Goal: Task Accomplishment & Management: Manage account settings

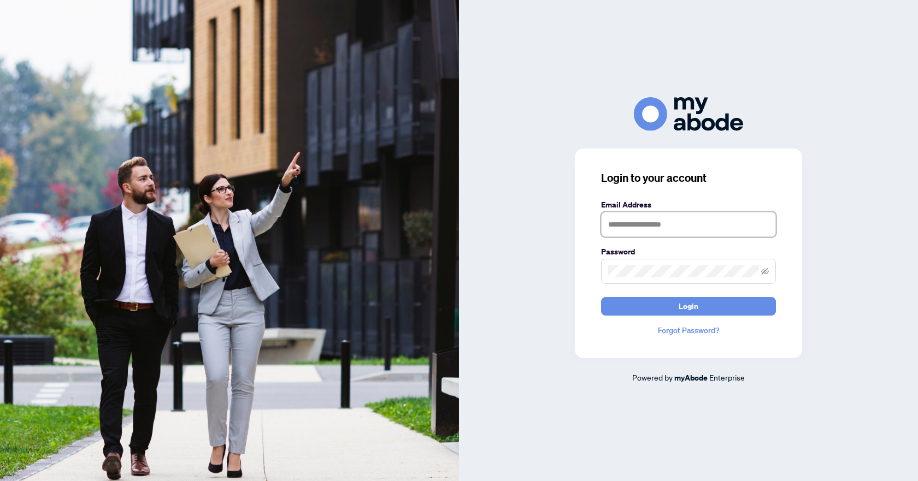
type input "**********"
click at [692, 305] on span "Login" at bounding box center [689, 306] width 20 height 17
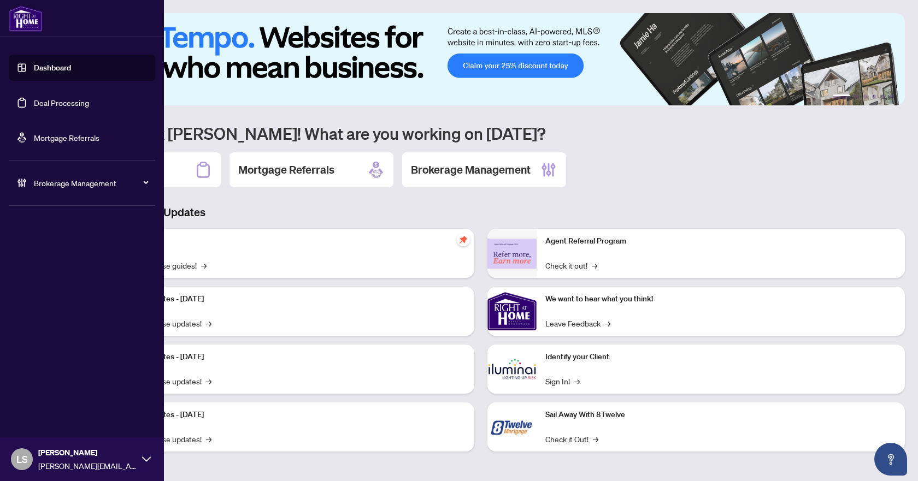
click at [50, 103] on link "Deal Processing" at bounding box center [61, 103] width 55 height 10
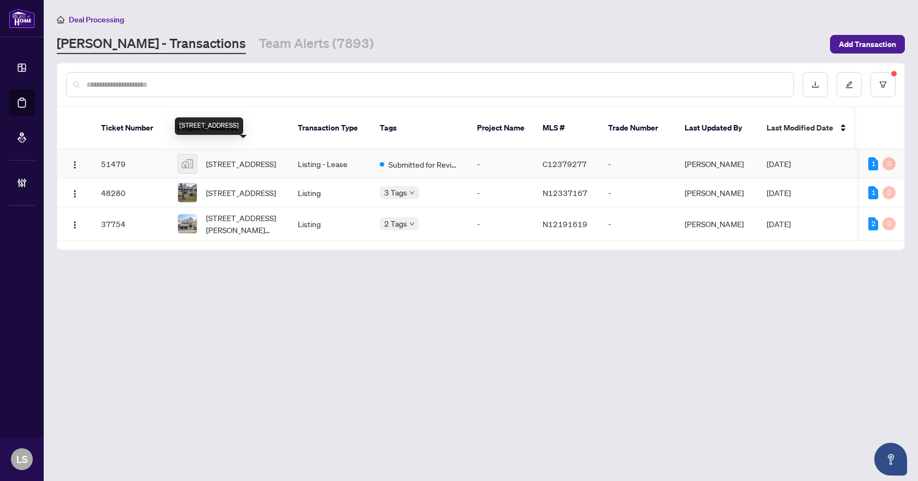
click at [225, 158] on span "1908-18 Maitland Terrace, Toronto, ON M4Y 1B4, Canada" at bounding box center [241, 164] width 70 height 12
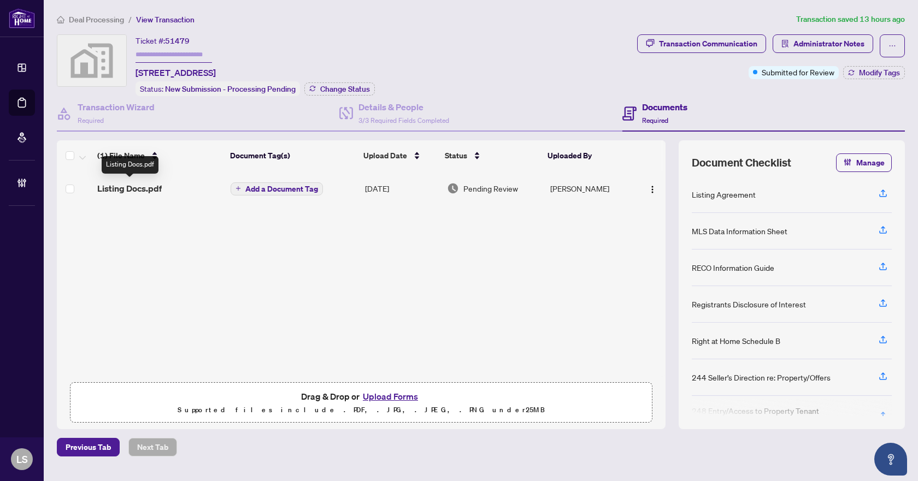
click at [134, 186] on span "Listing Docs.pdf" at bounding box center [129, 188] width 64 height 13
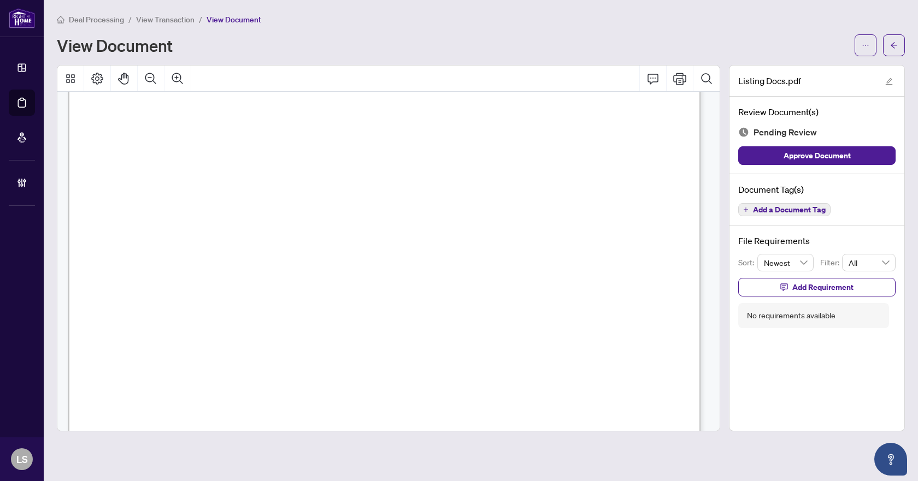
scroll to position [25250, 0]
click at [783, 213] on span "Add a Document Tag" at bounding box center [789, 210] width 73 height 8
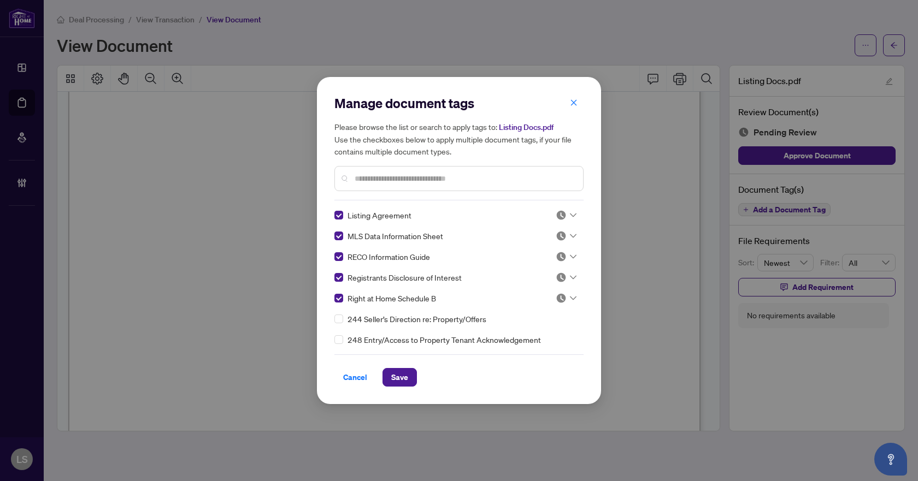
click at [573, 216] on icon at bounding box center [573, 215] width 7 height 4
click at [536, 271] on div "Approved" at bounding box center [530, 269] width 70 height 12
click at [566, 237] on div at bounding box center [566, 236] width 21 height 11
click at [527, 290] on div "Approved" at bounding box center [530, 290] width 70 height 12
click at [570, 255] on icon at bounding box center [573, 257] width 7 height 4
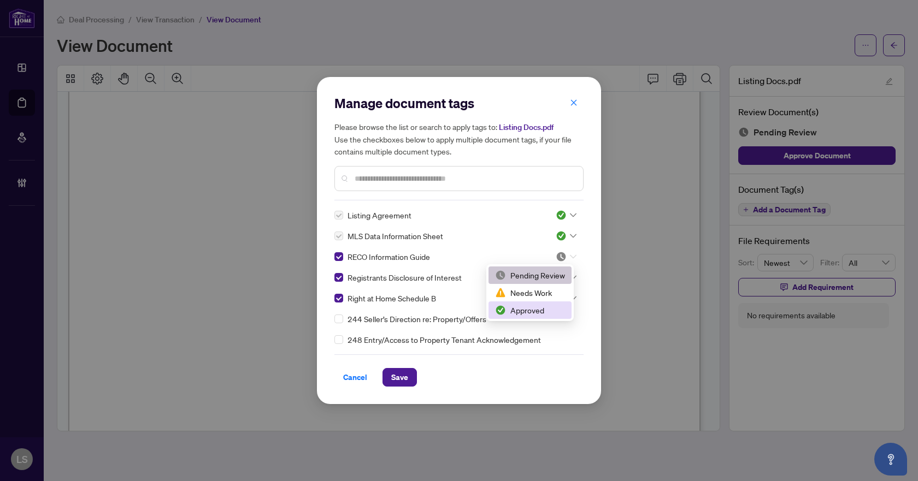
click at [532, 311] on div "Approved" at bounding box center [530, 310] width 70 height 12
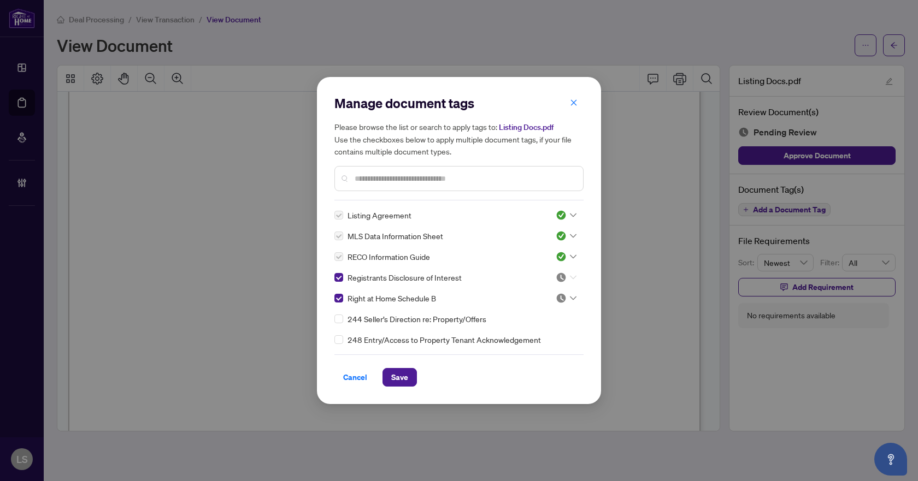
click at [570, 277] on icon at bounding box center [573, 277] width 7 height 4
click at [534, 332] on div "Approved" at bounding box center [530, 331] width 70 height 12
click at [570, 299] on icon at bounding box center [573, 299] width 7 height 4
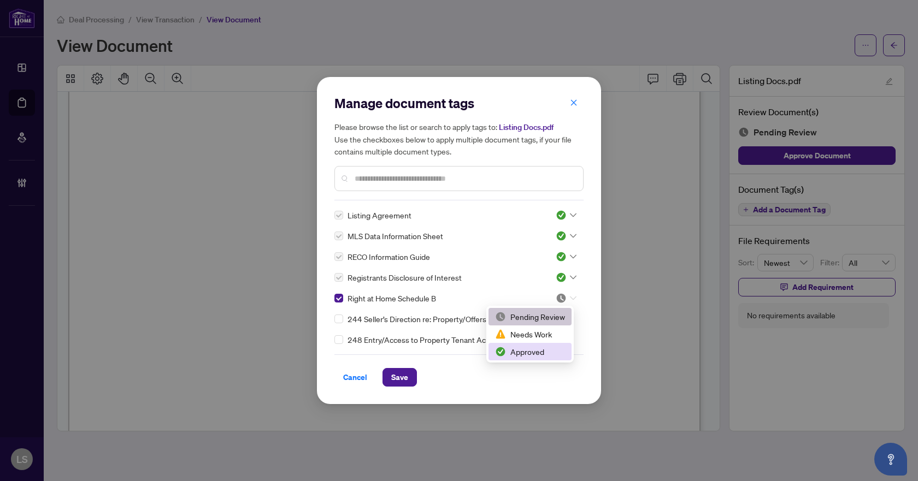
click at [539, 353] on div "Approved" at bounding box center [530, 352] width 70 height 12
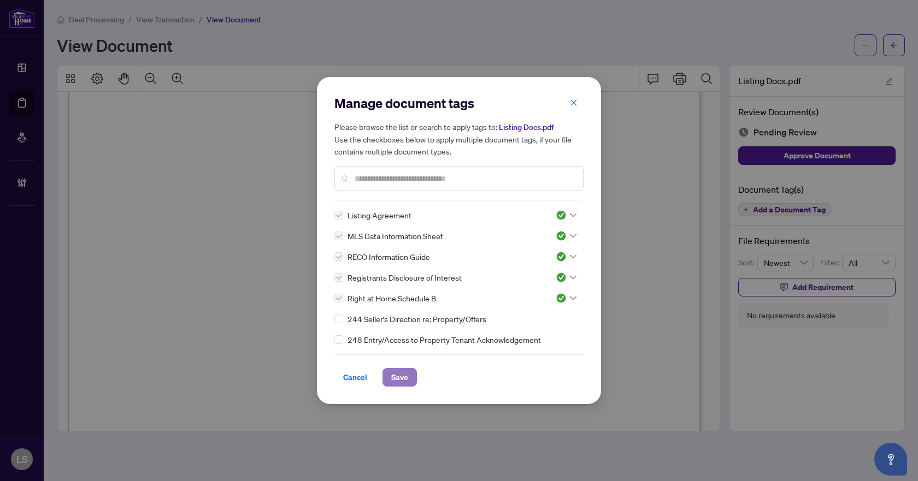
click at [405, 381] on span "Save" at bounding box center [399, 377] width 17 height 17
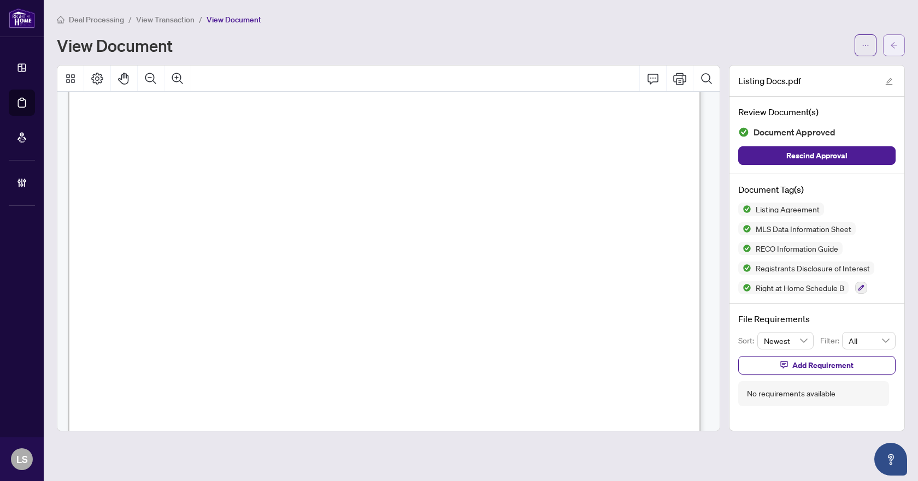
click at [898, 46] on button "button" at bounding box center [894, 45] width 22 height 22
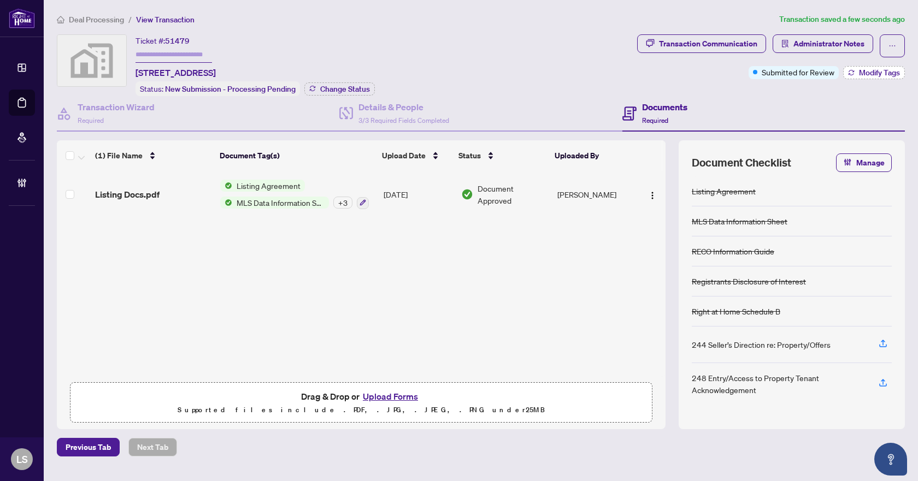
click at [861, 69] on span "Modify Tags" at bounding box center [879, 73] width 41 height 8
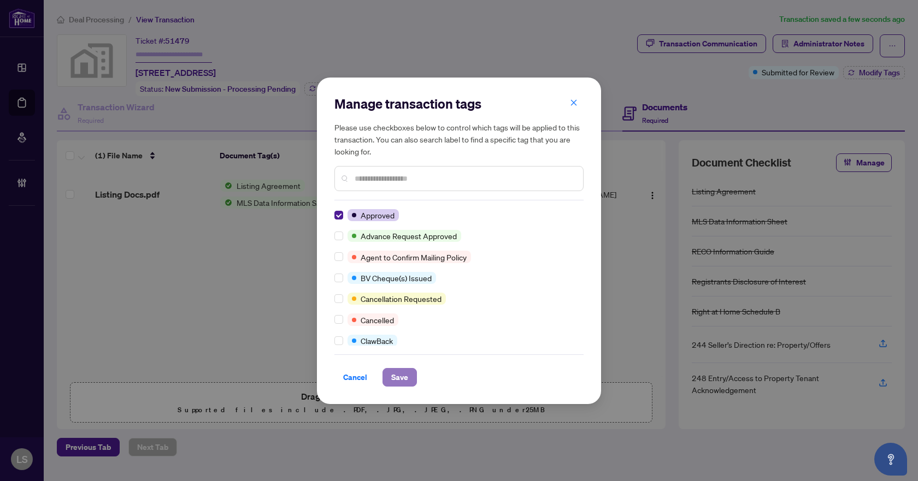
click at [400, 375] on span "Save" at bounding box center [399, 377] width 17 height 17
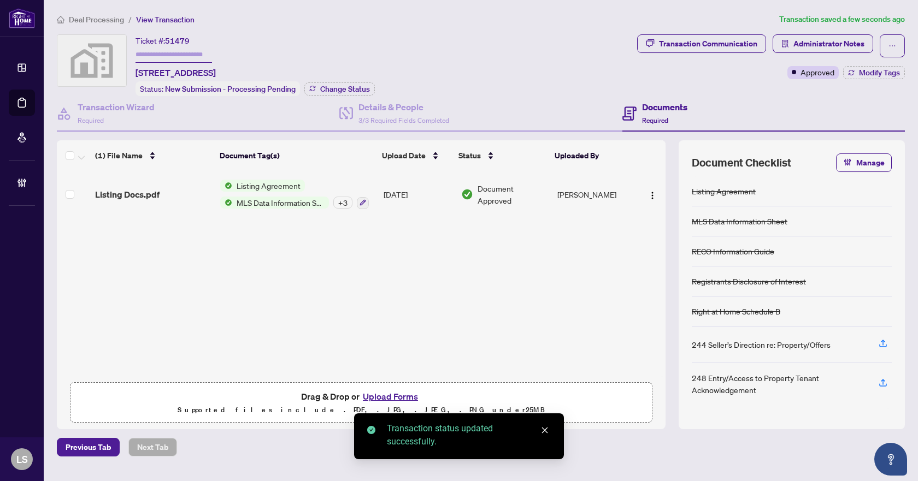
click at [112, 19] on span "Deal Processing" at bounding box center [96, 20] width 55 height 10
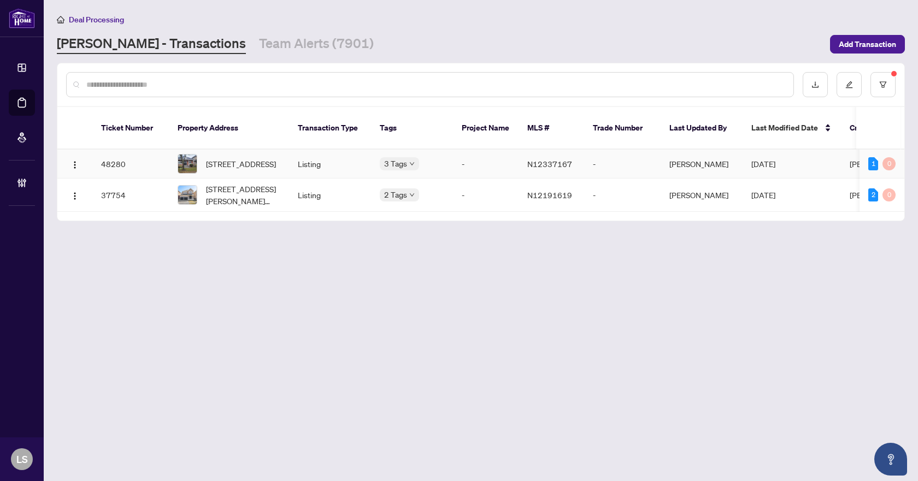
click at [238, 158] on span "61 Palisade Cres, Richmond Hill, Ontario L4S 2H9, Canada" at bounding box center [241, 164] width 70 height 12
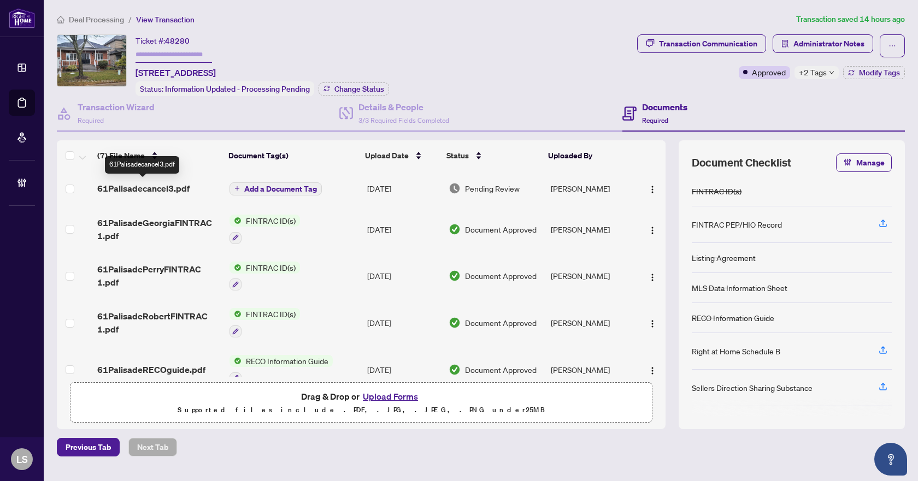
click at [139, 190] on span "61Palisadecancel3.pdf" at bounding box center [143, 188] width 92 height 13
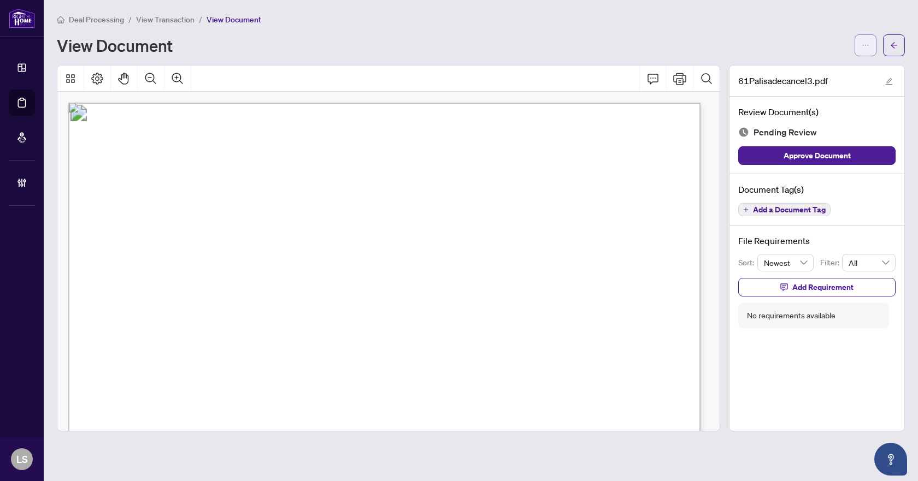
click at [868, 45] on icon "ellipsis" at bounding box center [866, 45] width 6 height 1
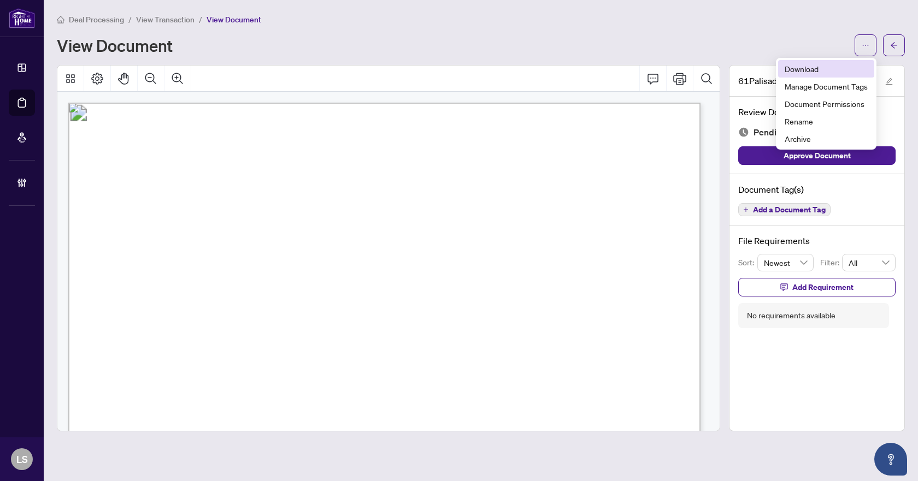
click at [827, 68] on span "Download" at bounding box center [826, 69] width 83 height 12
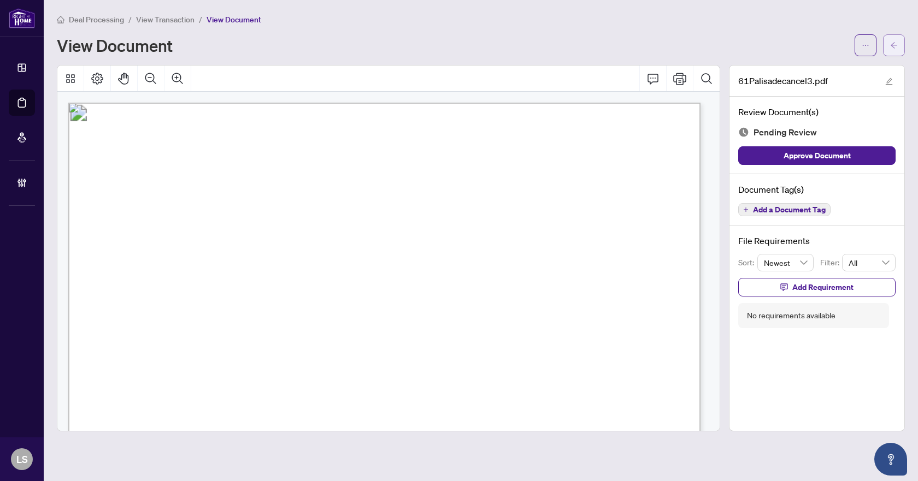
click at [893, 42] on icon "arrow-left" at bounding box center [894, 46] width 8 height 8
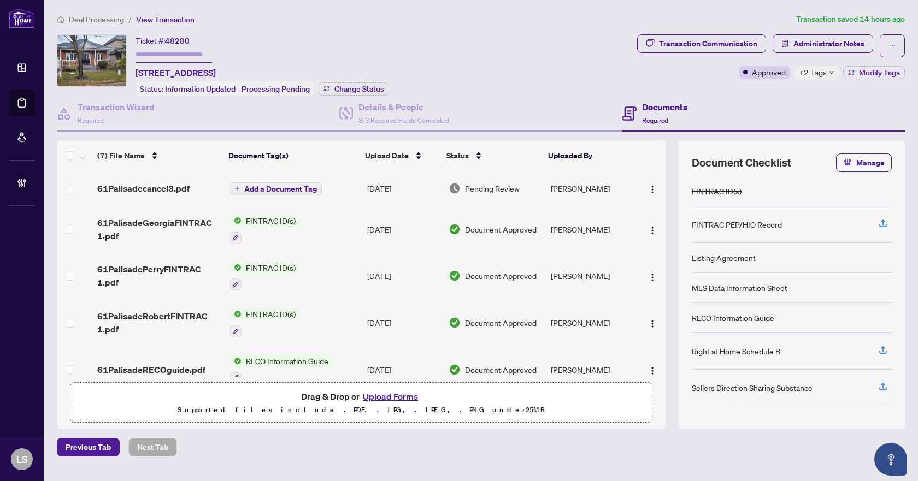
click at [91, 20] on span "Deal Processing" at bounding box center [96, 20] width 55 height 10
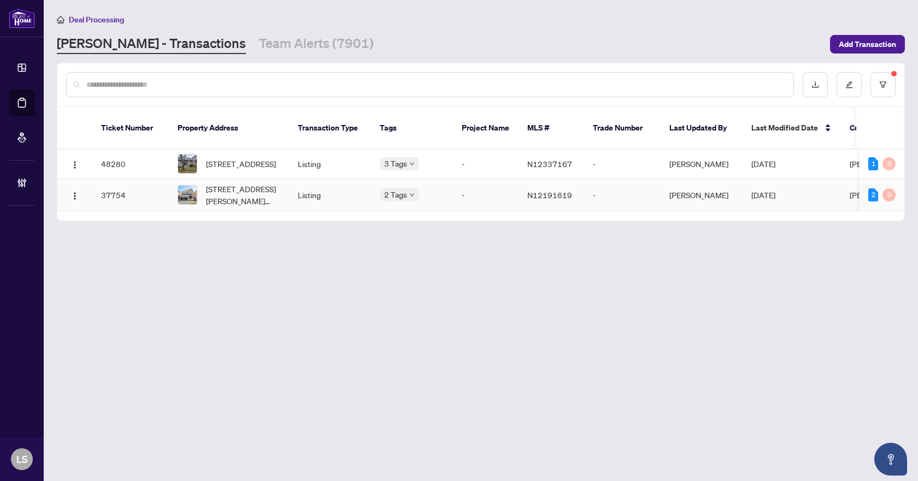
click at [240, 187] on span "214 Stevenson Cres, Bradford West Gwillimbury, Ontario L3Z 0T1, Canada" at bounding box center [243, 195] width 74 height 24
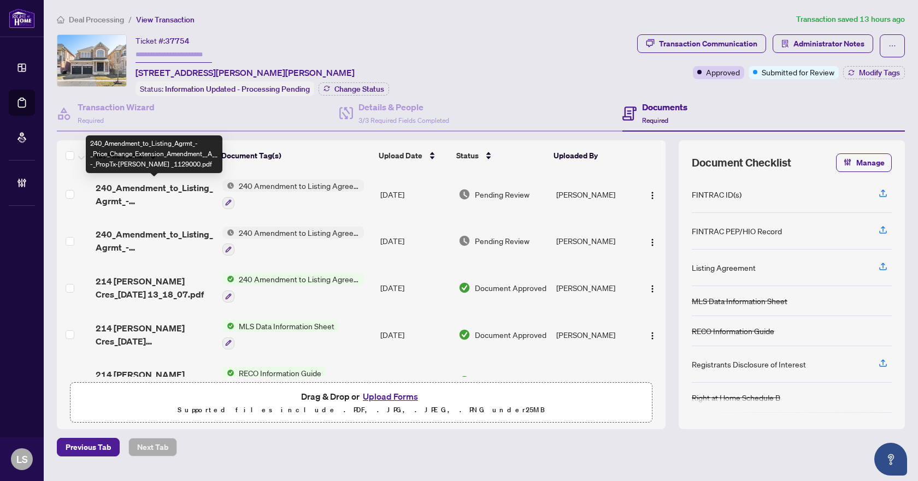
click at [191, 189] on span "240_Amendment_to_Listing_Agrmt_-_Price_Change_Extension_Amendment__A__-_PropTx-…" at bounding box center [154, 194] width 117 height 26
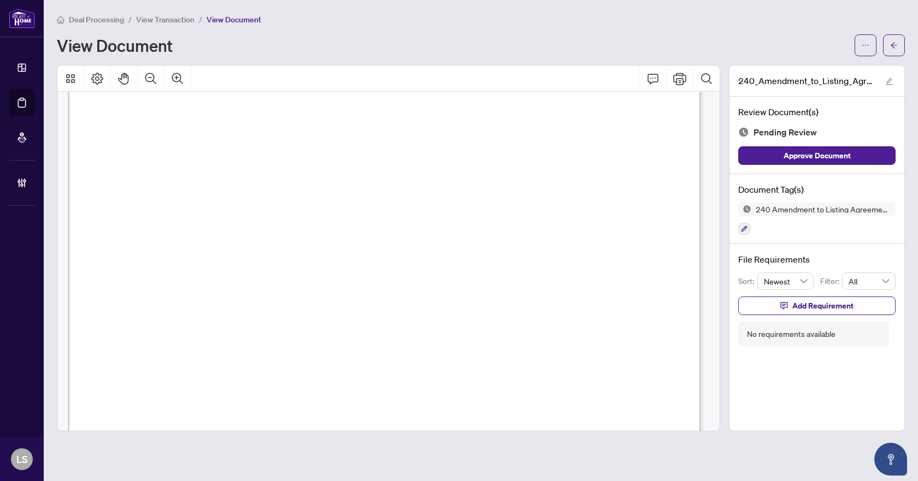
scroll to position [219, 0]
click at [743, 227] on icon "button" at bounding box center [744, 229] width 7 height 7
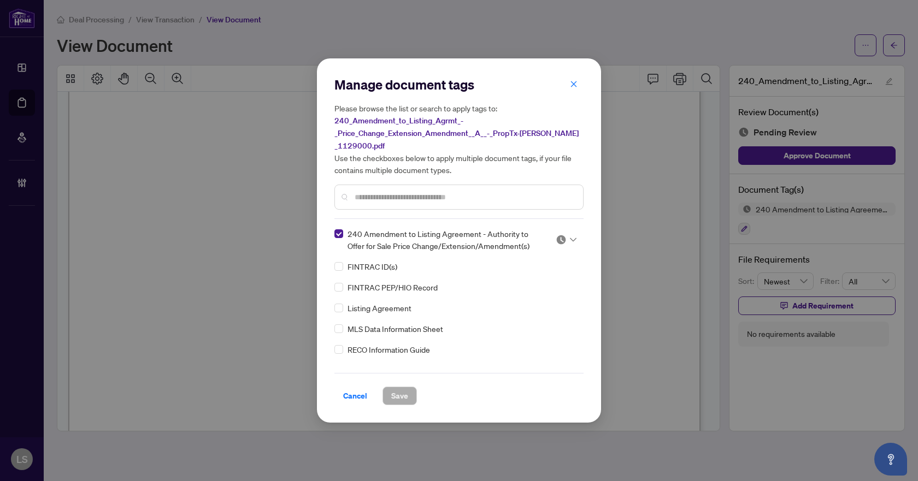
click at [570, 238] on icon at bounding box center [573, 240] width 7 height 4
click at [530, 295] on div "Approved" at bounding box center [530, 293] width 70 height 12
click at [408, 387] on button "Save" at bounding box center [400, 396] width 34 height 19
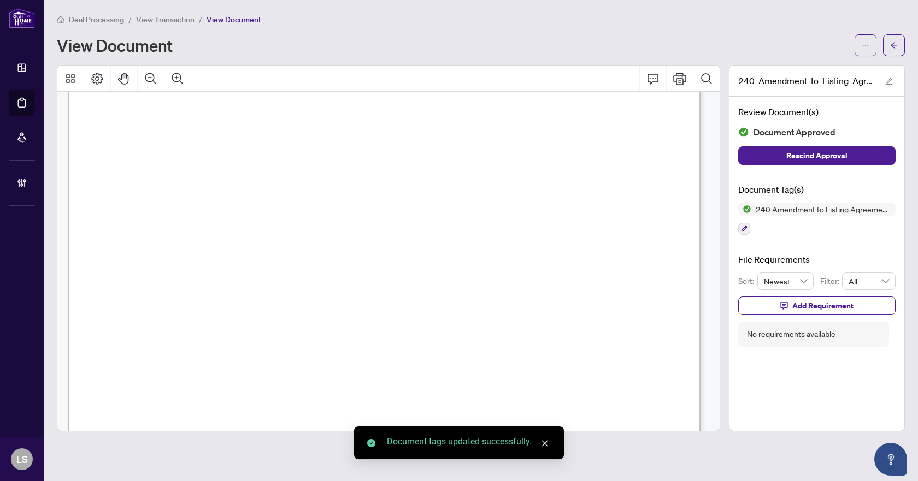
click at [889, 49] on button "button" at bounding box center [894, 45] width 22 height 22
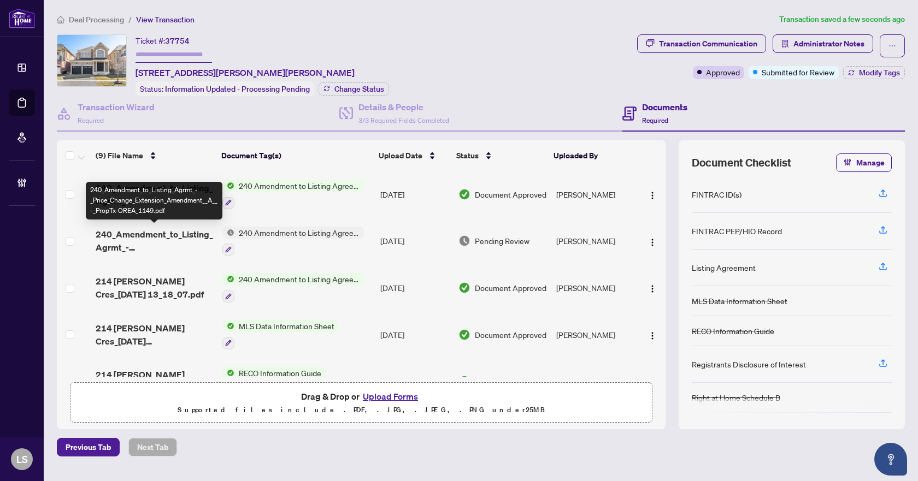
click at [126, 232] on span "240_Amendment_to_Listing_Agrmt_-_Price_Change_Extension_Amendment__A__-_PropTx-…" at bounding box center [154, 241] width 117 height 26
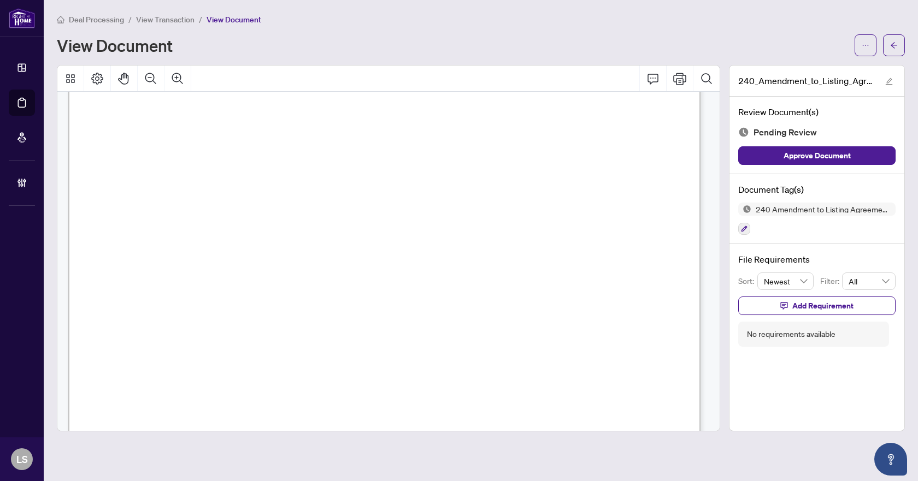
scroll to position [164, 0]
click at [743, 227] on icon "button" at bounding box center [744, 229] width 7 height 7
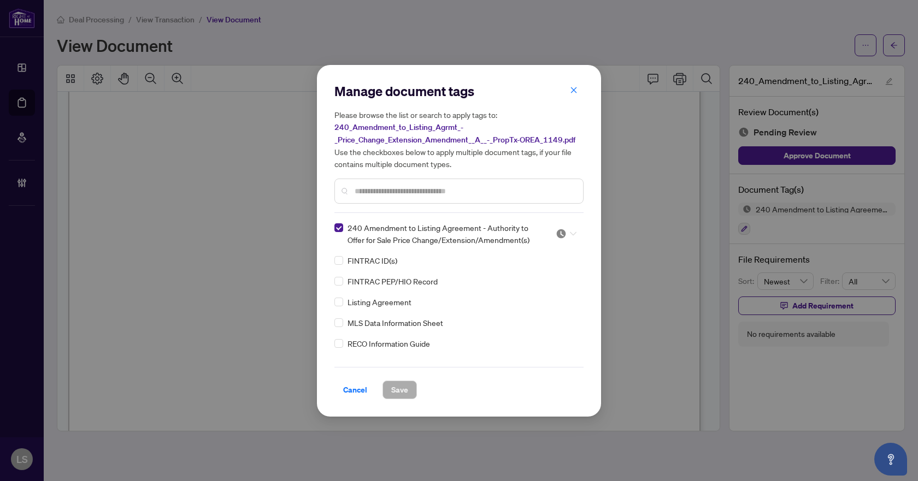
click at [570, 232] on icon at bounding box center [573, 234] width 7 height 4
click at [536, 289] on div "Approved" at bounding box center [530, 287] width 70 height 12
drag, startPoint x: 389, startPoint y: 390, endPoint x: 485, endPoint y: 326, distance: 115.5
click at [389, 390] on button "Save" at bounding box center [400, 390] width 34 height 19
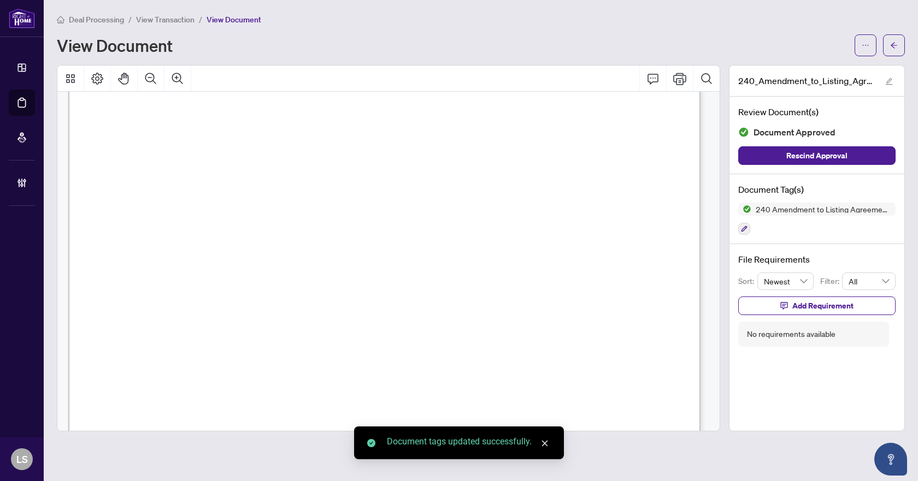
click at [896, 41] on body "Dashboard Deal Processing Mortgage Referrals Brokerage Management LS Lillian Sl…" at bounding box center [459, 240] width 918 height 481
click at [896, 42] on icon "arrow-left" at bounding box center [894, 46] width 8 height 8
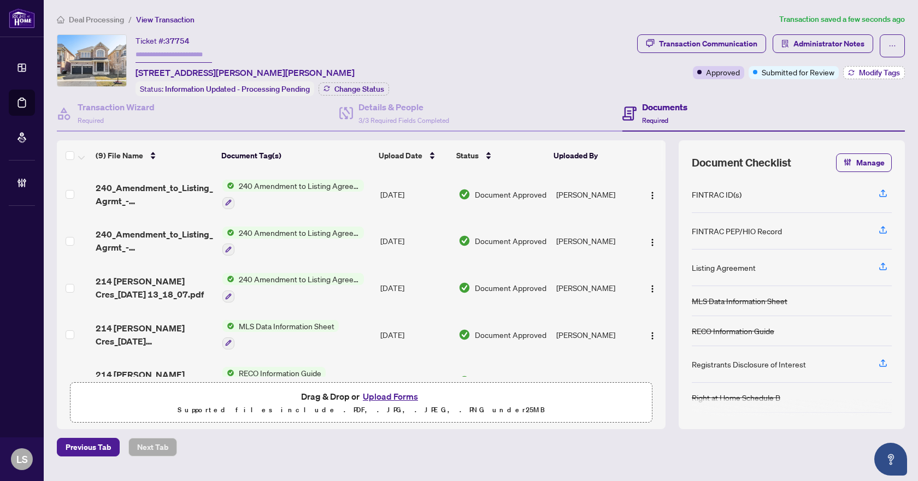
click at [888, 77] on button "Modify Tags" at bounding box center [874, 72] width 62 height 13
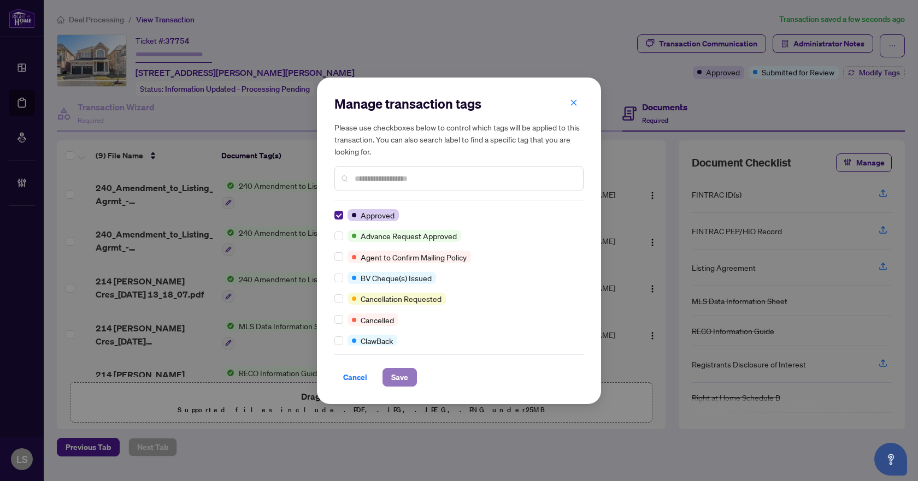
click at [406, 380] on span "Save" at bounding box center [399, 377] width 17 height 17
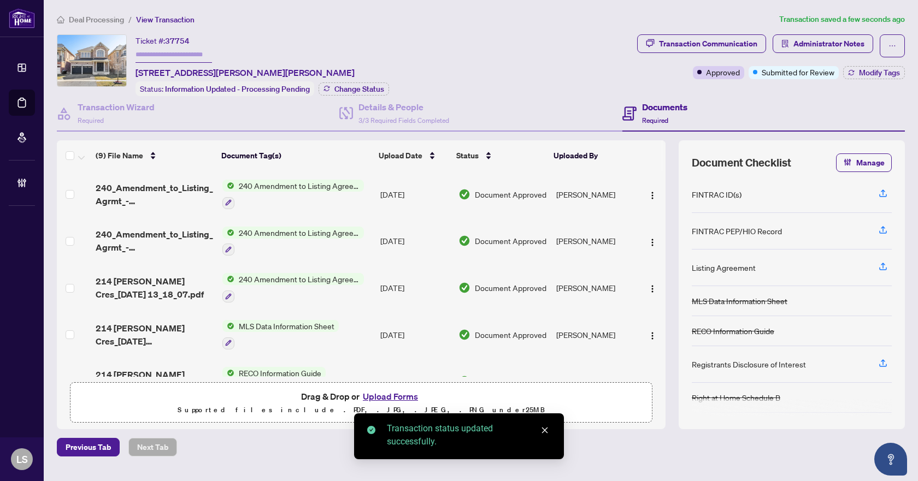
click at [89, 21] on span "Deal Processing" at bounding box center [96, 20] width 55 height 10
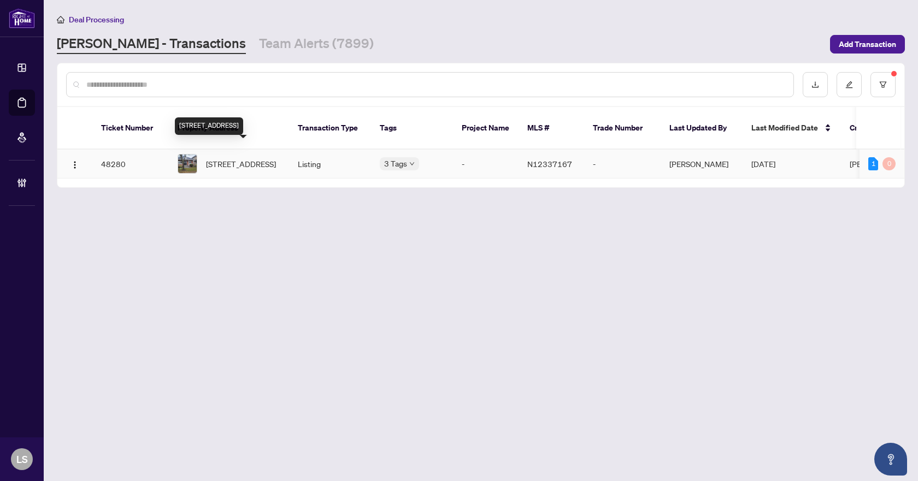
click at [255, 158] on span "61 Palisade Cres, Richmond Hill, Ontario L4S 2H9, Canada" at bounding box center [241, 164] width 70 height 12
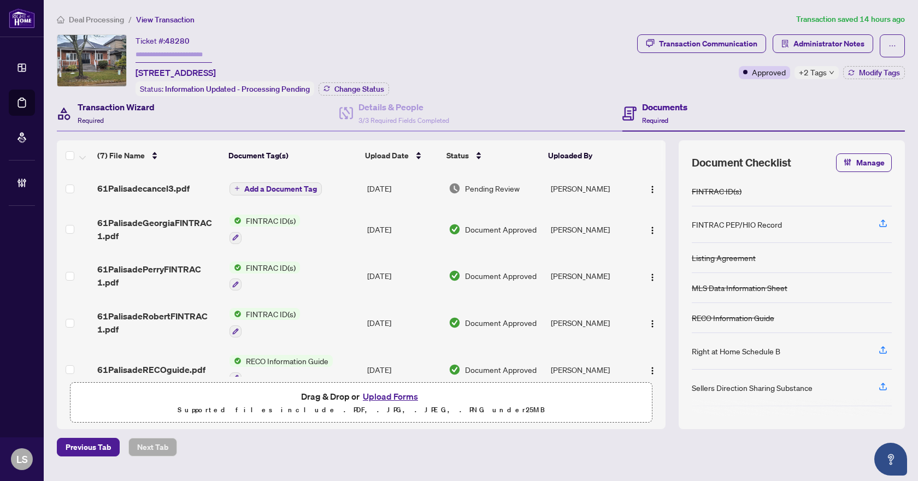
click at [116, 116] on div "Transaction Wizard Required" at bounding box center [116, 114] width 77 height 26
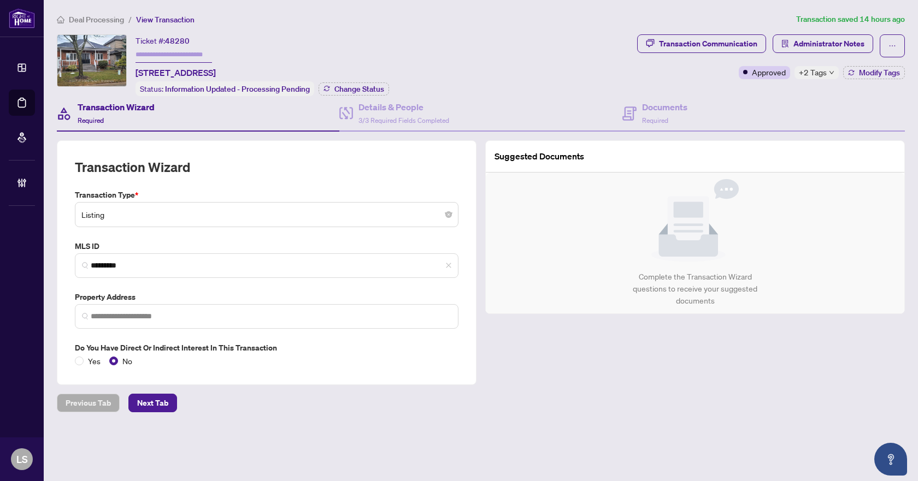
type input "**********"
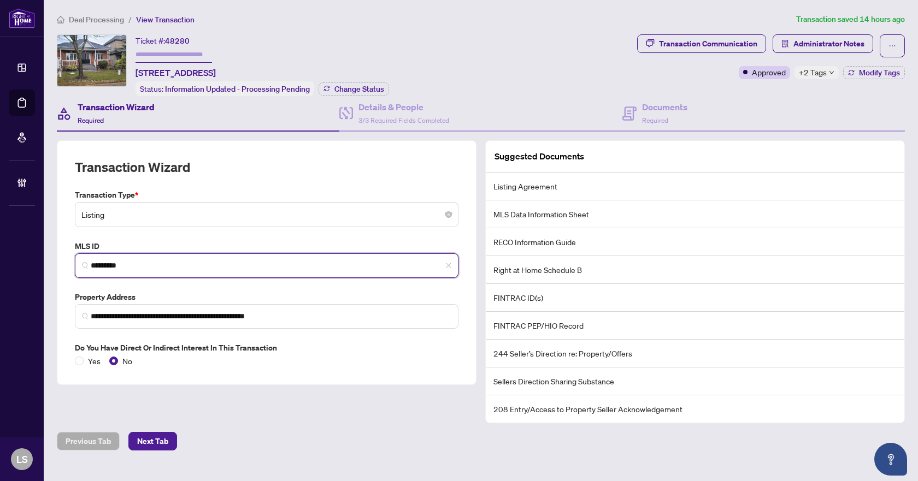
drag, startPoint x: 134, startPoint y: 266, endPoint x: 87, endPoint y: 260, distance: 47.4
click at [87, 260] on span "*********" at bounding box center [267, 266] width 384 height 25
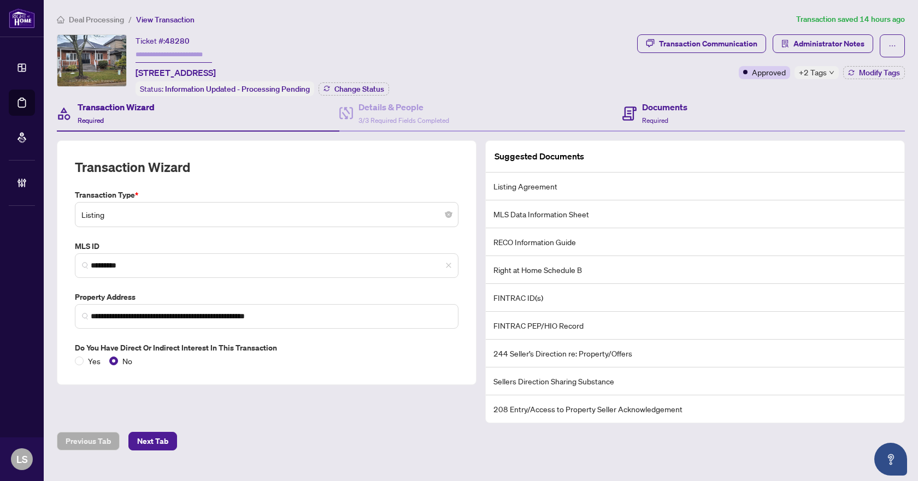
click at [713, 116] on div "Documents Required" at bounding box center [763, 114] width 283 height 36
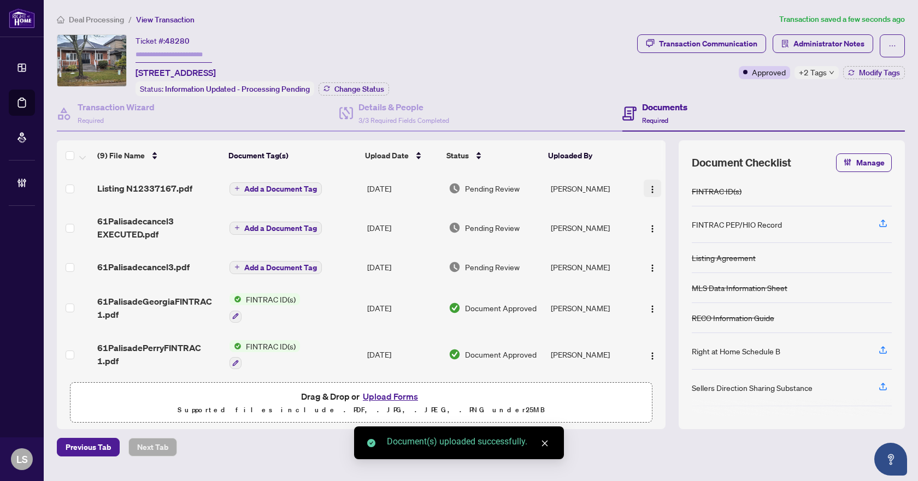
click at [651, 185] on img "button" at bounding box center [652, 189] width 9 height 9
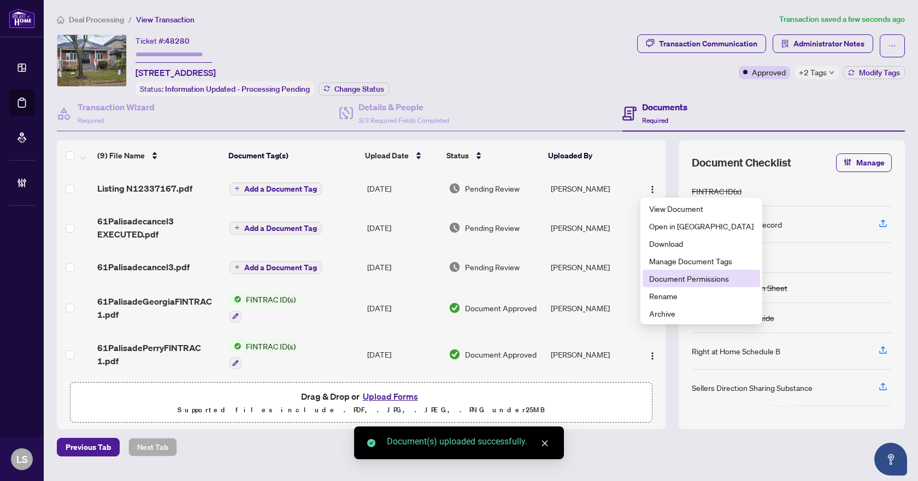
click at [672, 278] on span "Document Permissions" at bounding box center [701, 279] width 104 height 12
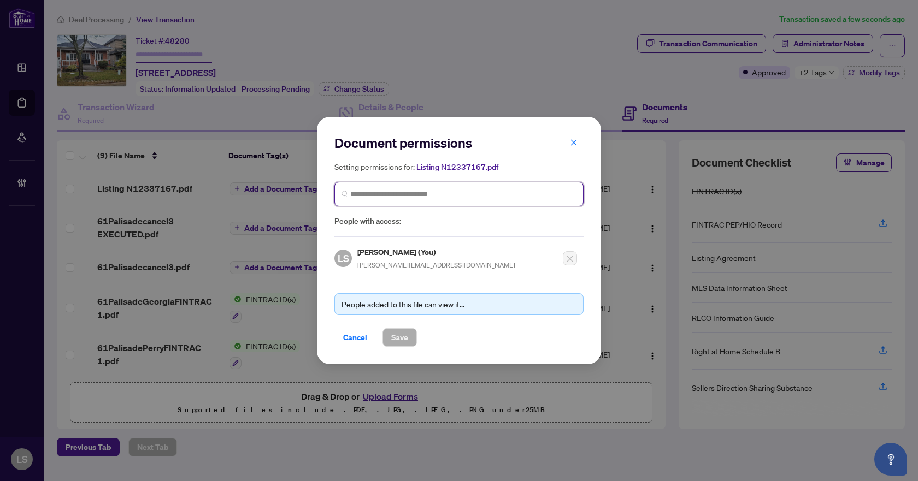
click at [415, 197] on input "search" at bounding box center [463, 194] width 226 height 11
type input "********"
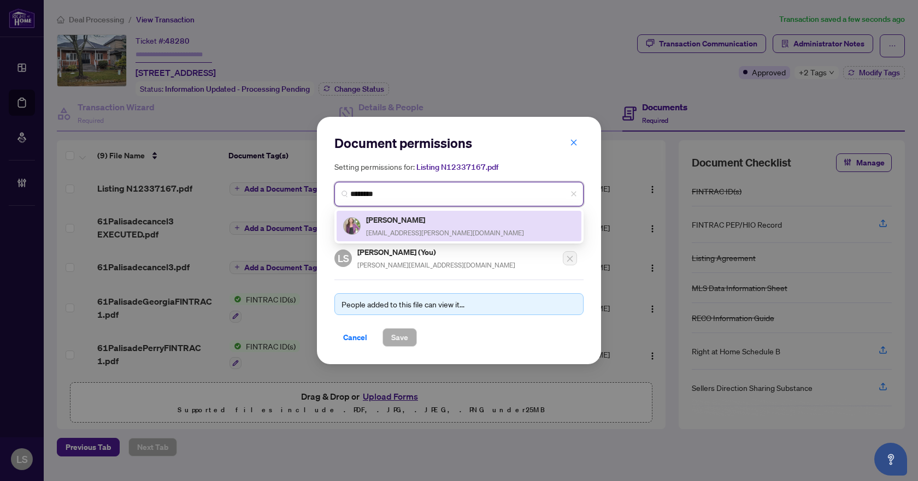
click at [413, 231] on span "marycerqua@rogers.com" at bounding box center [445, 233] width 158 height 8
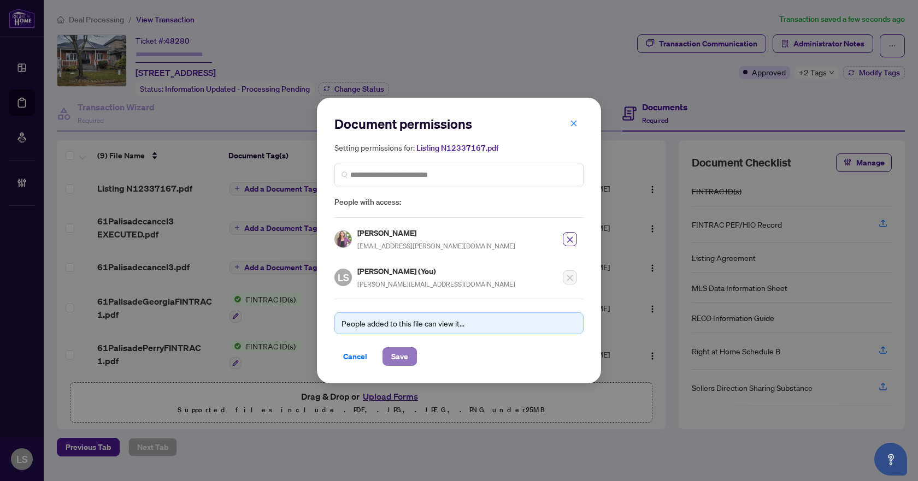
click at [407, 359] on span "Save" at bounding box center [399, 356] width 17 height 17
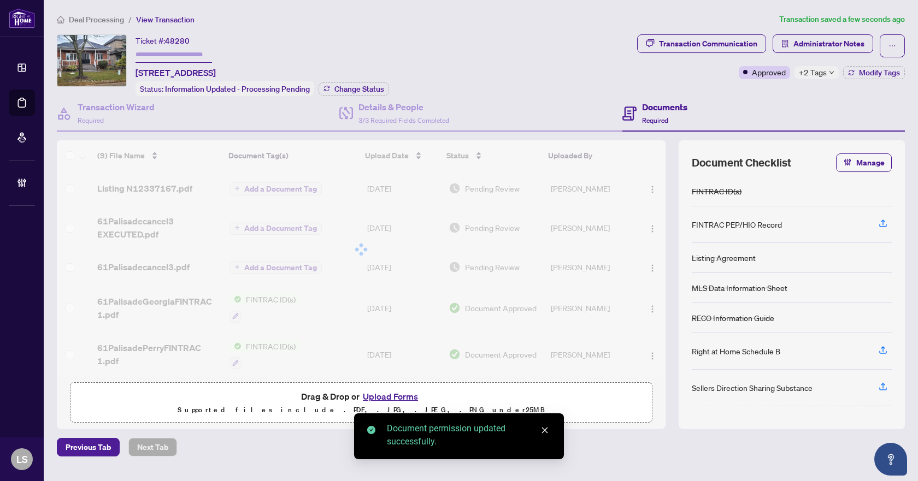
click at [653, 226] on img "button" at bounding box center [652, 229] width 9 height 9
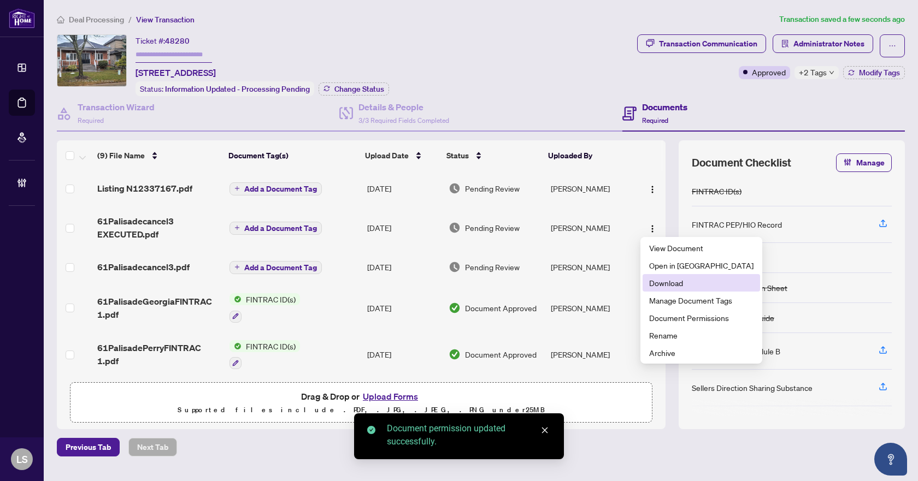
click at [662, 287] on span "Download" at bounding box center [701, 283] width 104 height 12
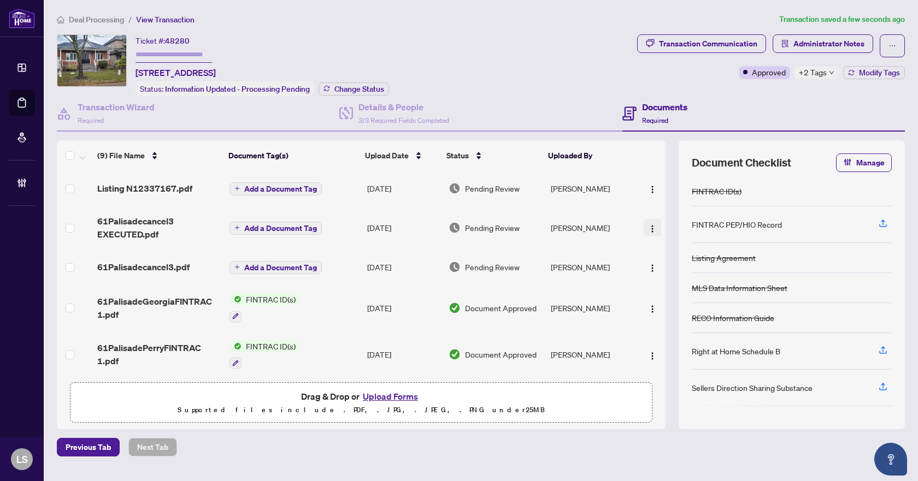
click at [644, 225] on button "button" at bounding box center [652, 227] width 17 height 17
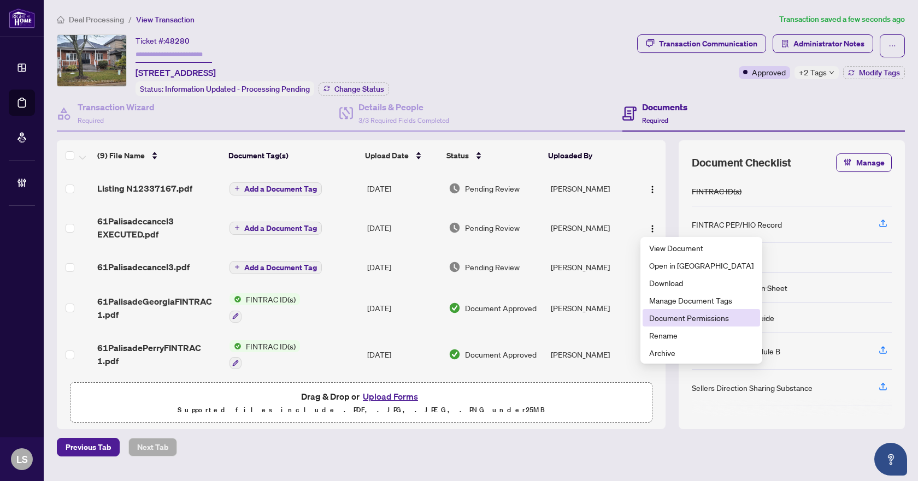
click at [657, 320] on span "Document Permissions" at bounding box center [701, 318] width 104 height 12
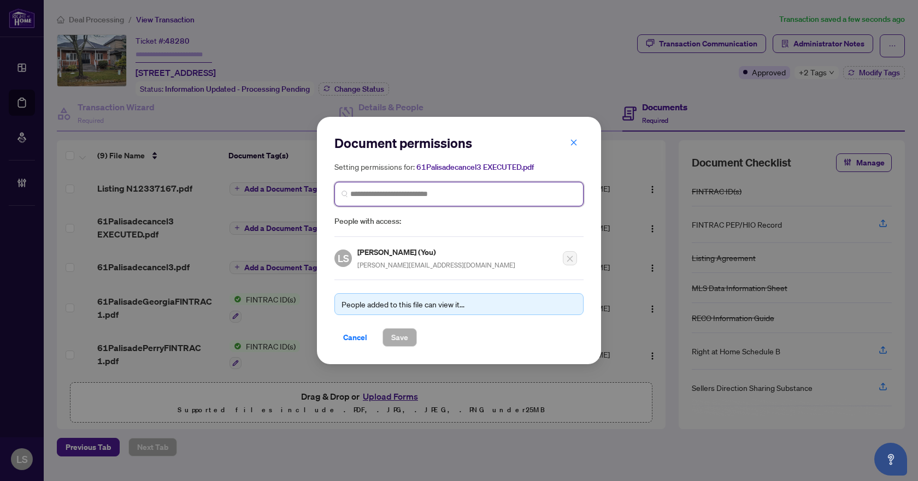
click at [388, 196] on input "search" at bounding box center [463, 194] width 226 height 11
type input "********"
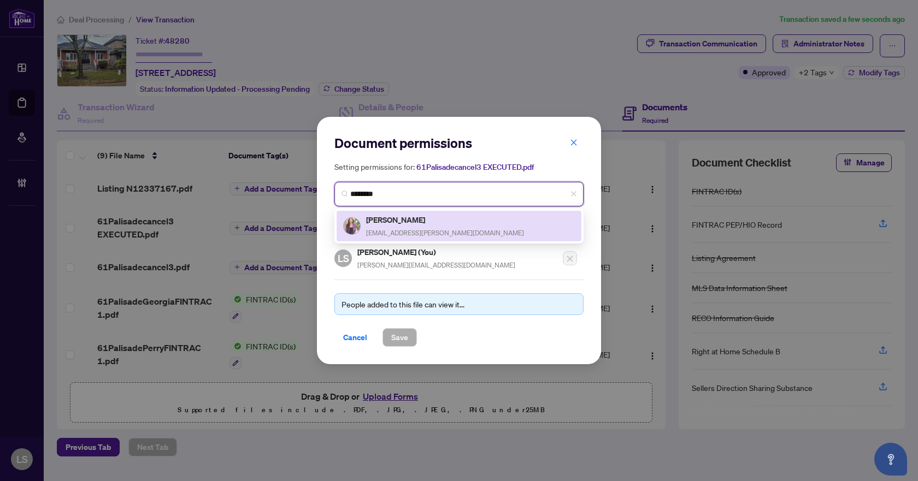
click at [408, 229] on span "marycerqua@rogers.com" at bounding box center [445, 233] width 158 height 8
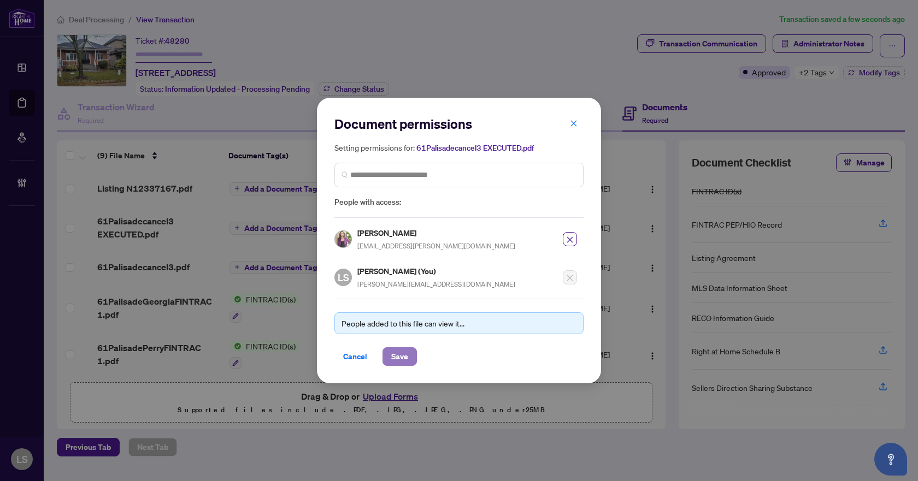
click at [412, 355] on button "Save" at bounding box center [400, 357] width 34 height 19
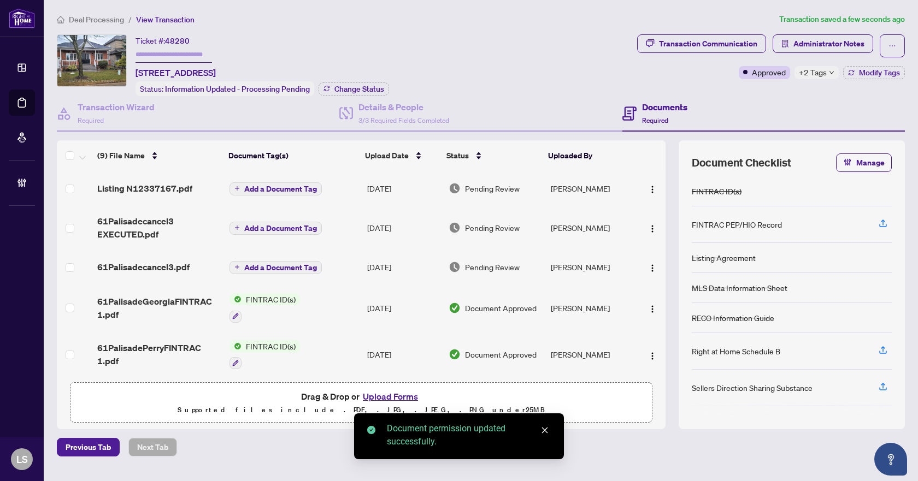
click at [122, 262] on span "61Palisadecancel3.pdf" at bounding box center [143, 267] width 92 height 13
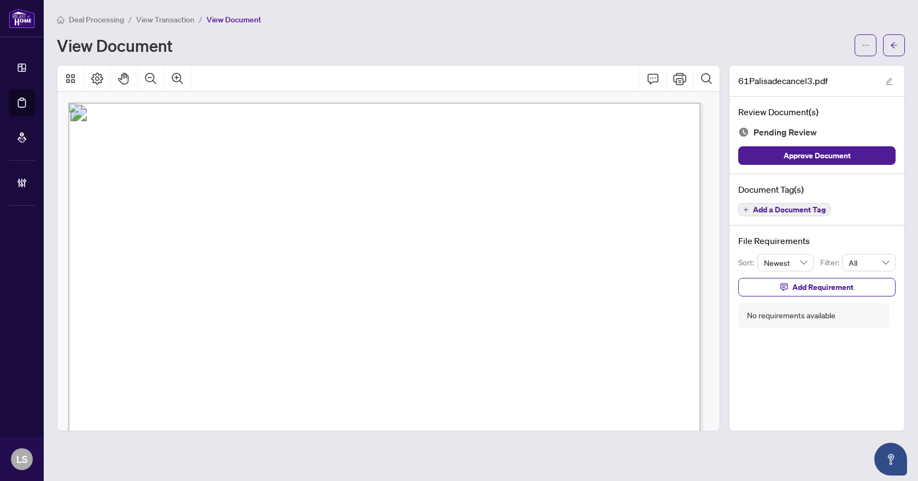
click at [798, 212] on span "Add a Document Tag" at bounding box center [789, 210] width 73 height 8
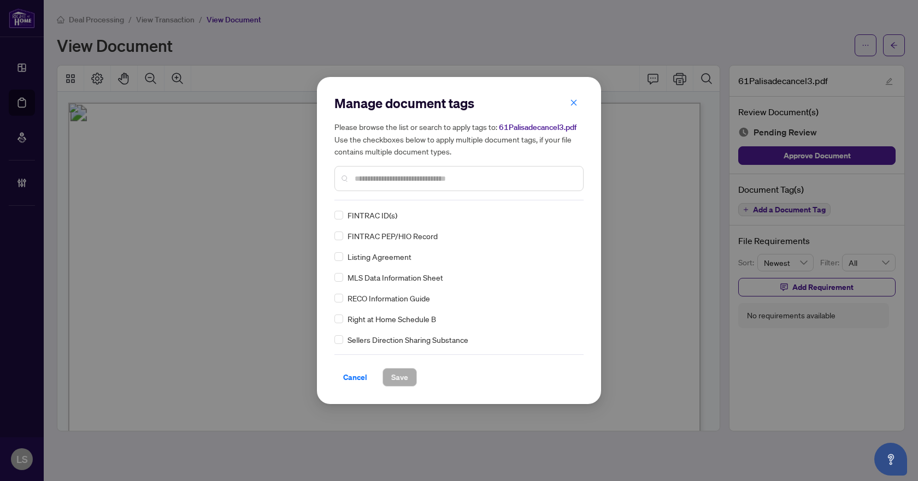
click at [413, 186] on div at bounding box center [458, 178] width 249 height 25
click at [415, 177] on input "text" at bounding box center [465, 179] width 220 height 12
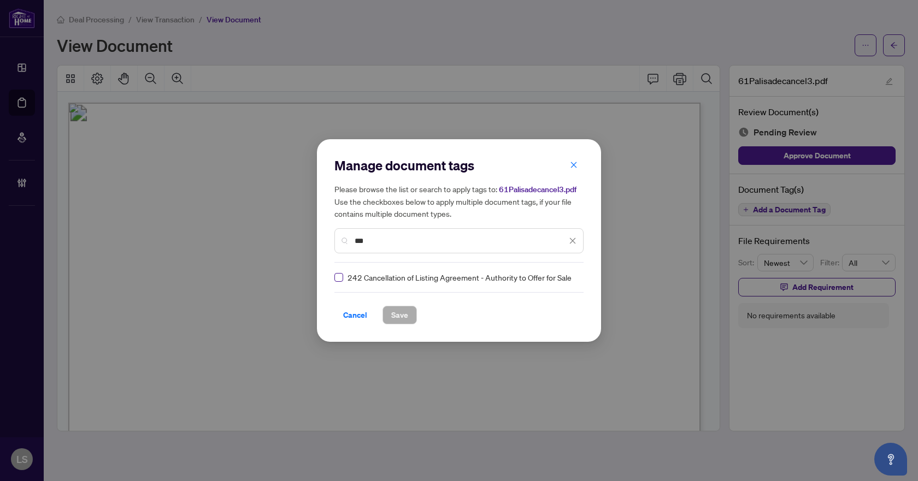
type input "***"
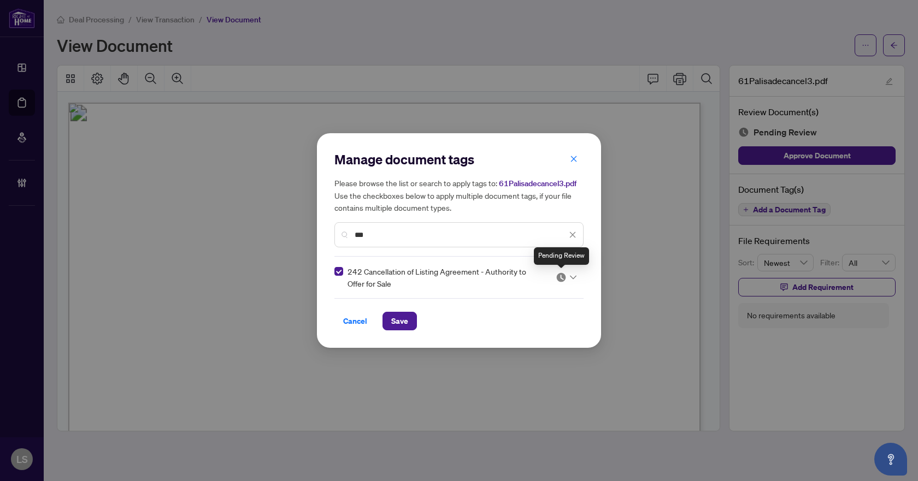
click at [563, 276] on img at bounding box center [561, 277] width 11 height 11
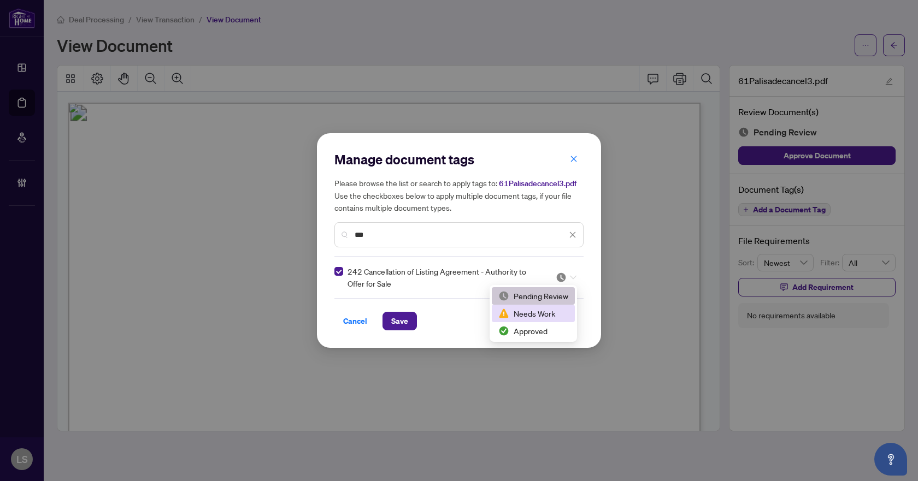
click at [548, 317] on div "Needs Work" at bounding box center [533, 314] width 70 height 12
drag, startPoint x: 411, startPoint y: 320, endPoint x: 427, endPoint y: 317, distance: 16.6
click at [411, 320] on button "Save" at bounding box center [400, 321] width 34 height 19
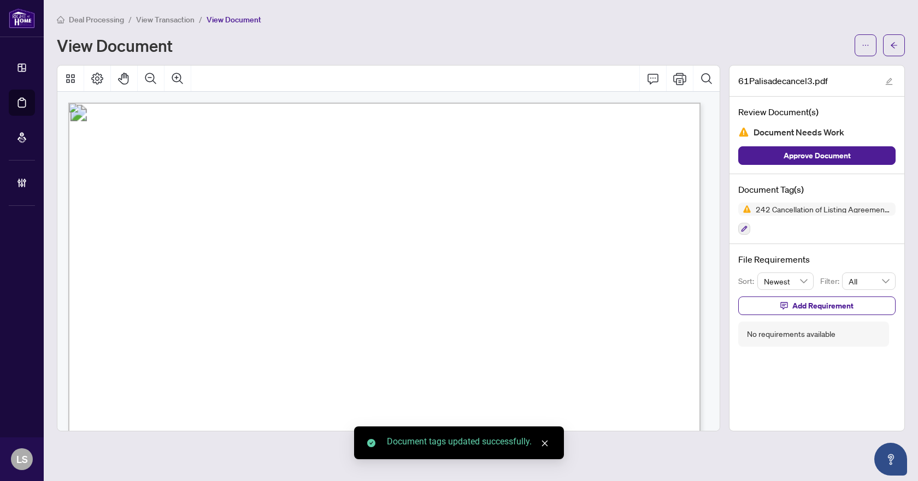
click at [844, 152] on span "Approve Document" at bounding box center [817, 155] width 67 height 17
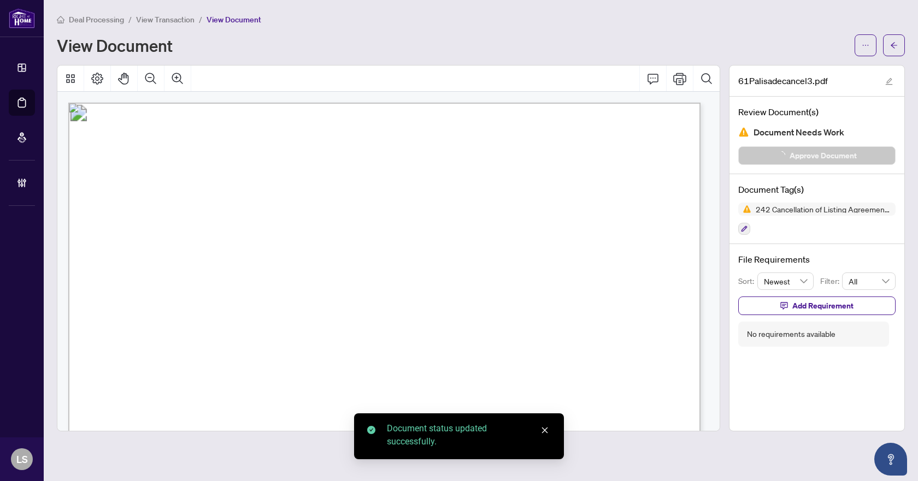
click at [891, 40] on span "button" at bounding box center [894, 45] width 8 height 17
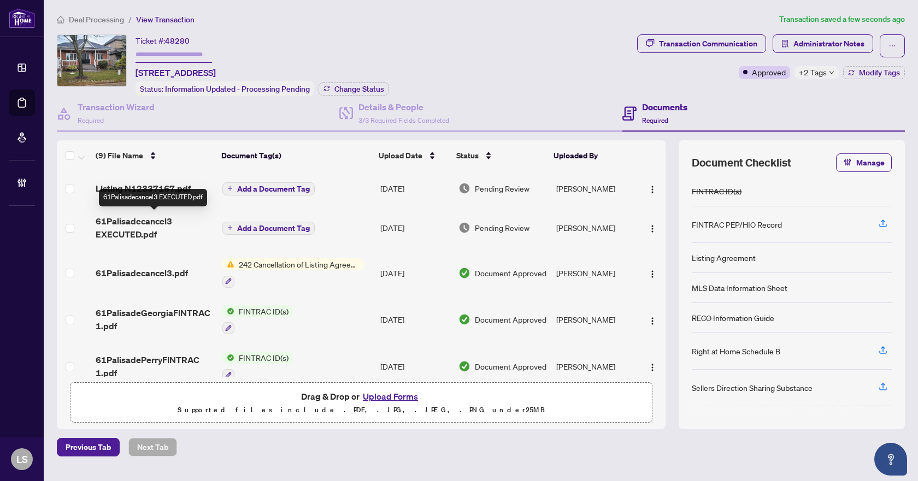
click at [135, 221] on span "61Palisadecancel3 EXECUTED.pdf" at bounding box center [154, 228] width 117 height 26
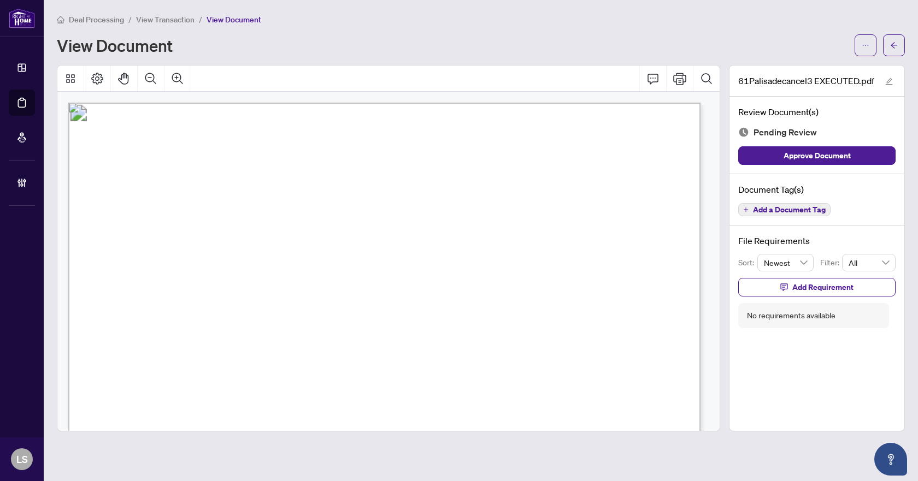
click at [785, 210] on span "Add a Document Tag" at bounding box center [789, 210] width 73 height 8
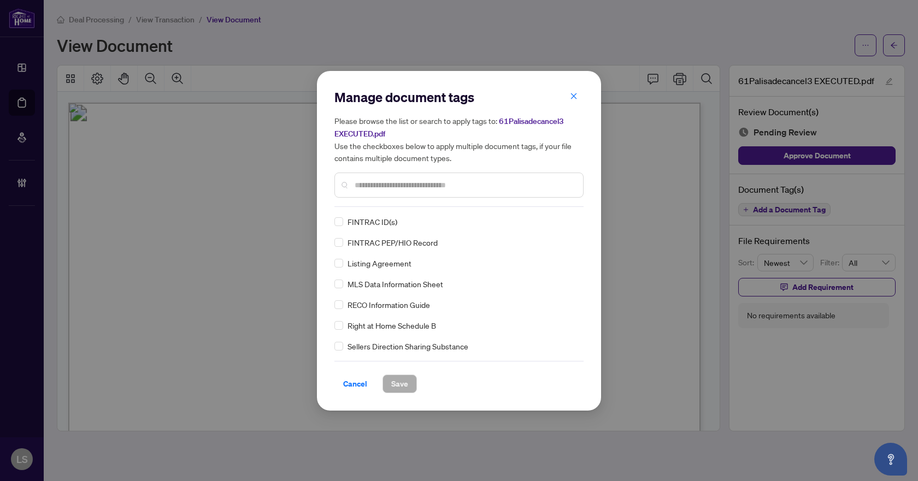
click at [357, 203] on div "Manage document tags Please browse the list or search to apply tags to: 61Palis…" at bounding box center [458, 148] width 249 height 119
click at [368, 181] on input "text" at bounding box center [465, 185] width 220 height 12
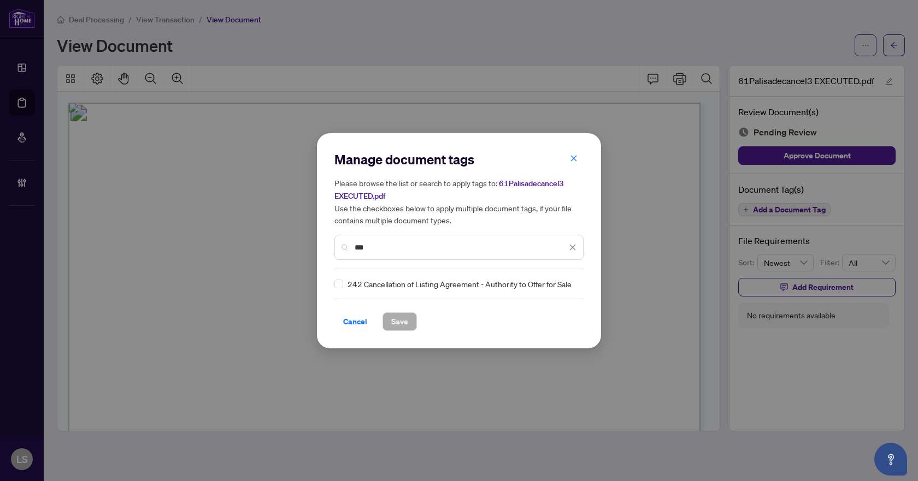
type input "***"
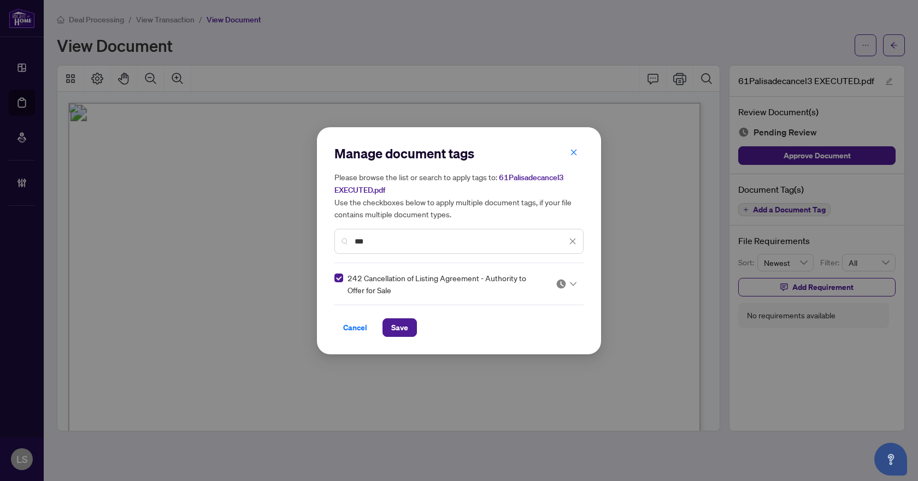
click at [569, 286] on div at bounding box center [566, 284] width 21 height 11
click at [539, 339] on div "Approved" at bounding box center [533, 337] width 70 height 12
drag, startPoint x: 402, startPoint y: 325, endPoint x: 608, endPoint y: 234, distance: 224.6
click at [402, 325] on span "Save" at bounding box center [399, 327] width 17 height 17
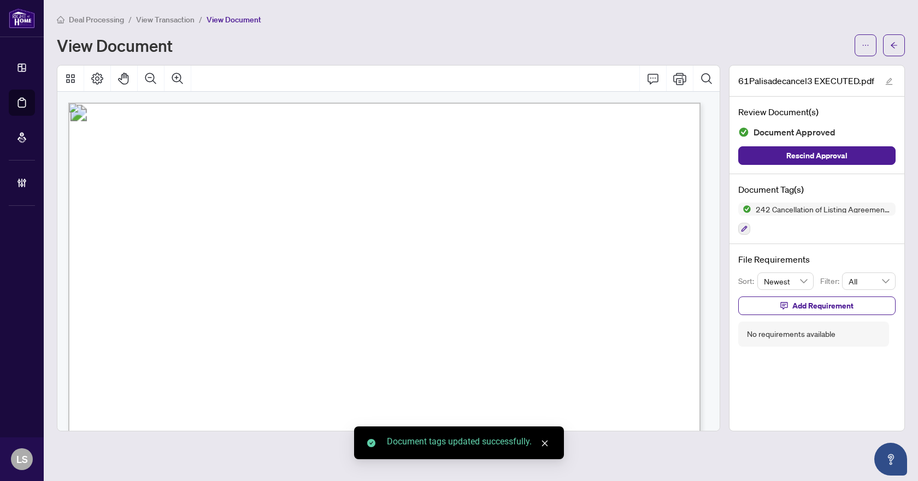
click at [894, 40] on span "button" at bounding box center [894, 45] width 8 height 17
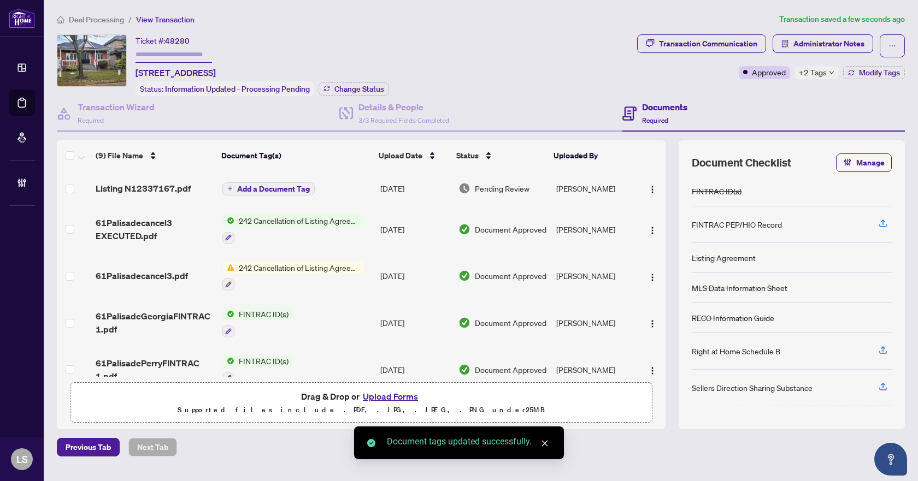
click at [144, 189] on span "Listing N12337167.pdf" at bounding box center [143, 188] width 95 height 13
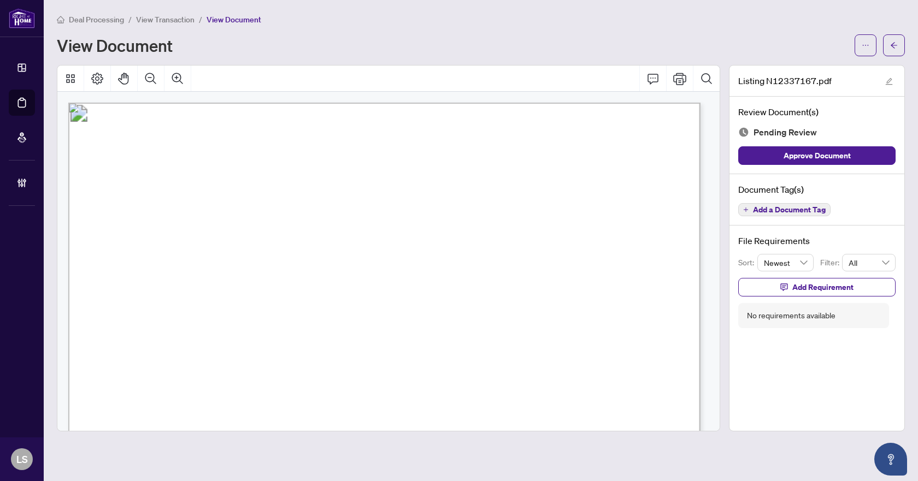
click at [802, 207] on span "Add a Document Tag" at bounding box center [789, 210] width 73 height 8
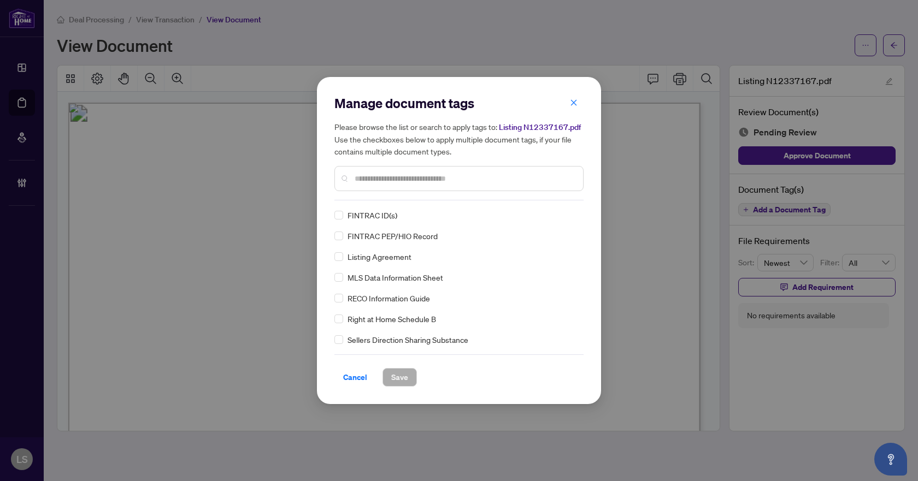
click at [418, 175] on input "text" at bounding box center [465, 179] width 220 height 12
click at [572, 210] on div at bounding box center [566, 215] width 21 height 11
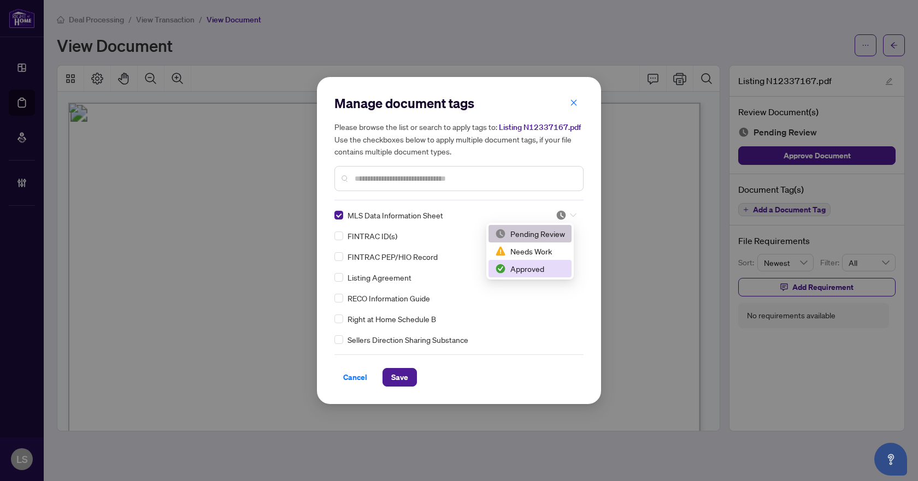
click at [539, 271] on div "Approved" at bounding box center [530, 269] width 70 height 12
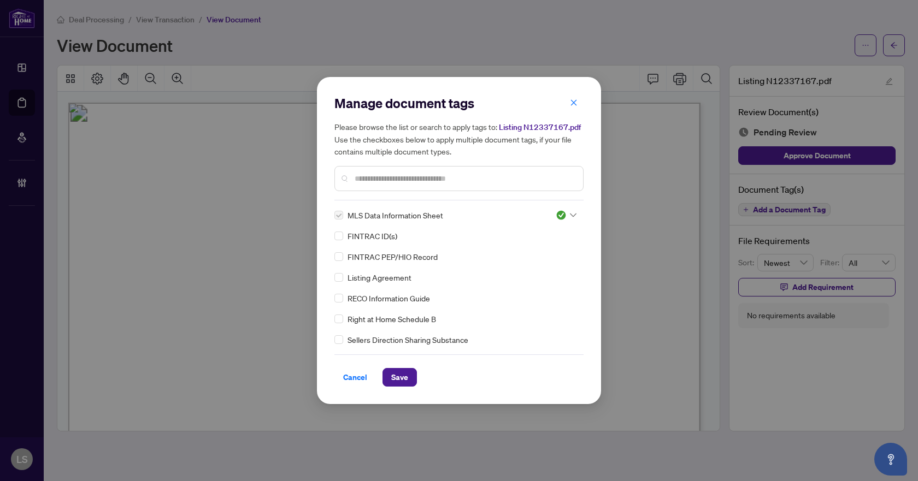
click at [562, 215] on img at bounding box center [561, 215] width 11 height 11
click at [532, 237] on div "Pending Review" at bounding box center [530, 234] width 70 height 12
click at [375, 179] on input "text" at bounding box center [465, 179] width 220 height 12
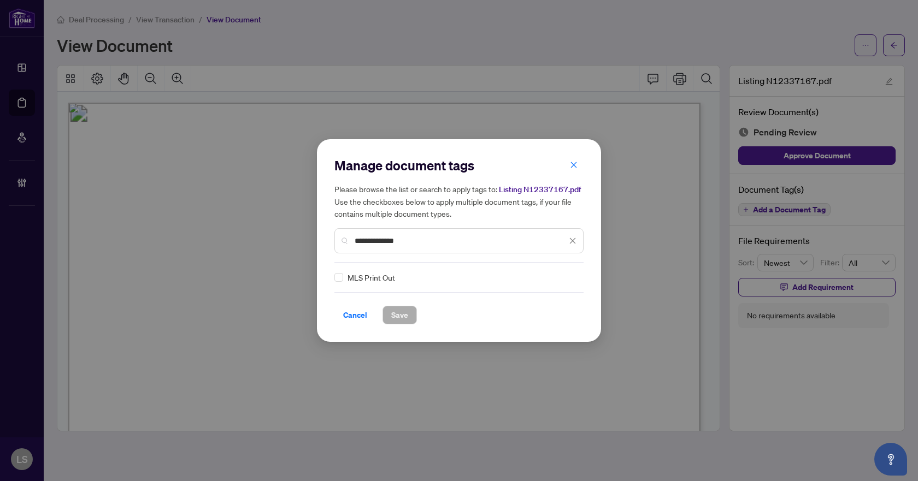
type input "**********"
click at [562, 278] on img at bounding box center [561, 277] width 11 height 11
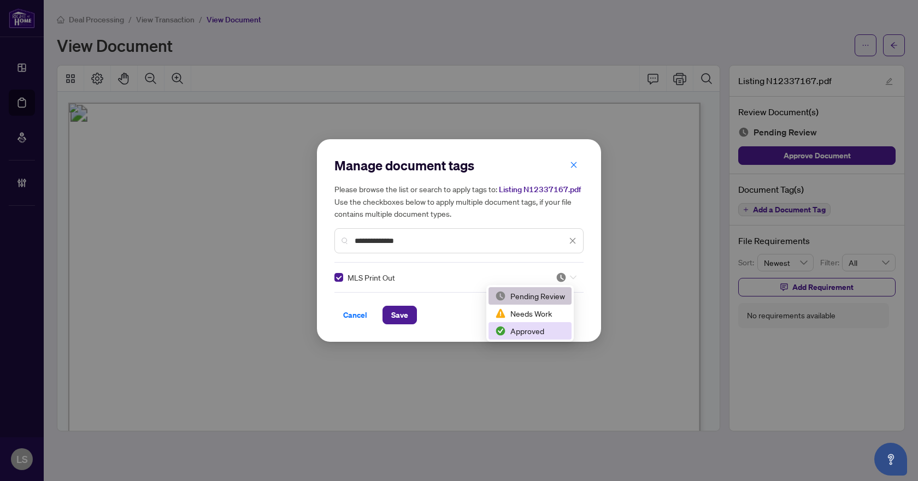
click at [539, 331] on div "Approved" at bounding box center [530, 331] width 70 height 12
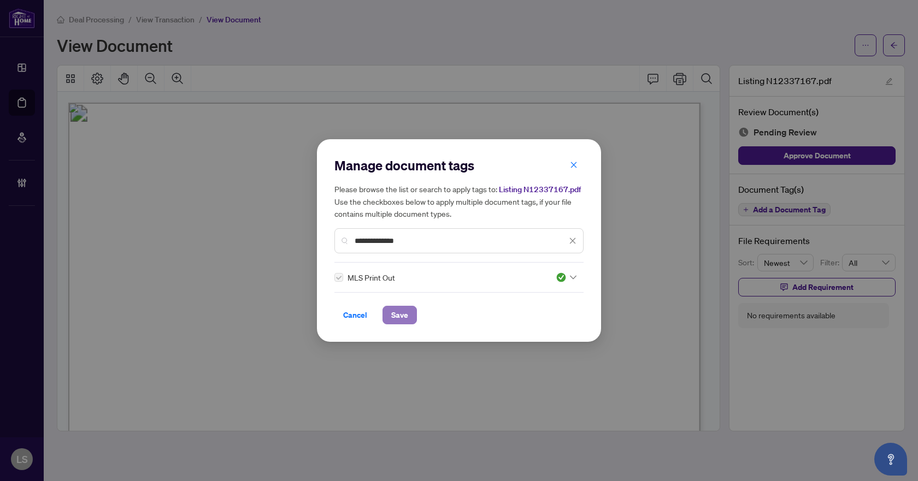
click at [403, 313] on span "Save" at bounding box center [399, 315] width 17 height 17
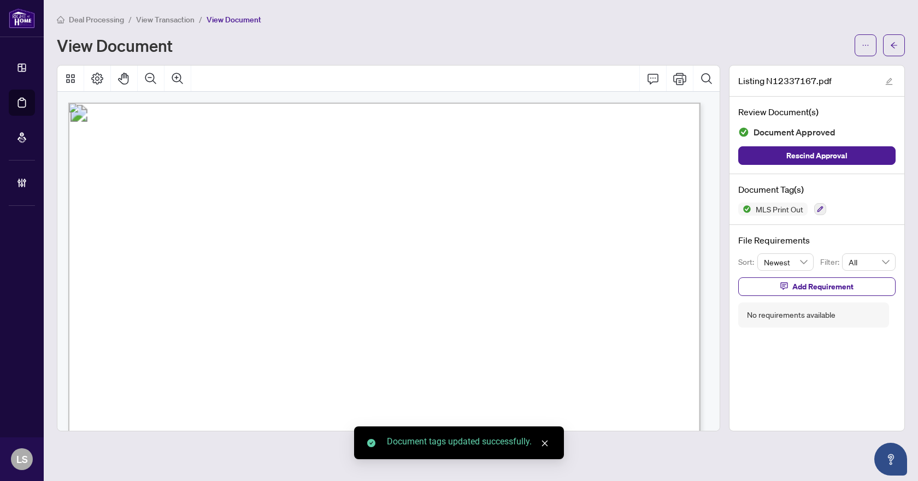
click at [896, 46] on icon "arrow-left" at bounding box center [894, 46] width 8 height 8
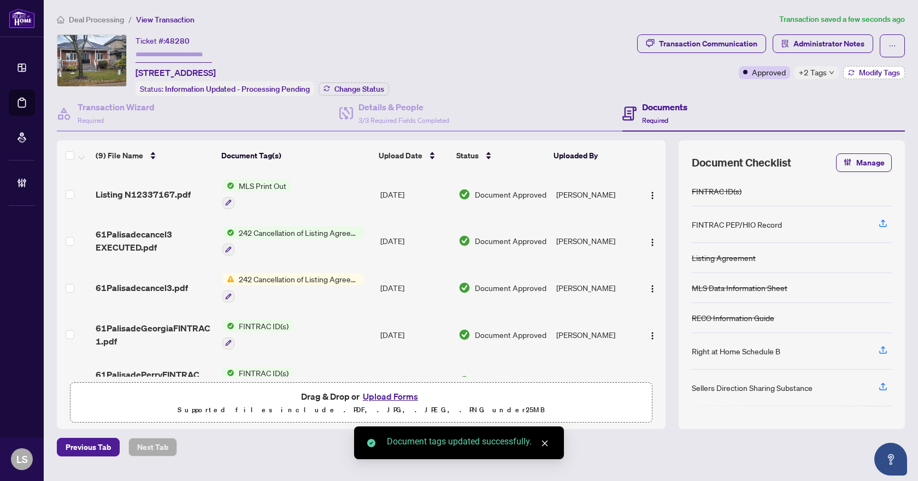
click at [869, 71] on span "Modify Tags" at bounding box center [879, 73] width 41 height 8
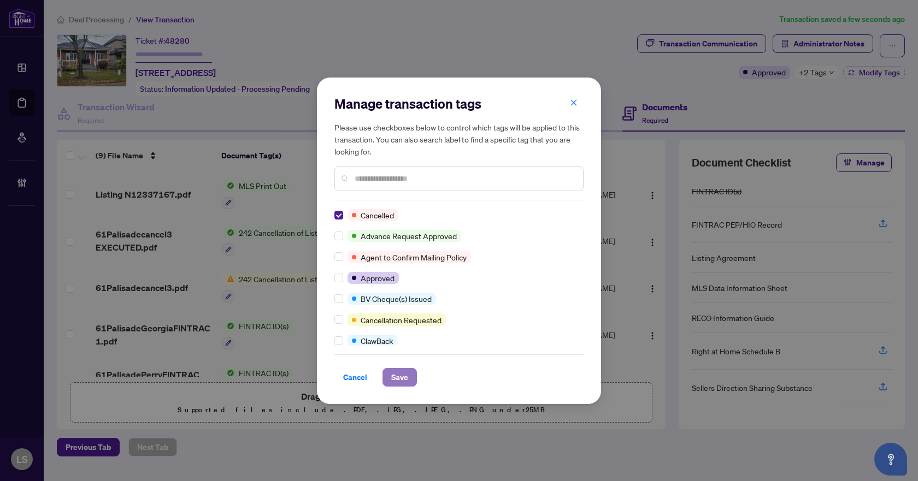
click at [407, 373] on span "Save" at bounding box center [399, 377] width 17 height 17
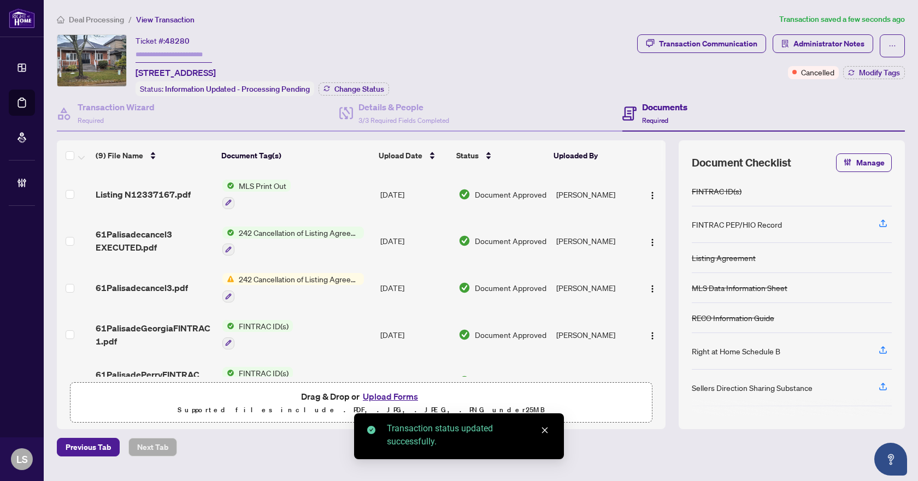
click at [81, 17] on span "Deal Processing" at bounding box center [96, 20] width 55 height 10
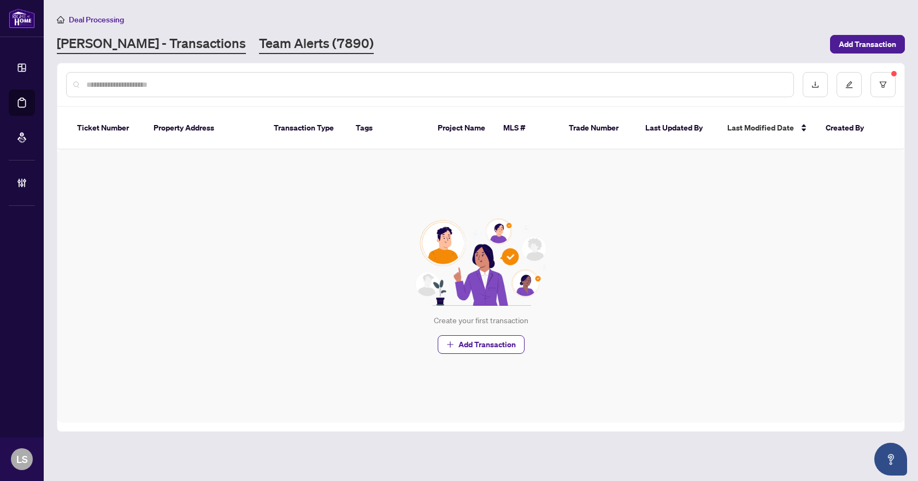
click at [279, 46] on link "Team Alerts (7890)" at bounding box center [316, 44] width 115 height 20
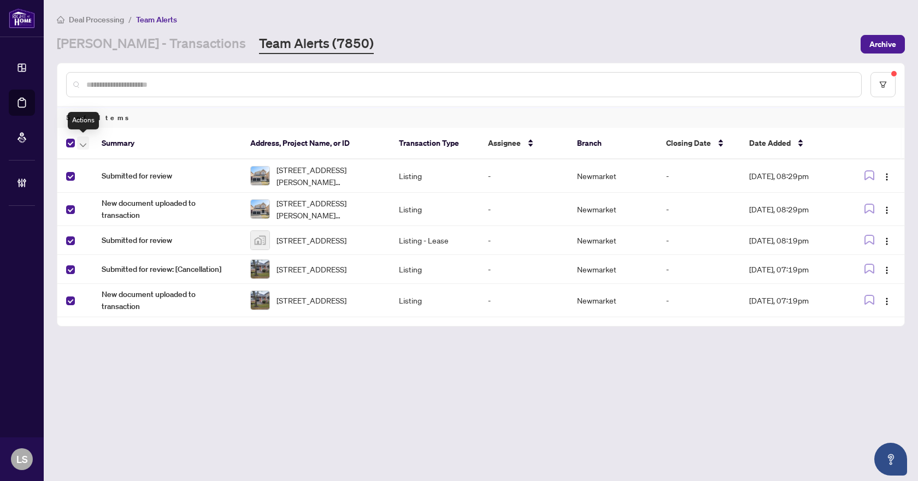
click at [82, 145] on icon "button" at bounding box center [83, 145] width 7 height 4
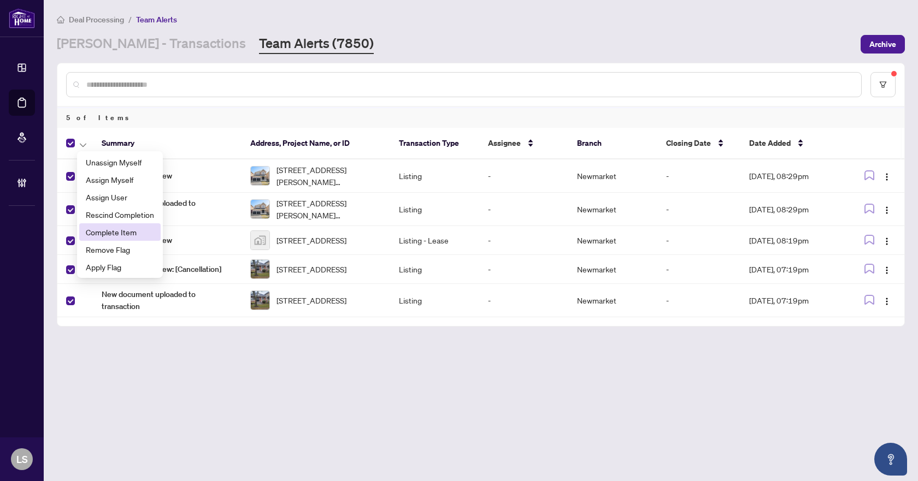
click at [102, 228] on span "Complete Item" at bounding box center [120, 232] width 68 height 12
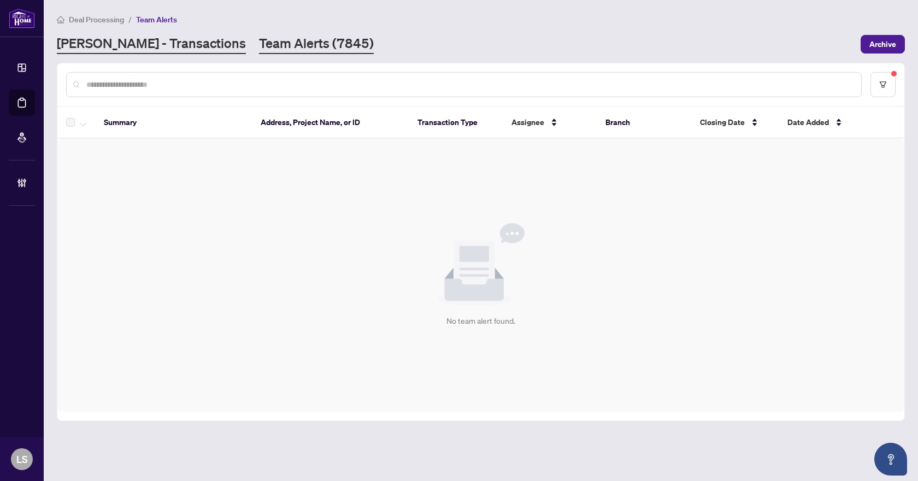
click at [131, 46] on link "[PERSON_NAME] - Transactions" at bounding box center [151, 44] width 189 height 20
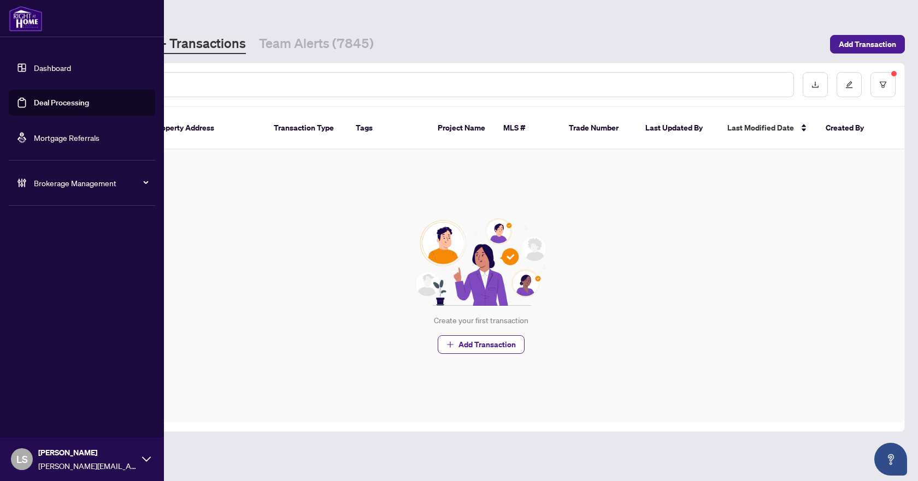
click at [85, 184] on span "Brokerage Management" at bounding box center [91, 183] width 114 height 12
click at [60, 265] on link "Manage Agents" at bounding box center [50, 262] width 54 height 10
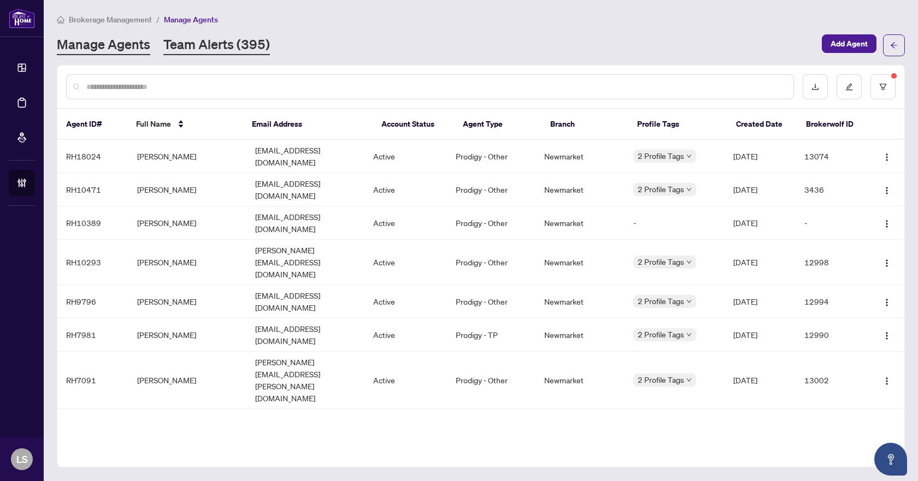
click at [240, 38] on link "Team Alerts (395)" at bounding box center [216, 46] width 107 height 20
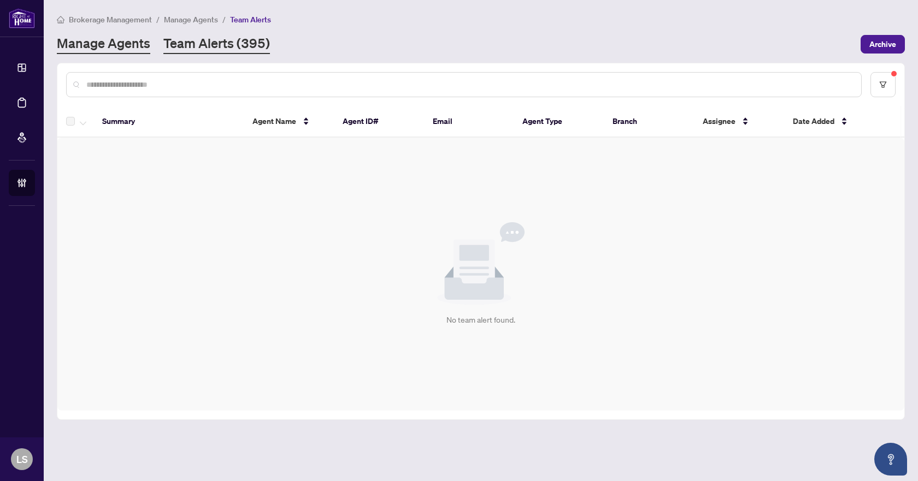
click at [139, 44] on link "Manage Agents" at bounding box center [103, 44] width 93 height 20
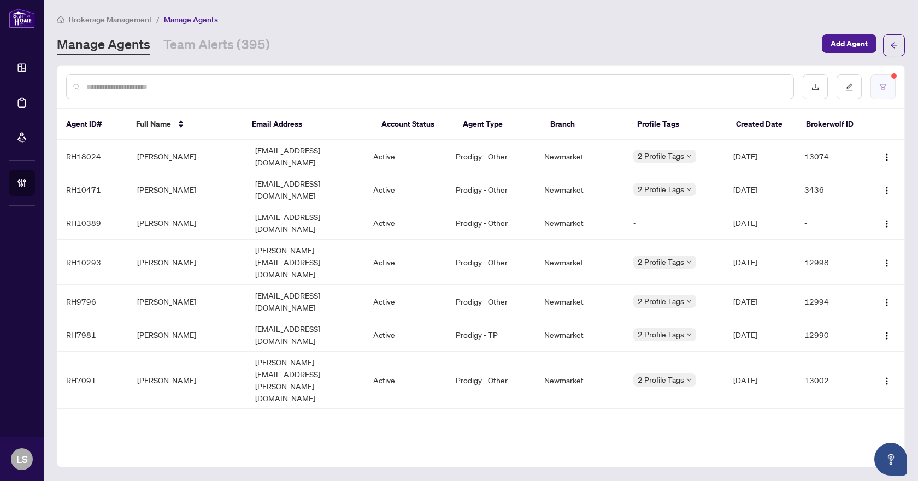
click at [878, 80] on button "button" at bounding box center [883, 86] width 25 height 25
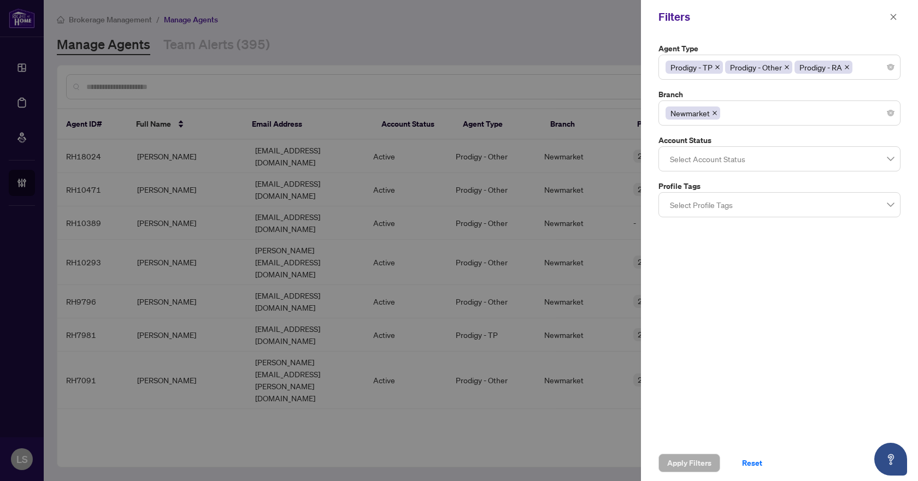
click at [873, 66] on div "Prodigy - TP Prodigy - Other Prodigy - RA" at bounding box center [780, 67] width 228 height 20
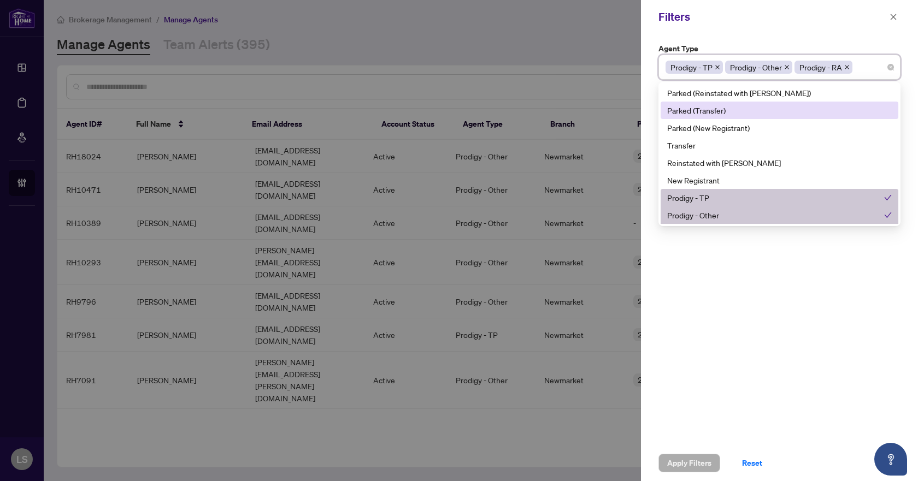
click at [722, 110] on div "Parked (Transfer)" at bounding box center [779, 110] width 225 height 12
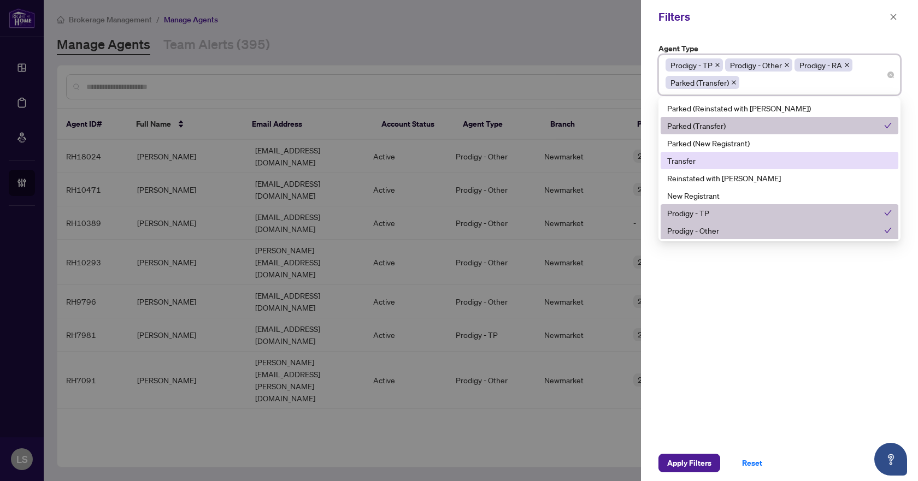
click at [696, 163] on div "Transfer" at bounding box center [779, 161] width 225 height 12
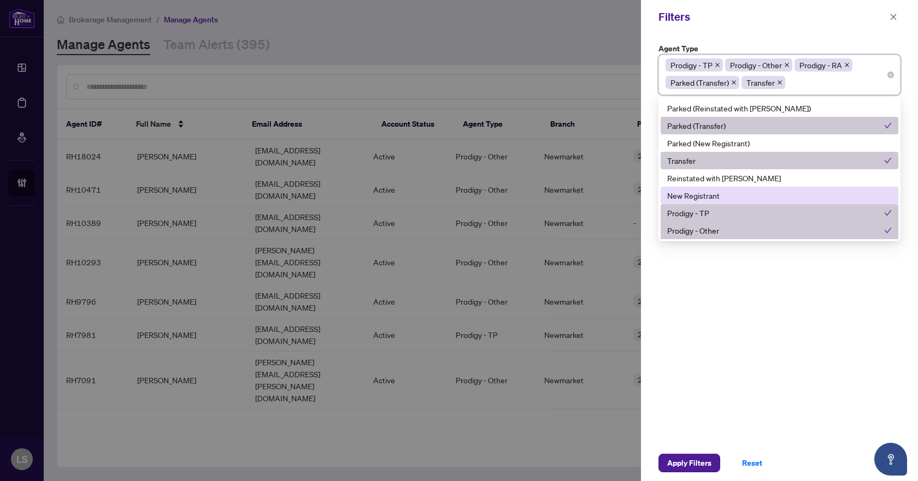
click at [699, 196] on div "New Registrant" at bounding box center [779, 196] width 225 height 12
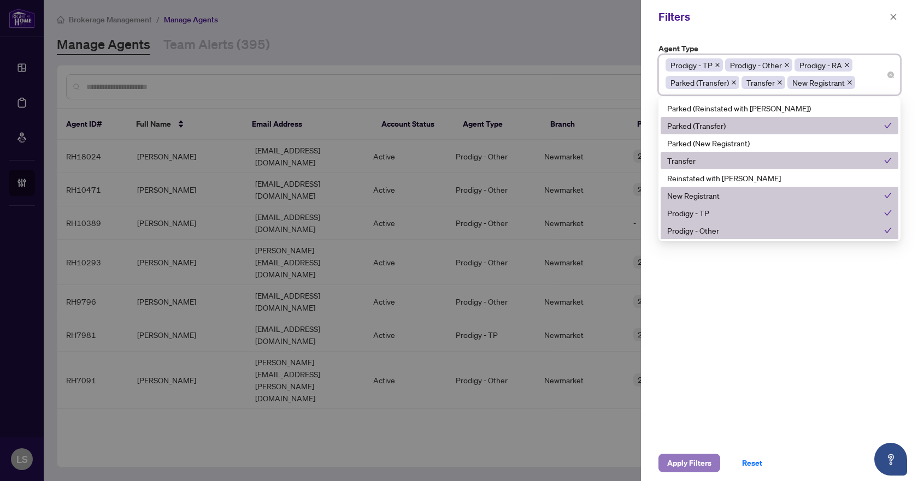
click at [698, 459] on span "Apply Filters" at bounding box center [689, 463] width 44 height 17
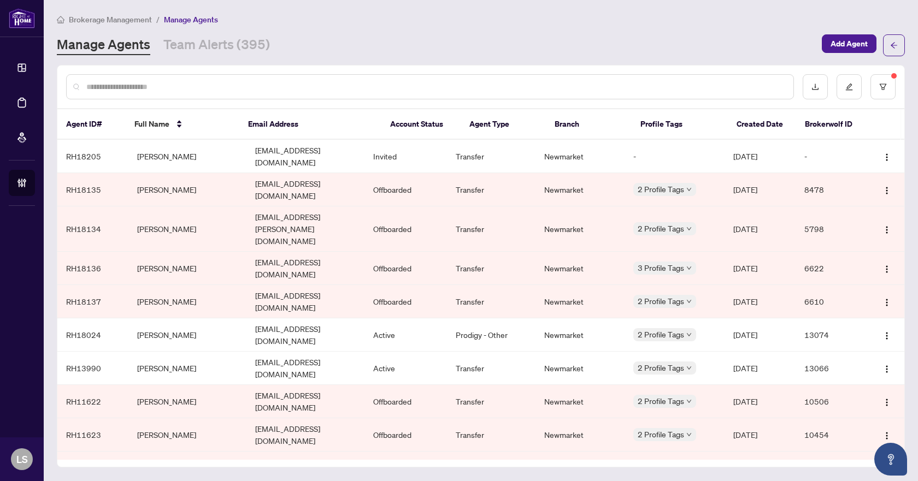
click at [95, 47] on link "Manage Agents" at bounding box center [103, 46] width 93 height 20
click at [101, 45] on link "Manage Agents" at bounding box center [103, 46] width 93 height 20
click at [885, 85] on icon "filter" at bounding box center [883, 87] width 8 height 8
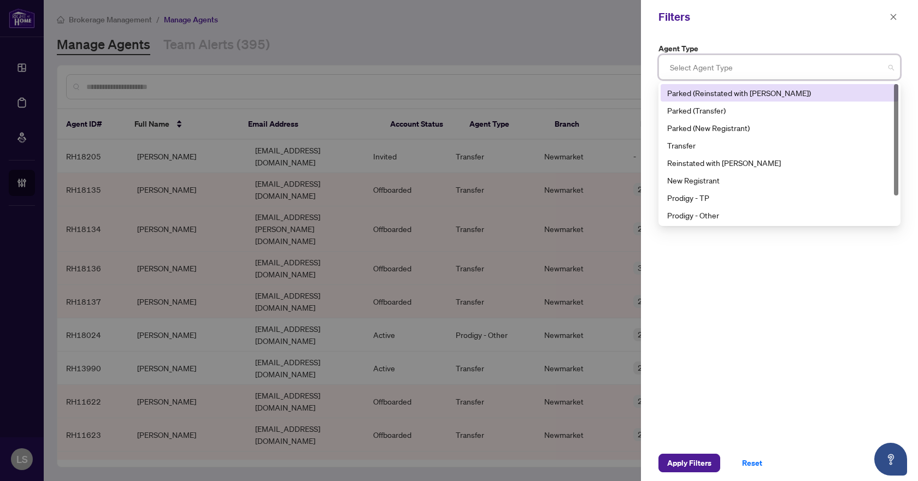
click at [797, 72] on div at bounding box center [780, 67] width 228 height 20
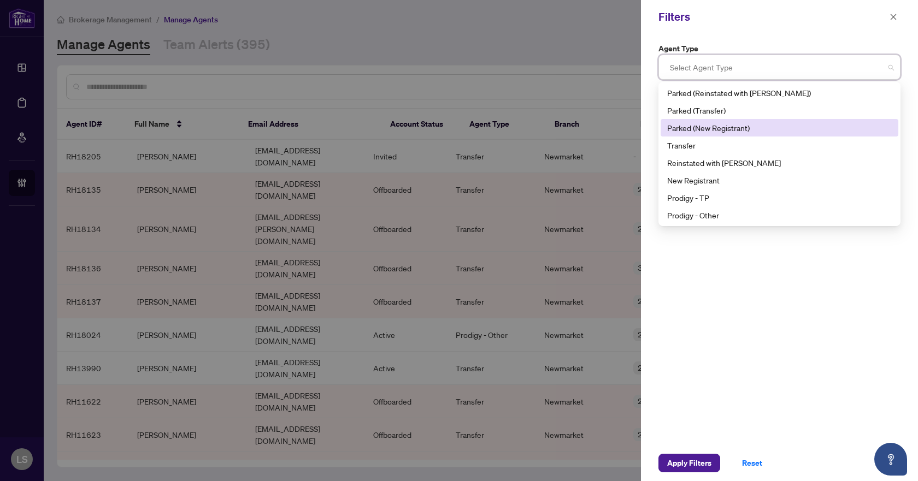
click at [722, 125] on div "Parked (New Registrant)" at bounding box center [779, 128] width 225 height 12
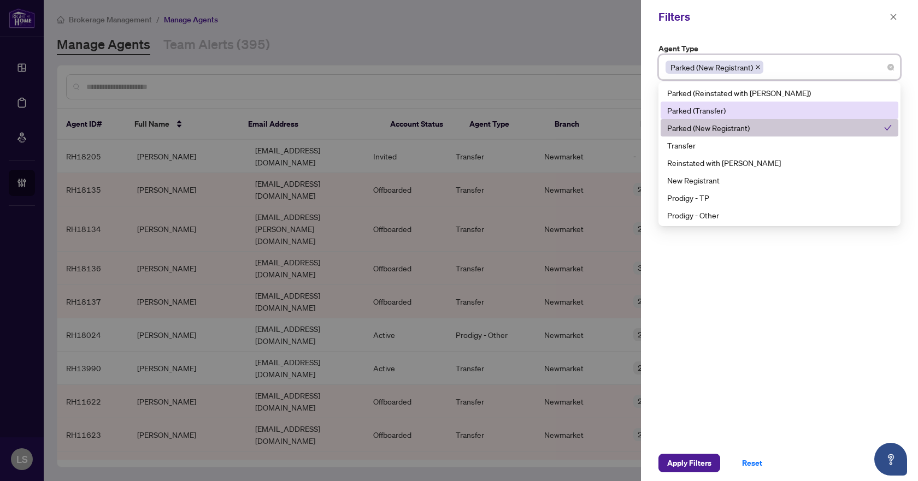
click at [719, 113] on div "Parked (Transfer)" at bounding box center [779, 110] width 225 height 12
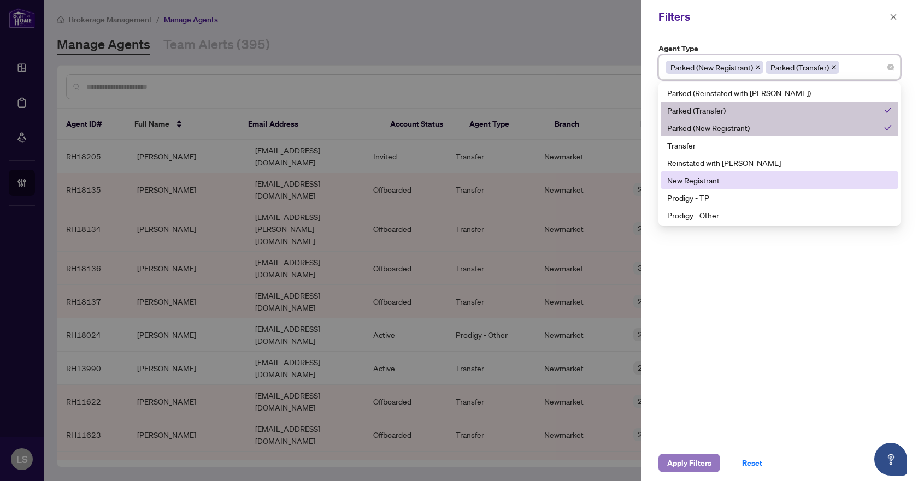
click at [690, 458] on span "Apply Filters" at bounding box center [689, 463] width 44 height 17
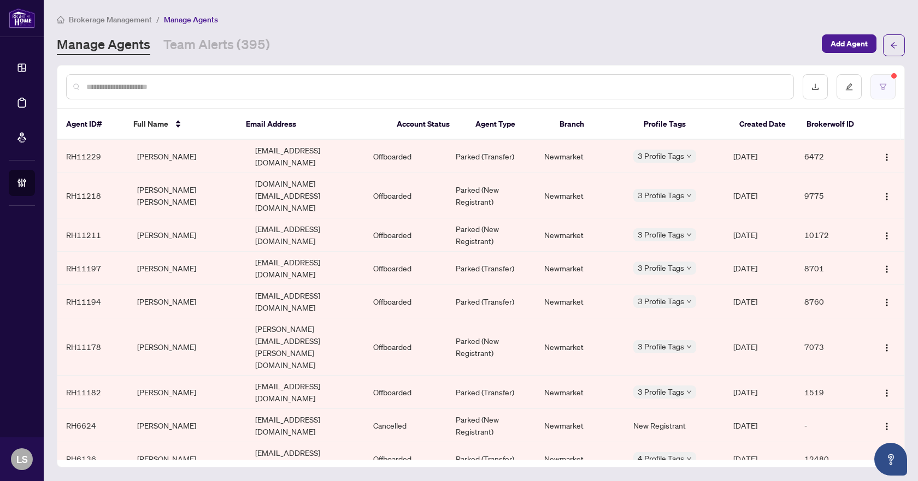
click at [887, 79] on button "button" at bounding box center [883, 86] width 25 height 25
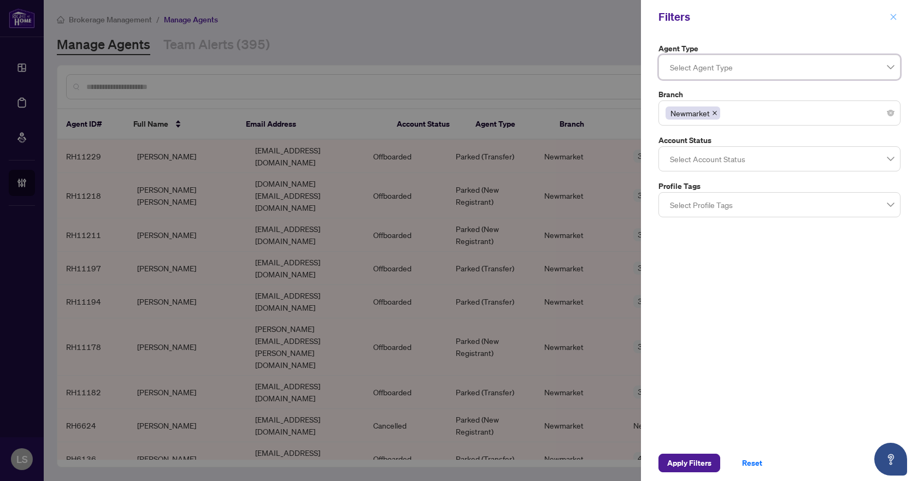
click at [898, 15] on button "button" at bounding box center [893, 16] width 14 height 13
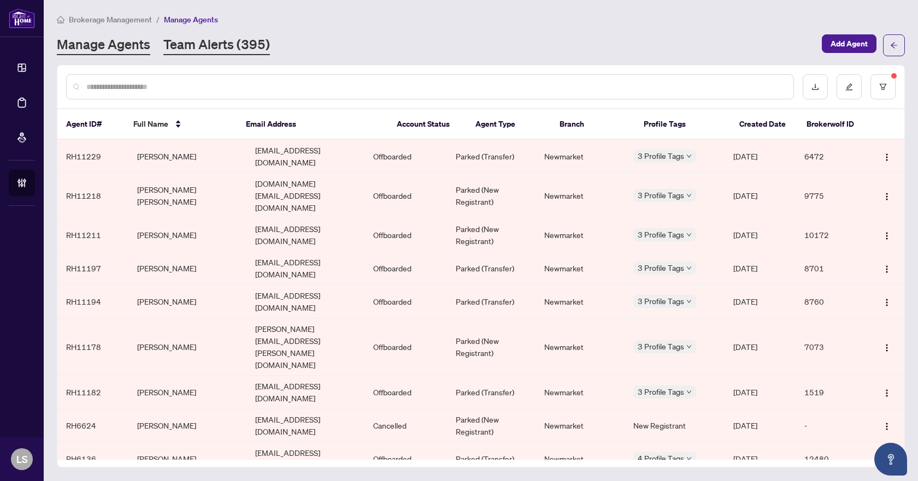
click at [202, 45] on link "Team Alerts (395)" at bounding box center [216, 46] width 107 height 20
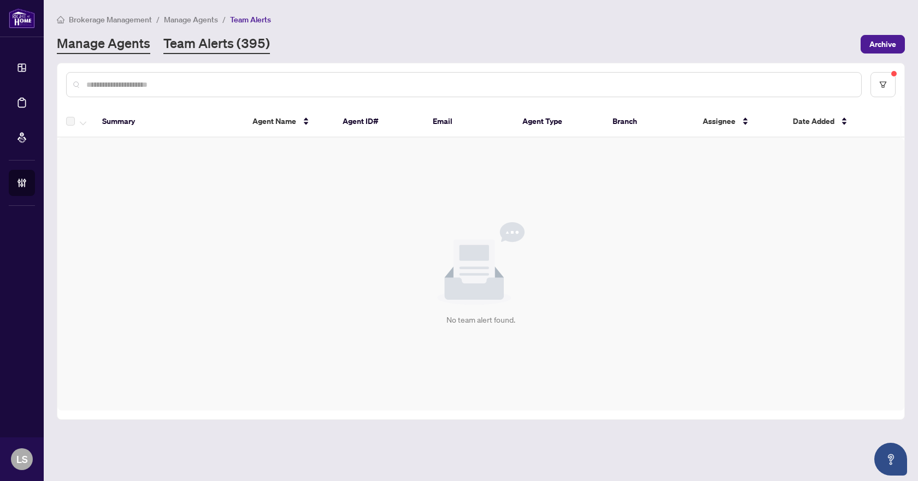
click at [96, 42] on link "Manage Agents" at bounding box center [103, 44] width 93 height 20
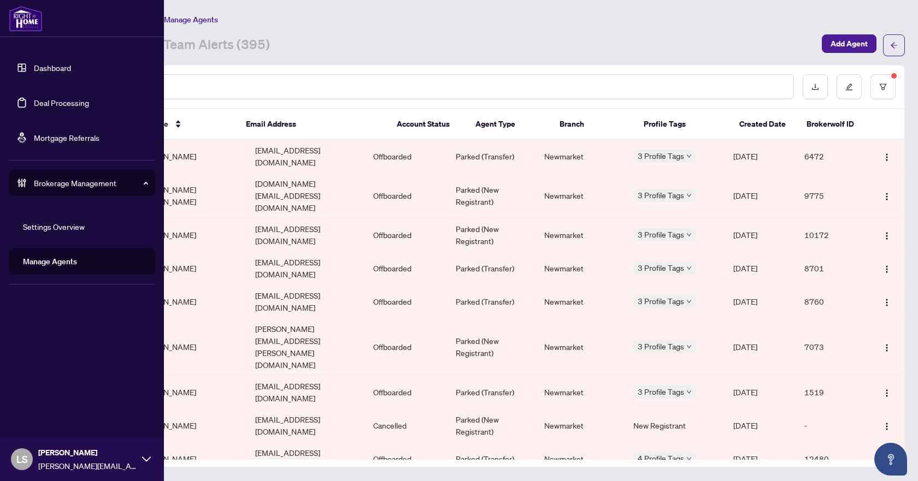
click at [66, 107] on link "Deal Processing" at bounding box center [61, 103] width 55 height 10
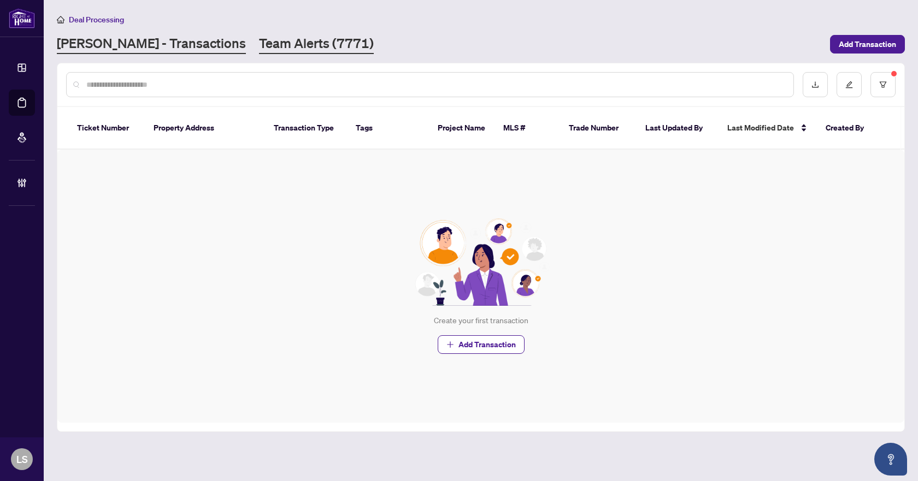
click at [259, 45] on link "Team Alerts (7771)" at bounding box center [316, 44] width 115 height 20
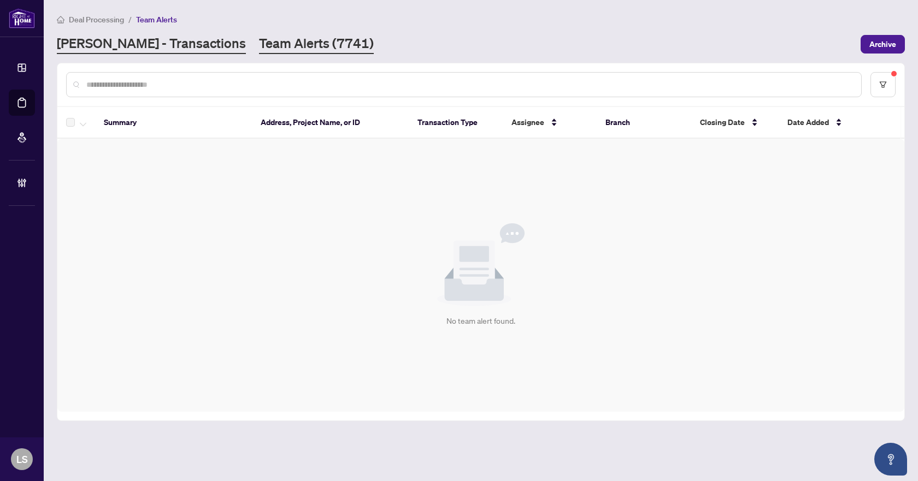
click at [149, 46] on link "[PERSON_NAME] - Transactions" at bounding box center [151, 44] width 189 height 20
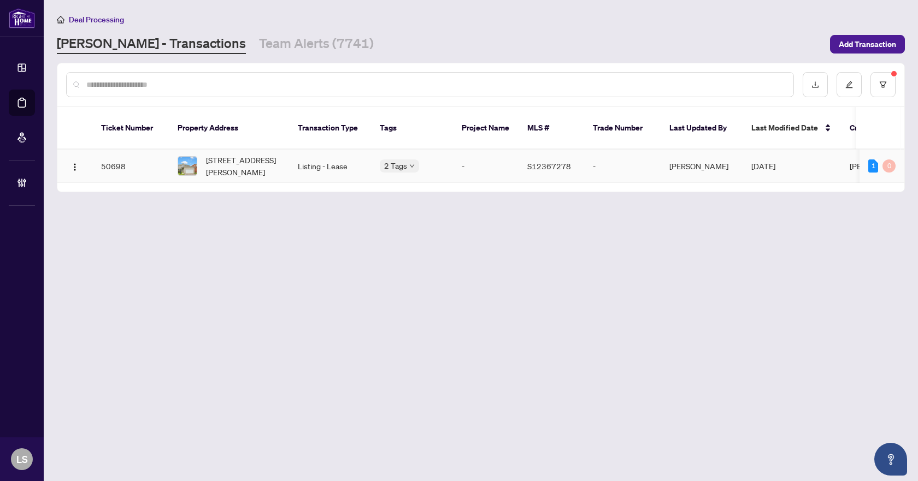
click at [229, 155] on span "17 Kelsey Cres, Barrie, Ontario L4N 0J7, Canada" at bounding box center [243, 166] width 74 height 24
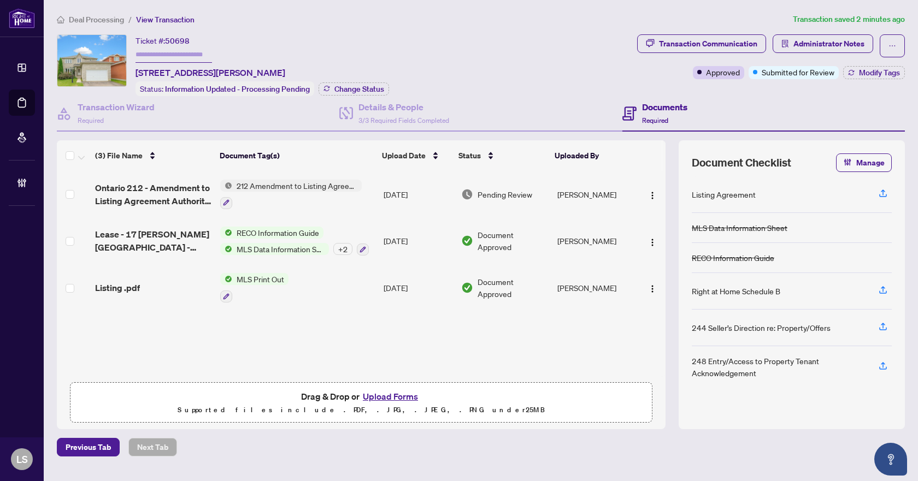
click at [150, 191] on span "Ontario 212 - Amendment to Listing Agreement Authority to Offer for Lease Price…" at bounding box center [153, 194] width 116 height 26
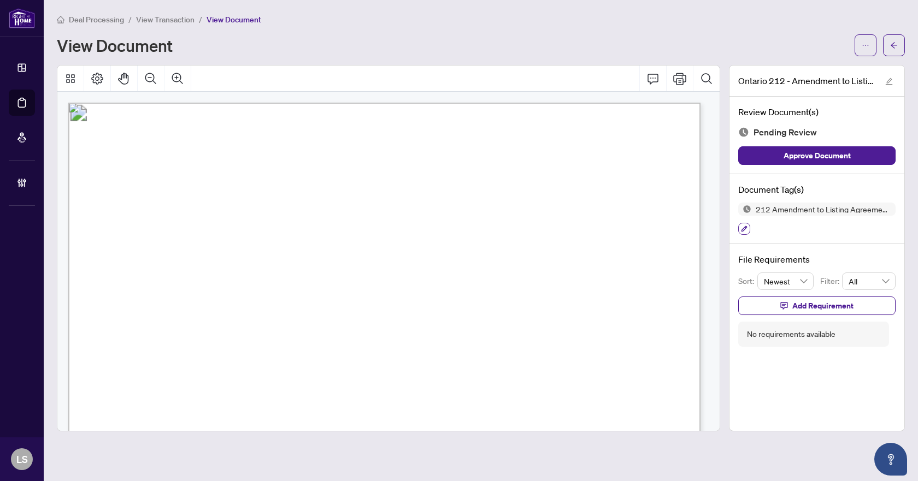
click at [743, 230] on icon "button" at bounding box center [745, 229] width 6 height 6
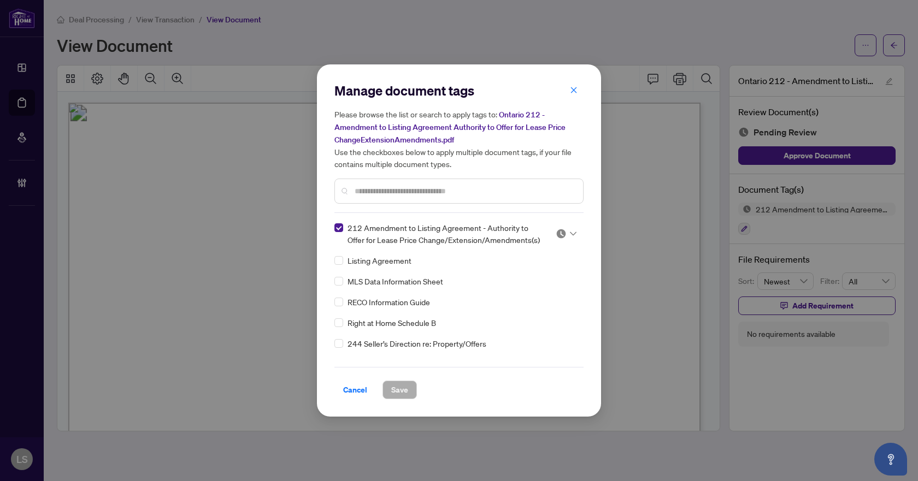
click at [571, 232] on icon at bounding box center [573, 234] width 7 height 4
click at [543, 285] on div "Approved" at bounding box center [530, 287] width 70 height 12
click at [409, 386] on button "Save" at bounding box center [400, 390] width 34 height 19
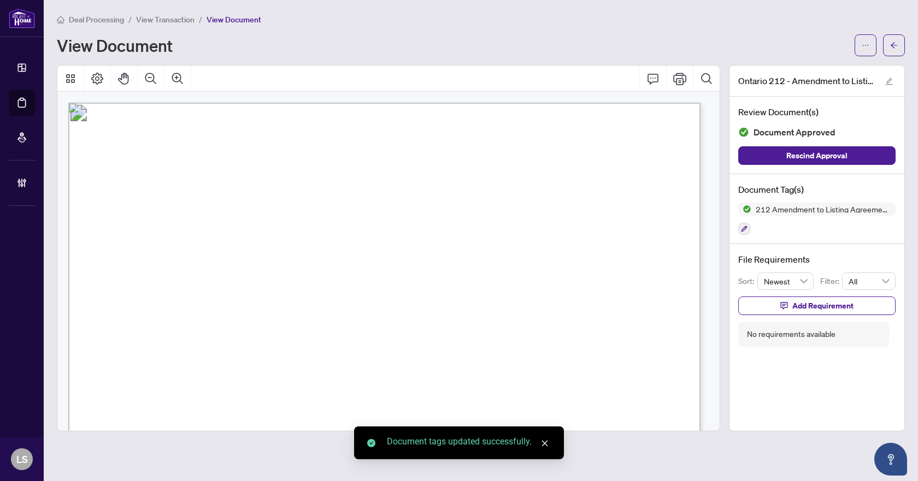
click at [895, 40] on span "button" at bounding box center [894, 45] width 8 height 17
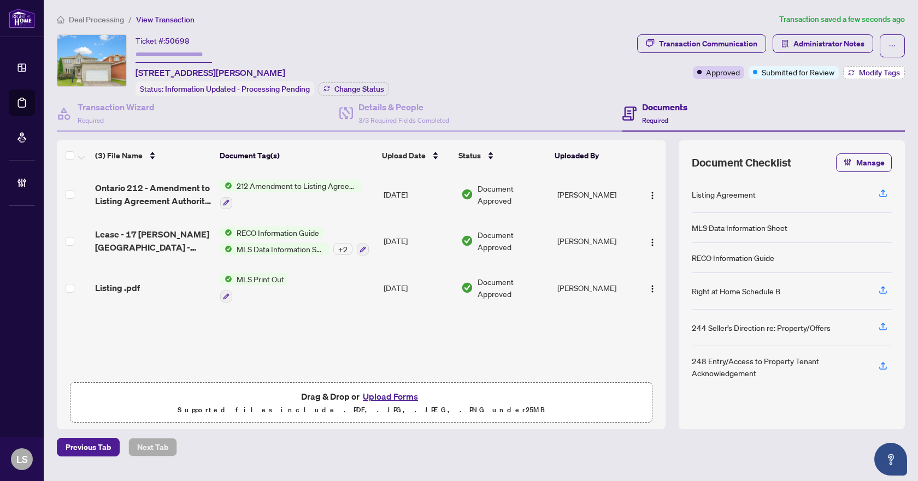
click at [874, 73] on span "Modify Tags" at bounding box center [879, 73] width 41 height 8
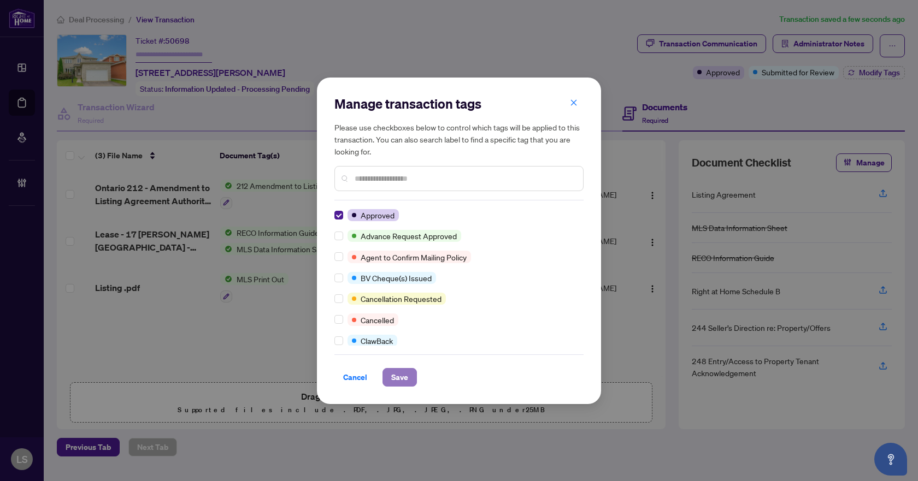
click at [401, 380] on span "Save" at bounding box center [399, 377] width 17 height 17
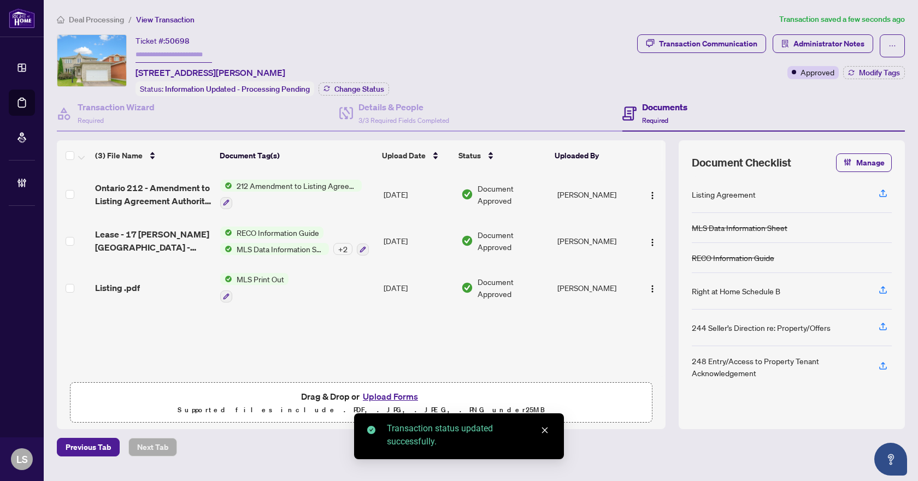
click at [89, 23] on span "Deal Processing" at bounding box center [96, 20] width 55 height 10
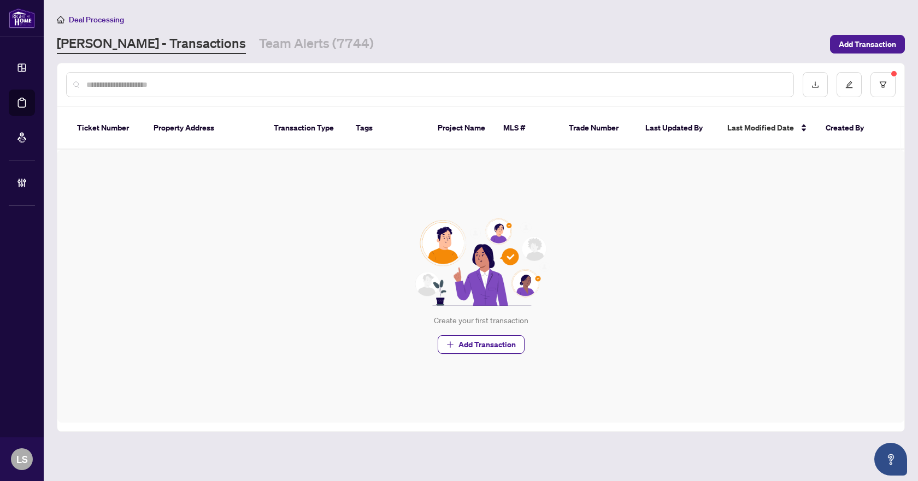
click at [157, 43] on link "[PERSON_NAME] - Transactions" at bounding box center [151, 44] width 189 height 20
click at [269, 52] on link "Team Alerts (7737)" at bounding box center [316, 44] width 115 height 20
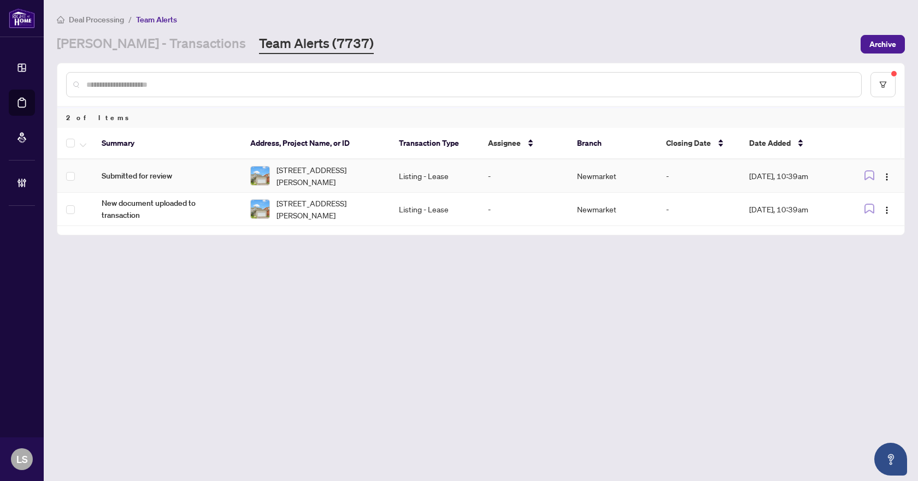
click at [66, 177] on td at bounding box center [75, 176] width 36 height 33
click at [85, 145] on icon "button" at bounding box center [83, 145] width 7 height 4
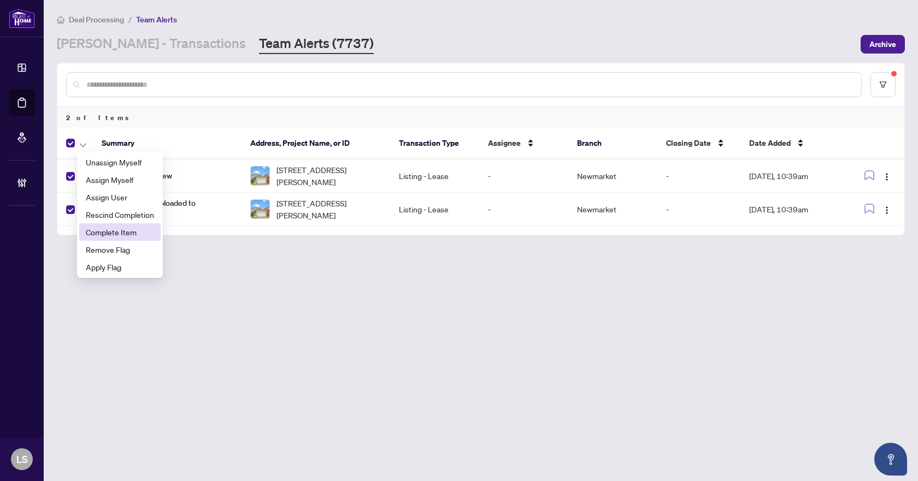
click at [104, 237] on span "Complete Item" at bounding box center [120, 232] width 68 height 12
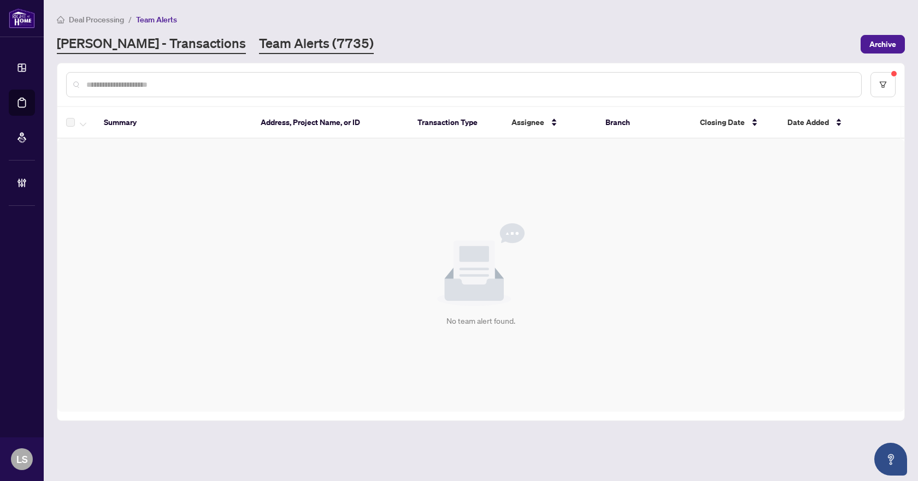
click at [168, 45] on link "[PERSON_NAME] - Transactions" at bounding box center [151, 44] width 189 height 20
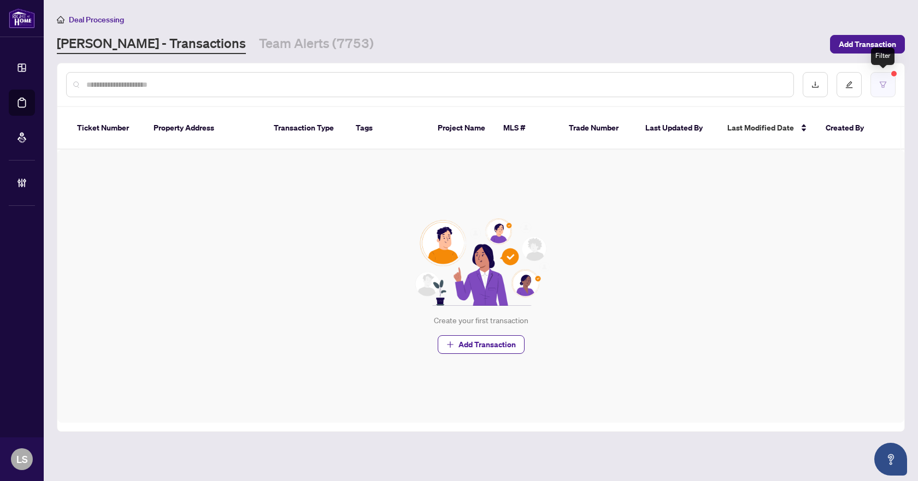
click at [888, 82] on button "button" at bounding box center [883, 84] width 25 height 25
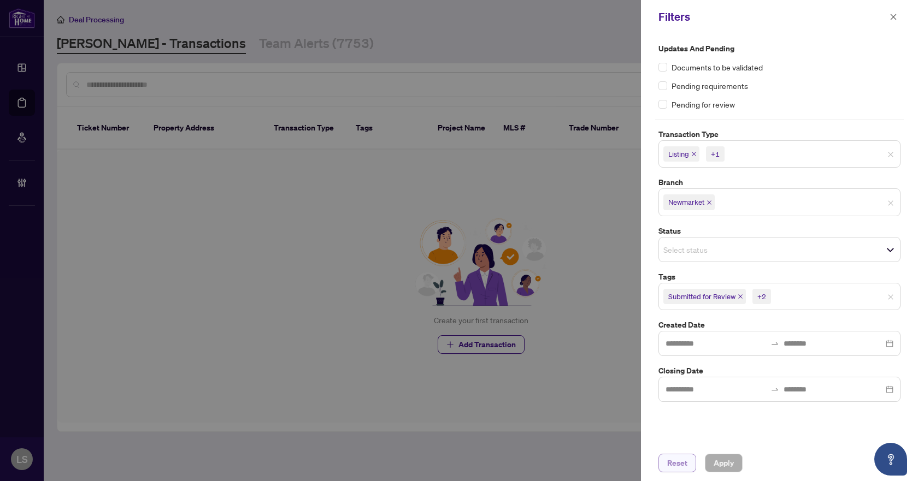
click at [681, 467] on span "Reset" at bounding box center [677, 463] width 20 height 17
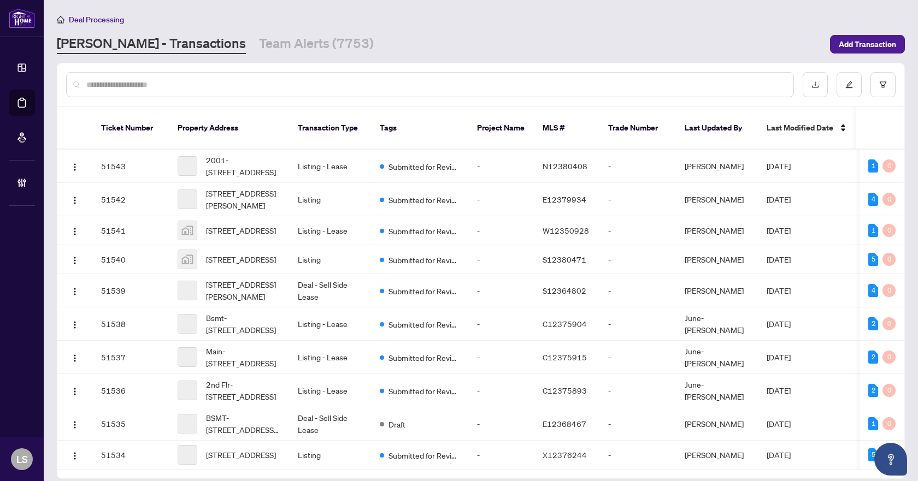
click at [244, 87] on input "text" at bounding box center [435, 85] width 698 height 12
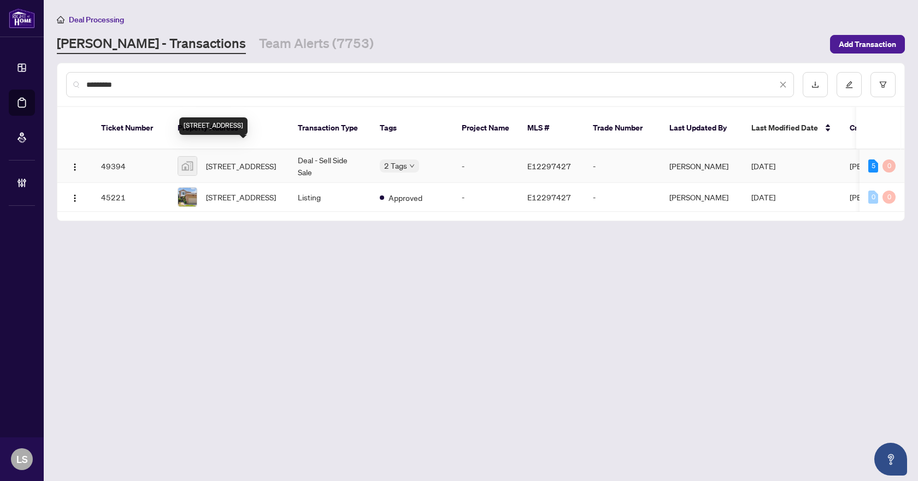
type input "*********"
click at [246, 160] on span "[STREET_ADDRESS]" at bounding box center [241, 166] width 70 height 12
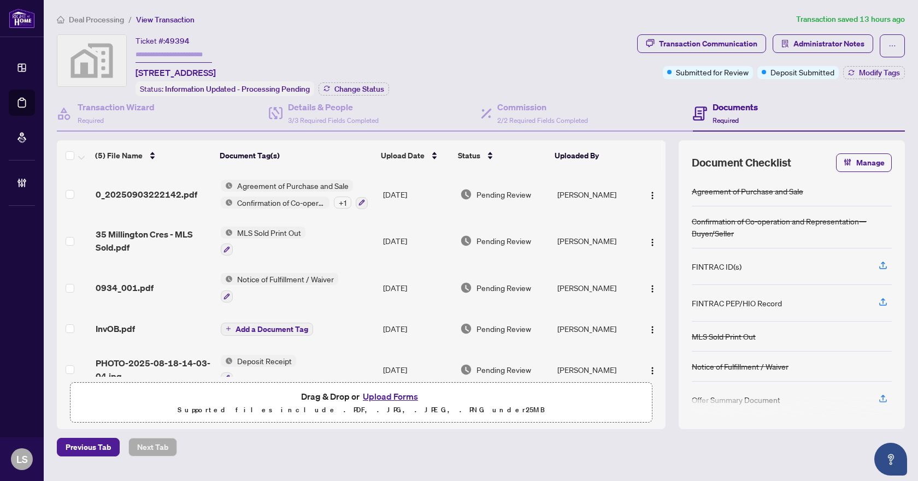
scroll to position [19, 0]
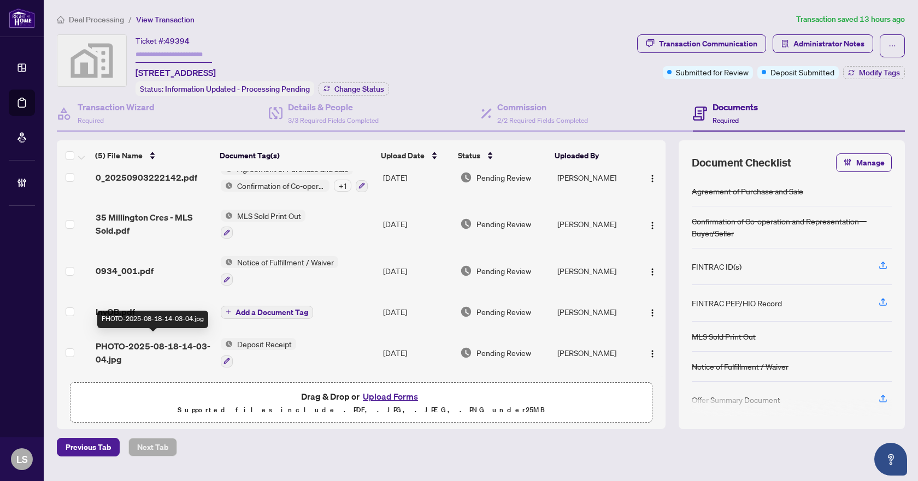
click at [165, 345] on span "PHOTO-2025-08-18-14-03-04.jpg" at bounding box center [154, 353] width 116 height 26
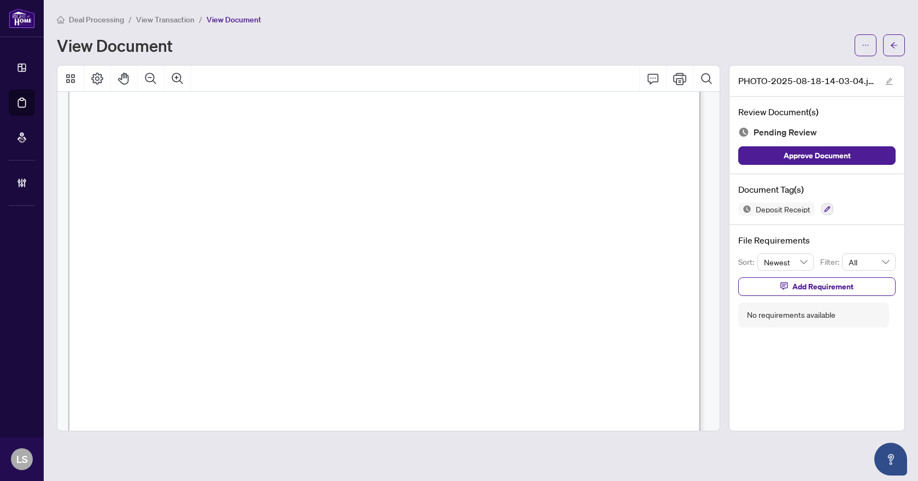
scroll to position [546, 0]
click at [893, 39] on span "button" at bounding box center [894, 45] width 8 height 17
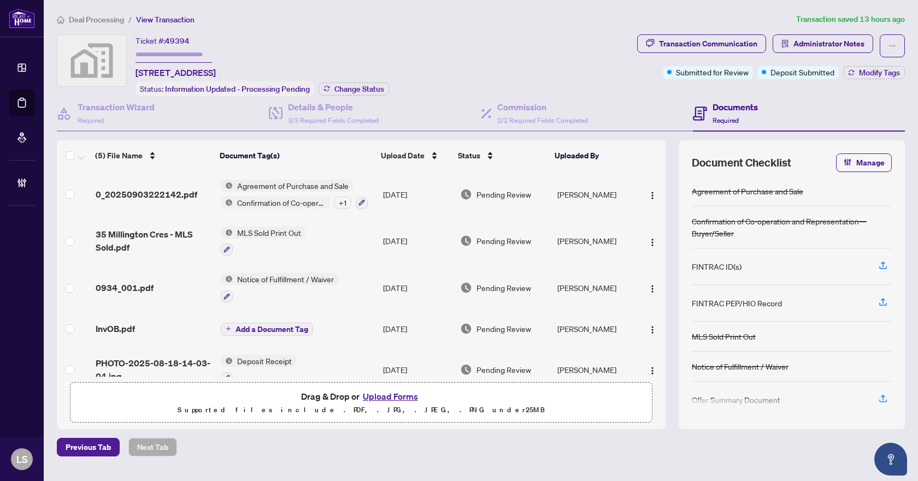
scroll to position [19, 0]
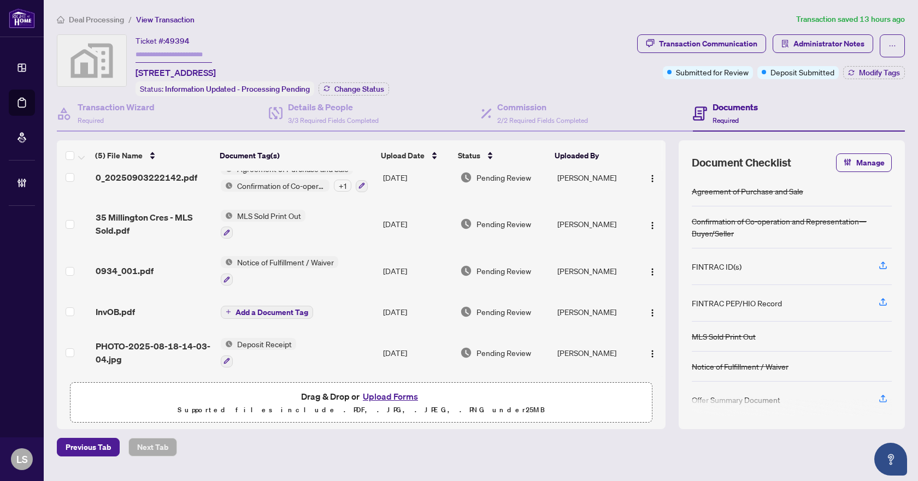
click at [186, 340] on span "PHOTO-2025-08-18-14-03-04.jpg" at bounding box center [154, 353] width 116 height 26
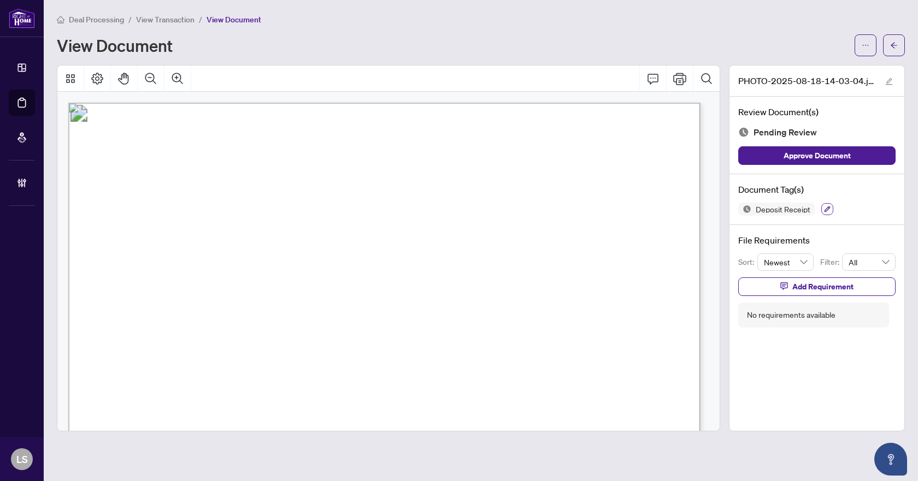
click at [830, 211] on icon "button" at bounding box center [827, 209] width 7 height 7
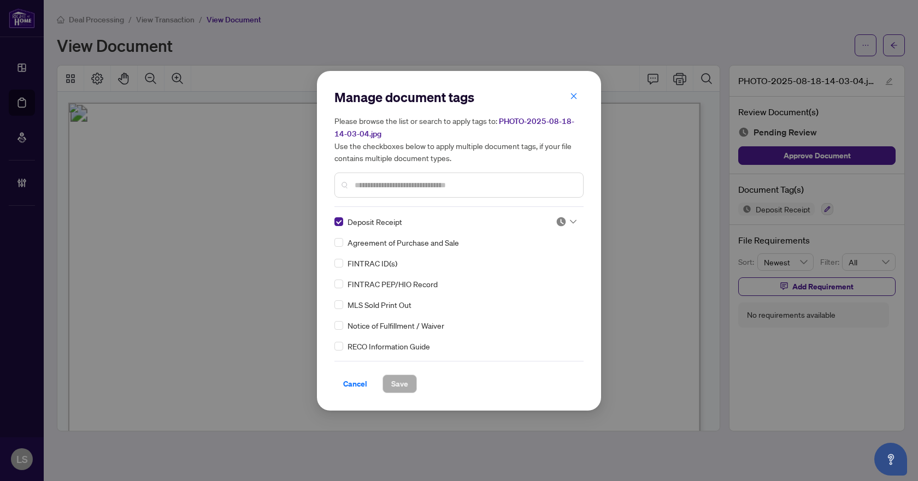
click at [413, 184] on input "text" at bounding box center [465, 185] width 220 height 12
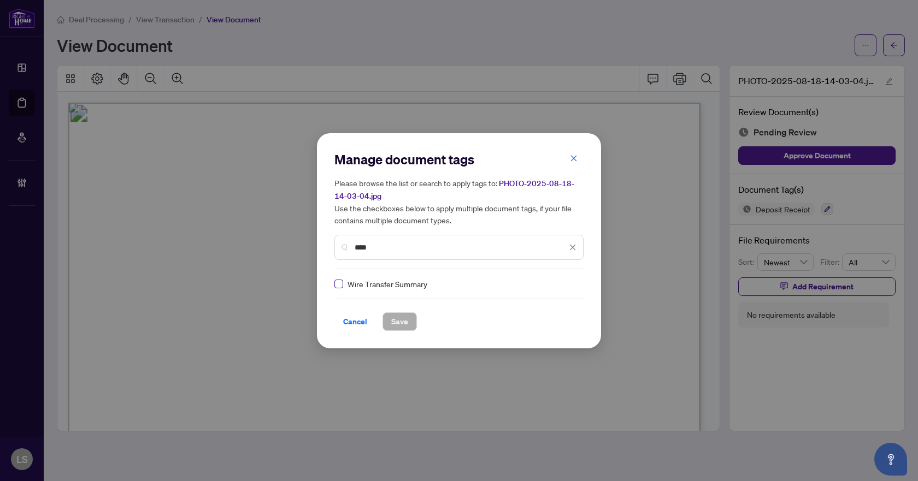
type input "****"
click at [389, 316] on button "Save" at bounding box center [400, 322] width 34 height 19
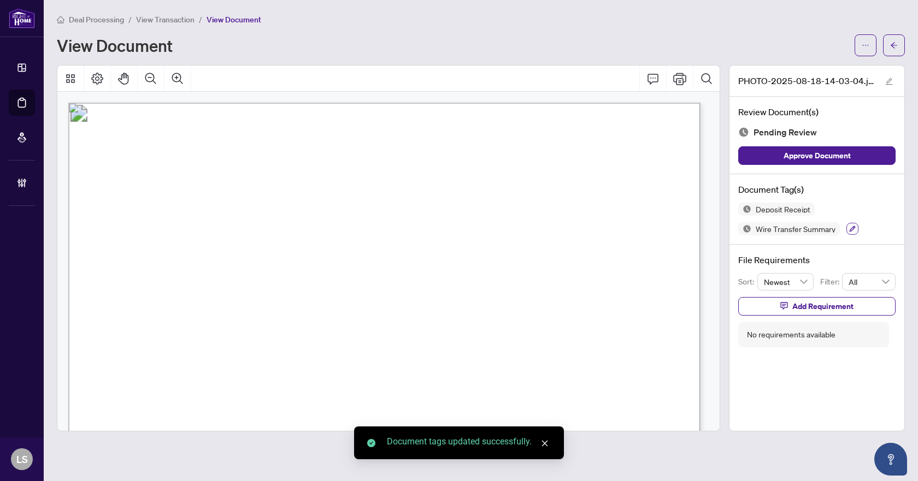
click at [854, 230] on icon "button" at bounding box center [852, 229] width 7 height 7
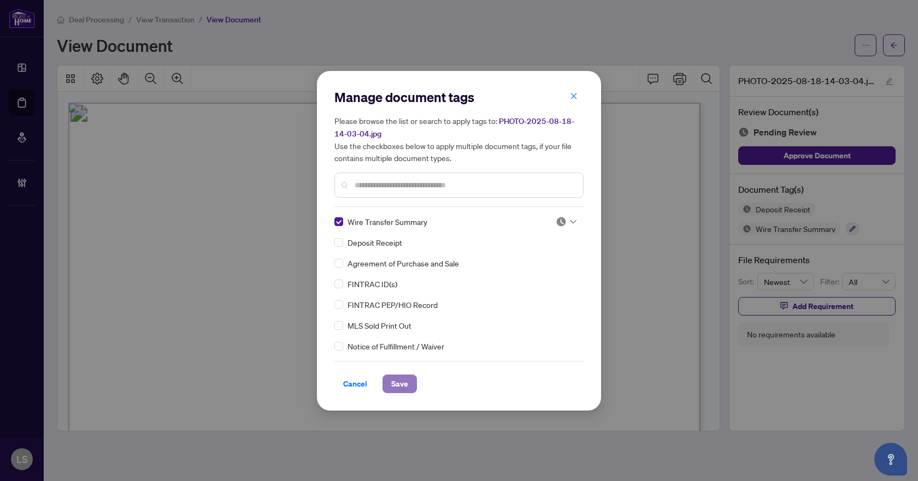
click at [404, 387] on span "Save" at bounding box center [399, 383] width 17 height 17
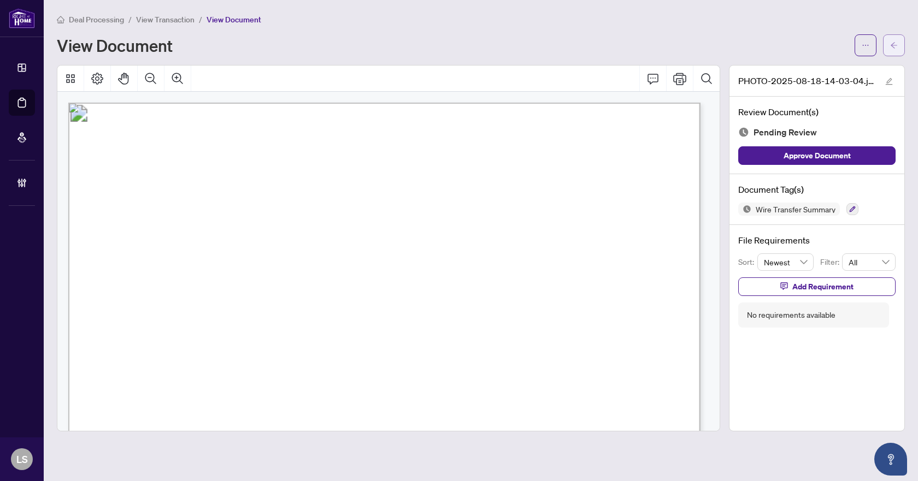
click at [889, 45] on button "button" at bounding box center [894, 45] width 22 height 22
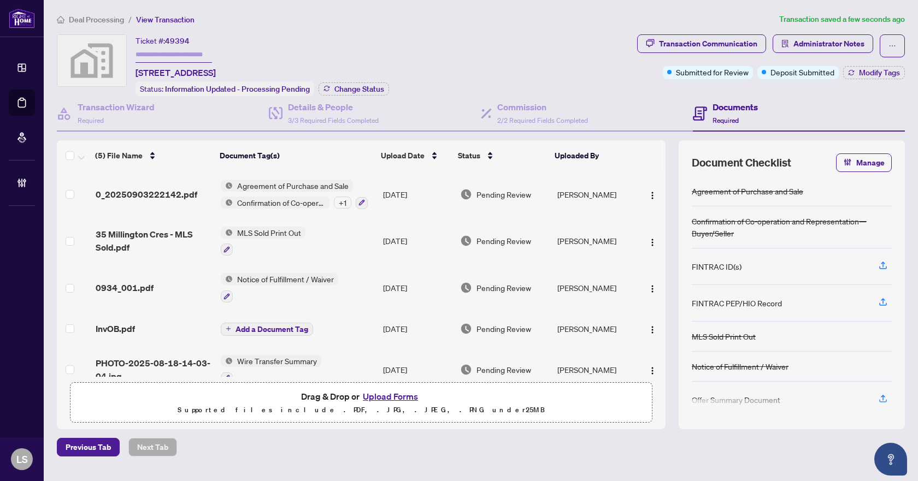
scroll to position [19, 0]
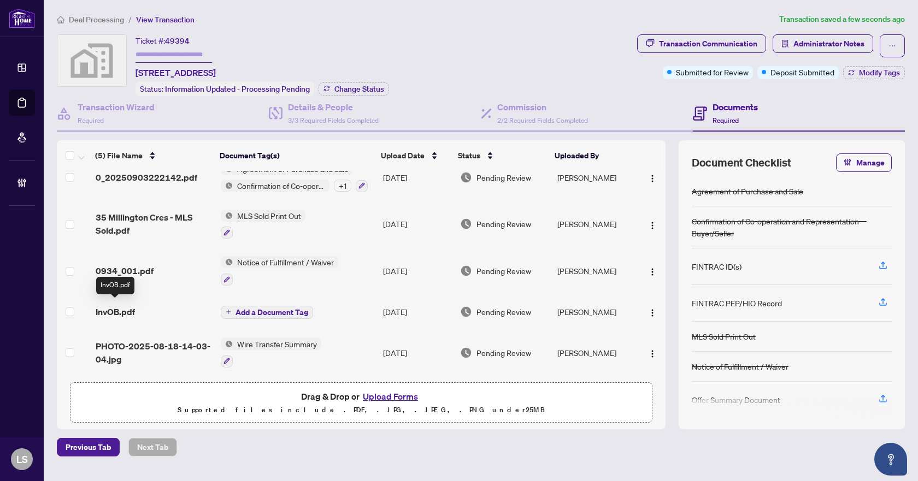
click at [130, 305] on span "InvOB.pdf" at bounding box center [115, 311] width 39 height 13
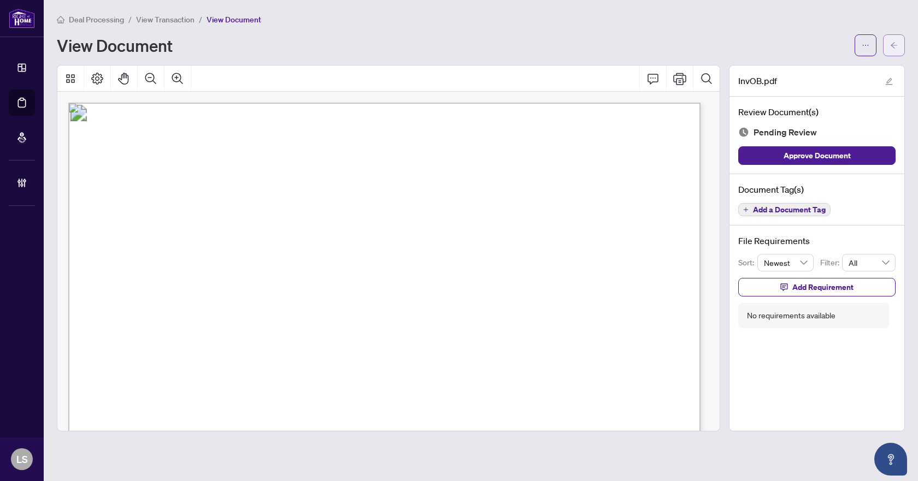
click at [898, 39] on button "button" at bounding box center [894, 45] width 22 height 22
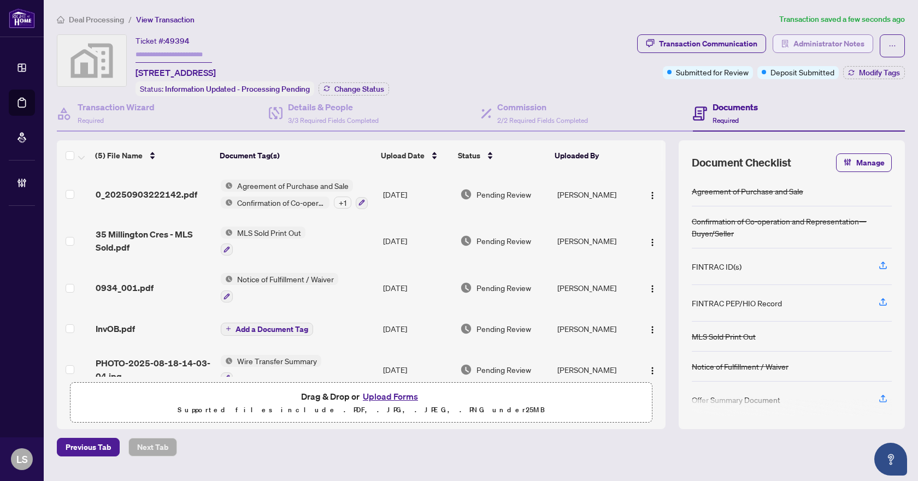
click at [837, 40] on span "Administrator Notes" at bounding box center [828, 43] width 71 height 17
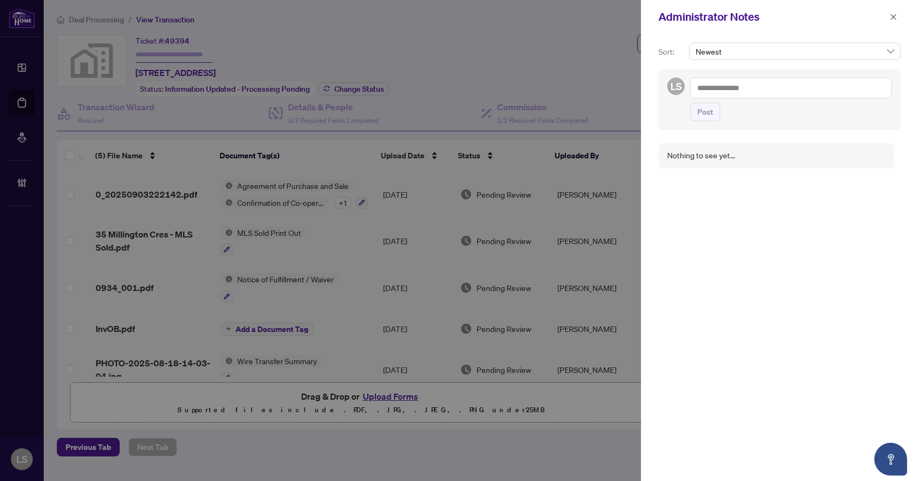
click at [722, 91] on textarea at bounding box center [791, 88] width 202 height 21
click at [801, 93] on b "Accounting" at bounding box center [820, 96] width 39 height 10
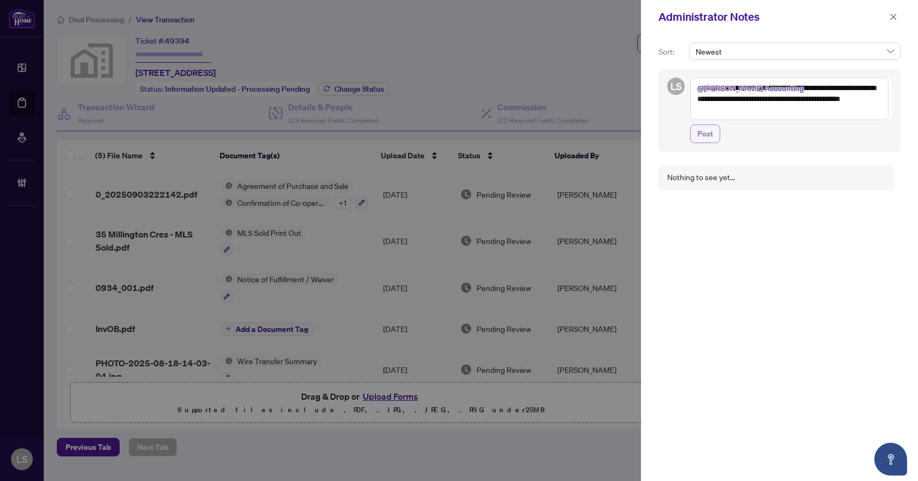
type textarea "**********"
click at [705, 135] on span "Post" at bounding box center [705, 133] width 16 height 17
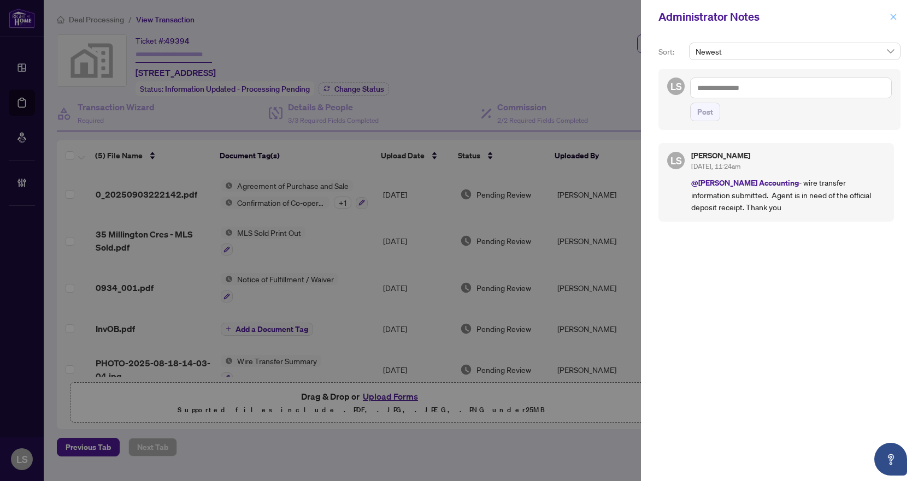
click at [891, 16] on icon "close" at bounding box center [894, 17] width 8 height 8
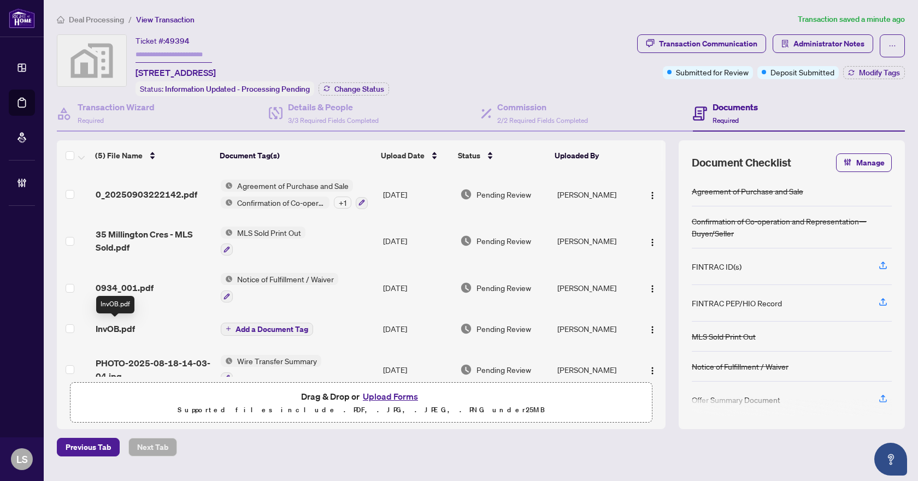
click at [122, 327] on span "InvOB.pdf" at bounding box center [115, 328] width 39 height 13
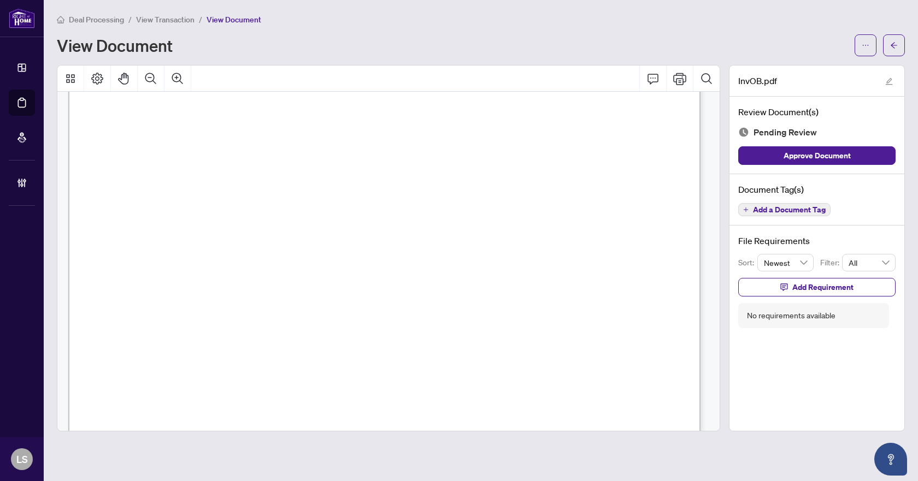
scroll to position [501, 0]
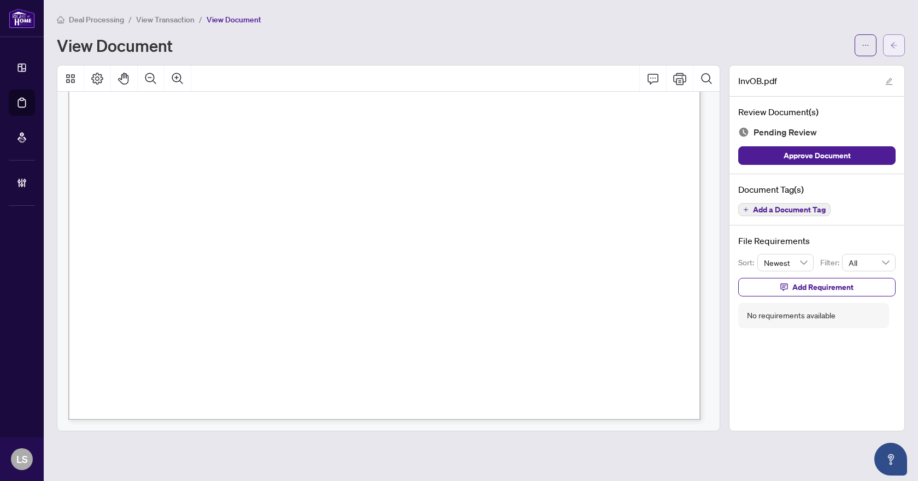
click at [901, 42] on button "button" at bounding box center [894, 45] width 22 height 22
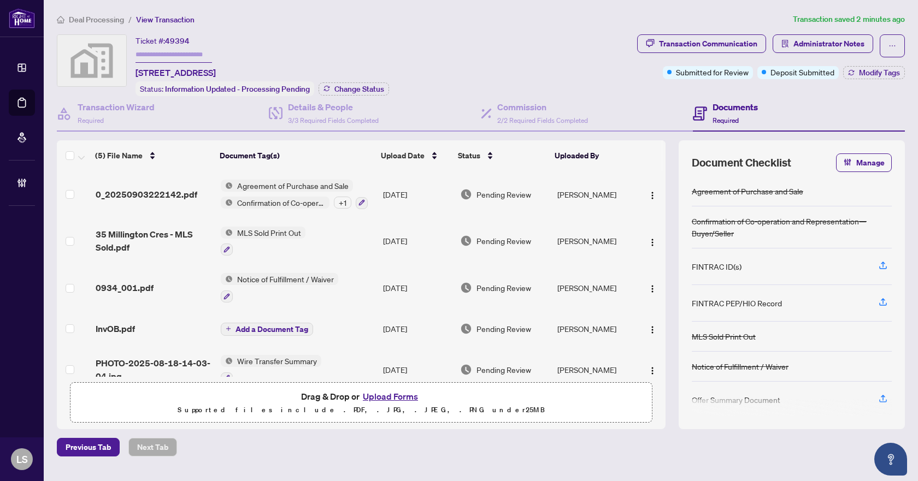
scroll to position [19, 0]
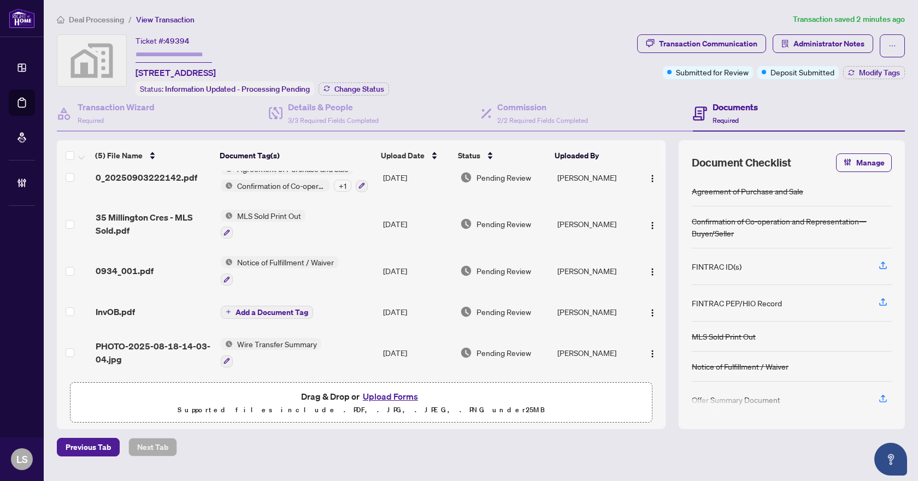
click at [83, 19] on span "Deal Processing" at bounding box center [96, 20] width 55 height 10
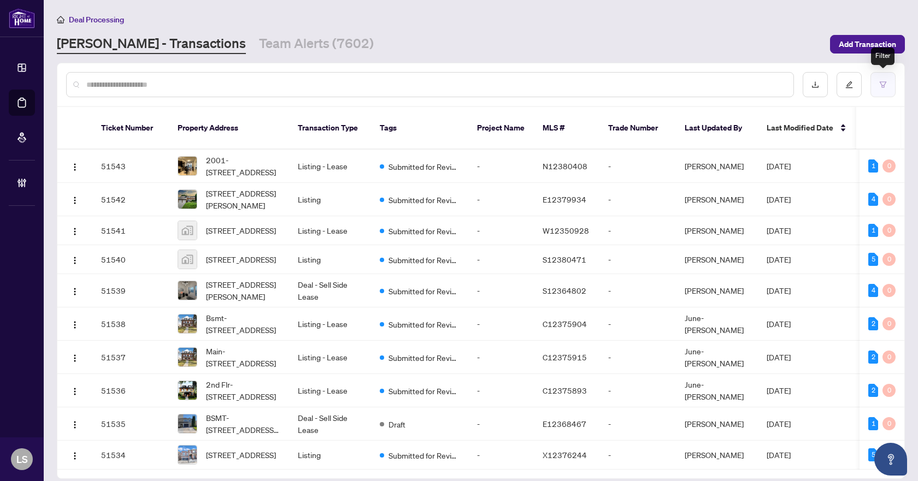
click at [885, 74] on button "button" at bounding box center [883, 84] width 25 height 25
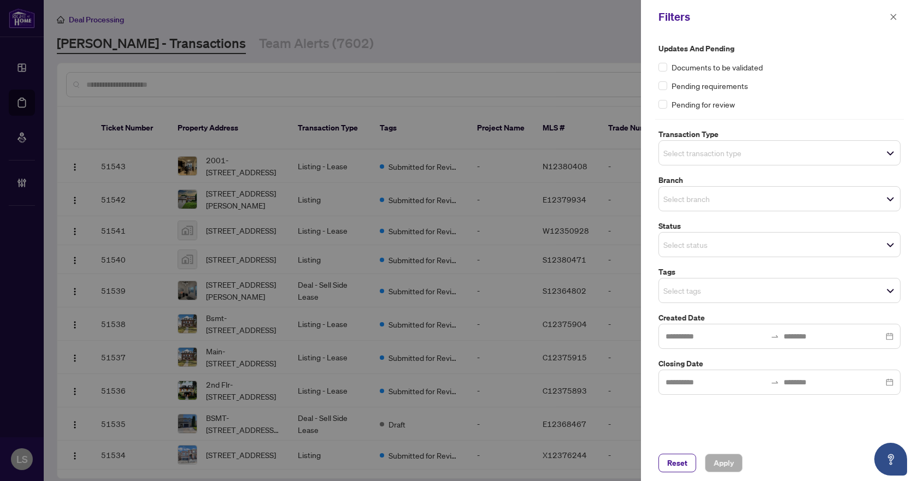
click at [731, 151] on input "search" at bounding box center [701, 152] width 77 height 13
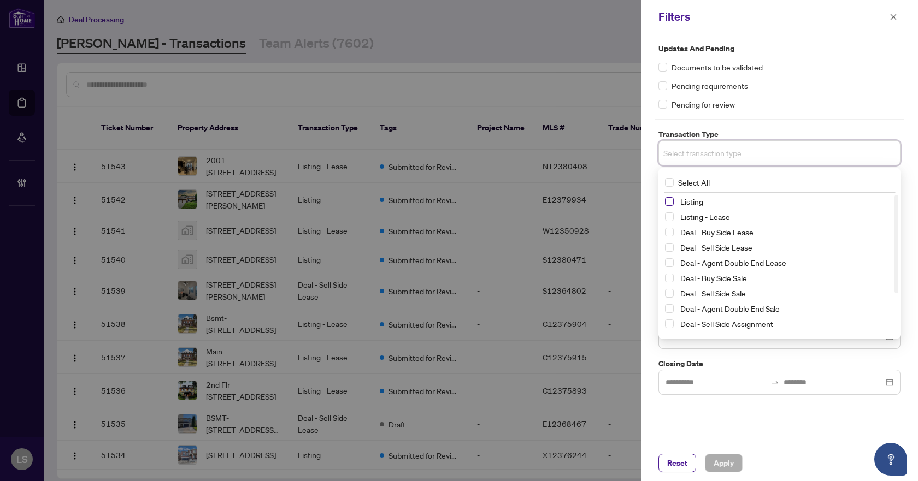
click at [667, 204] on span "Select Listing" at bounding box center [669, 201] width 9 height 9
click at [668, 215] on span "Select Listing - Lease" at bounding box center [669, 219] width 9 height 9
click at [804, 63] on div "Documents to be validated" at bounding box center [780, 67] width 242 height 12
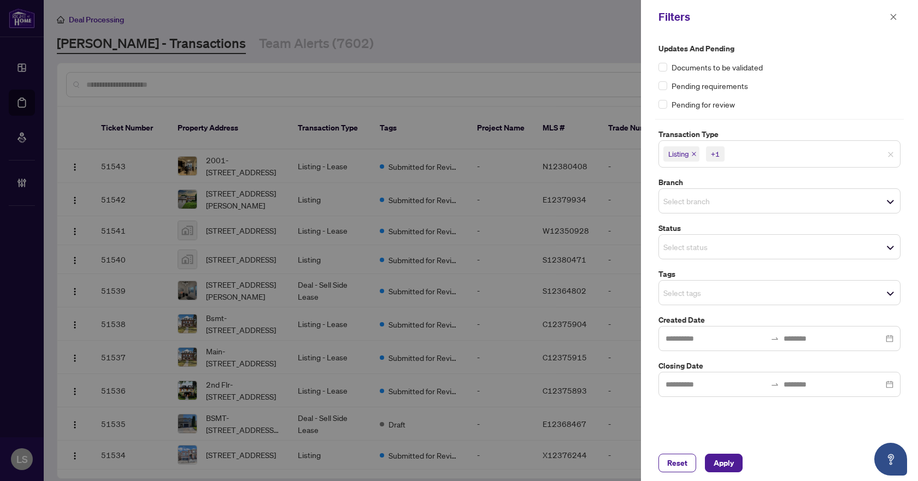
click at [703, 199] on input "search" at bounding box center [701, 201] width 77 height 13
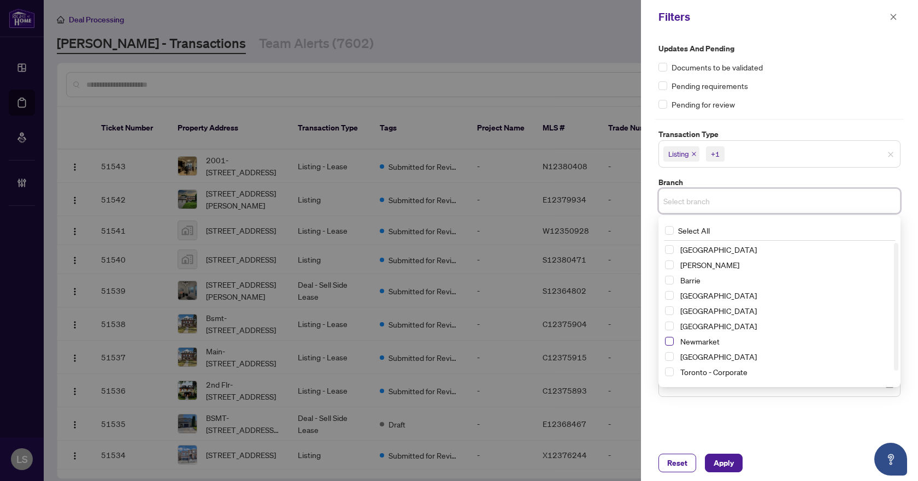
click at [672, 346] on span "Select Newmarket" at bounding box center [669, 341] width 9 height 9
click at [795, 95] on div "Updates and Pending Documents to be validated Pending requirements Pending for …" at bounding box center [780, 77] width 242 height 68
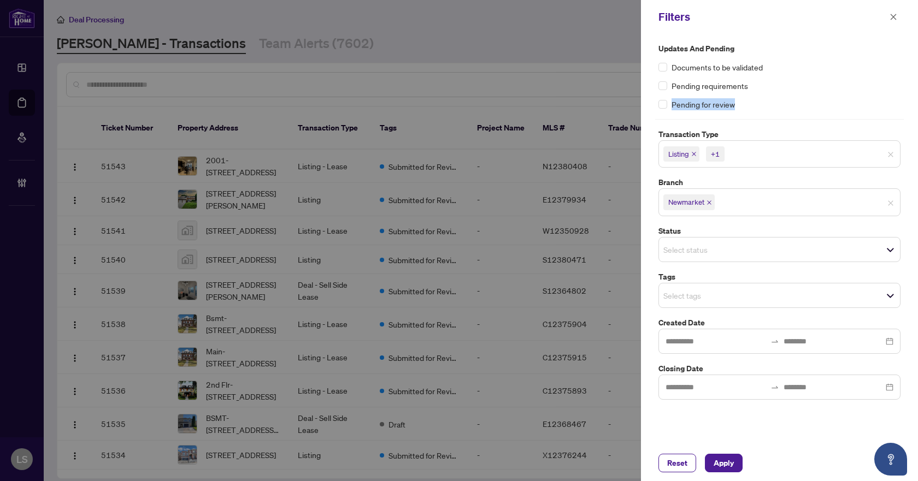
click at [682, 299] on input "search" at bounding box center [701, 295] width 77 height 13
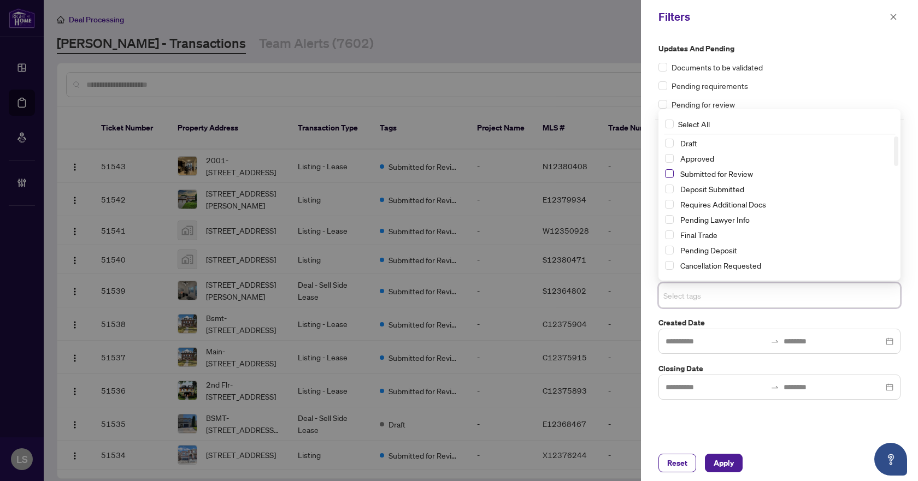
click at [671, 175] on span "Select Submitted for Review" at bounding box center [669, 173] width 9 height 9
click at [672, 263] on span "Select Cancellation Requested" at bounding box center [669, 265] width 9 height 9
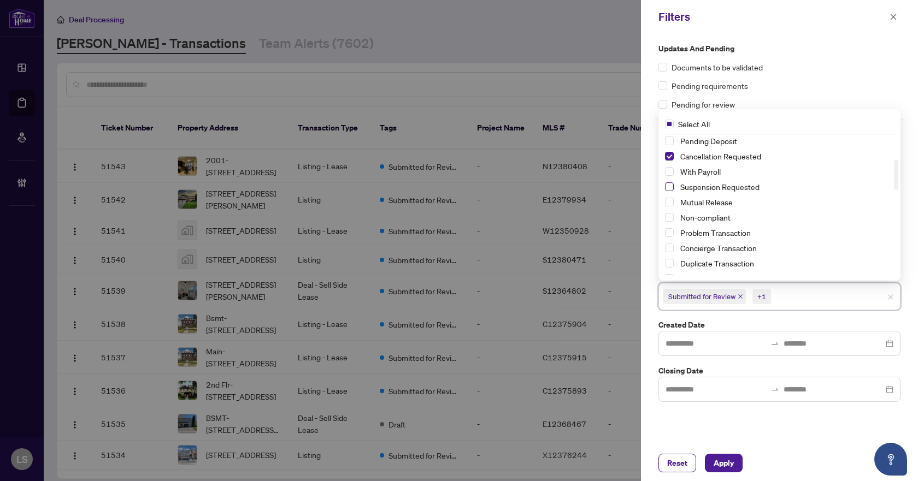
click at [666, 185] on span "Select Suspension Requested" at bounding box center [669, 187] width 9 height 9
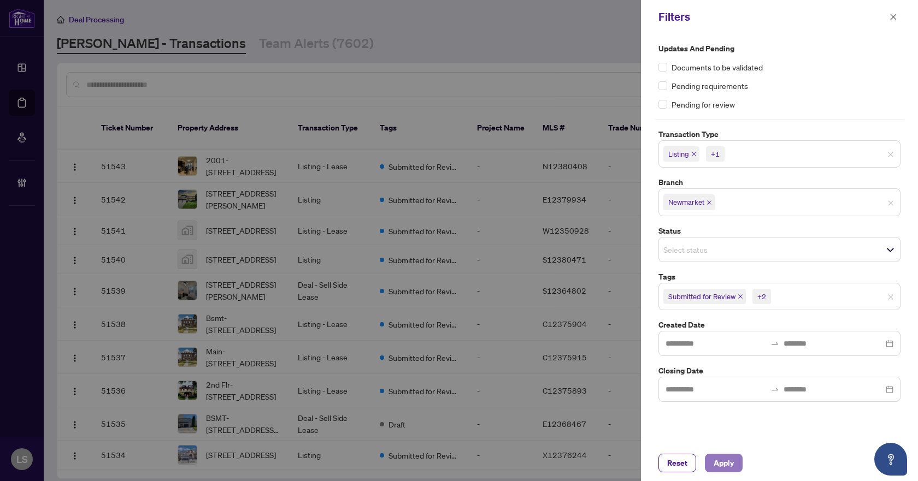
click at [723, 460] on span "Apply" at bounding box center [724, 463] width 20 height 17
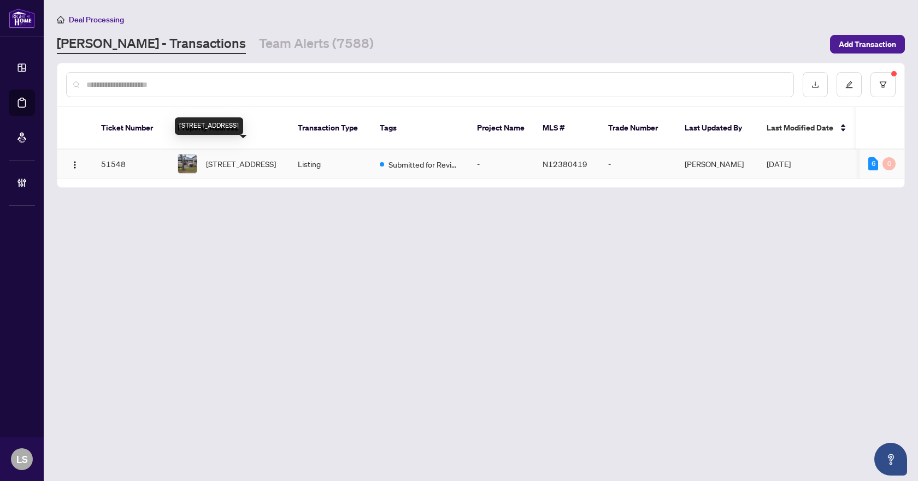
click at [233, 158] on span "[STREET_ADDRESS]" at bounding box center [241, 164] width 70 height 12
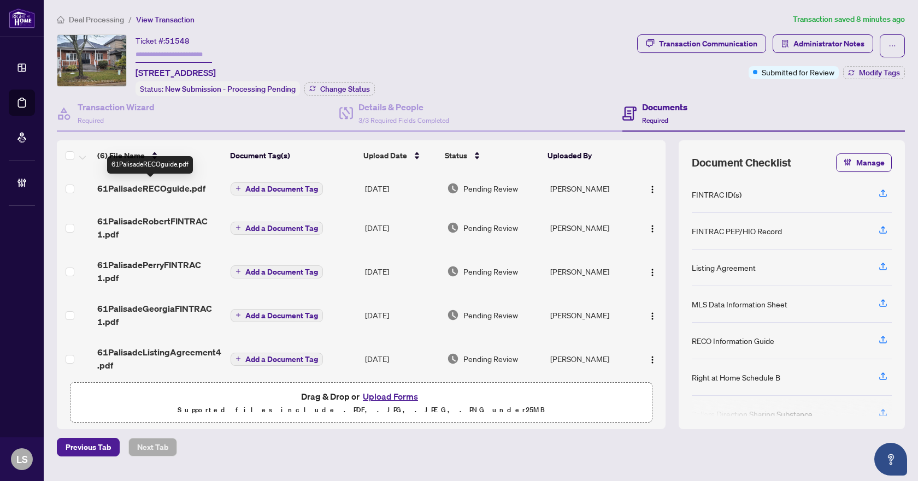
click at [173, 190] on span "61PalisadeRECOguide.pdf" at bounding box center [151, 188] width 108 height 13
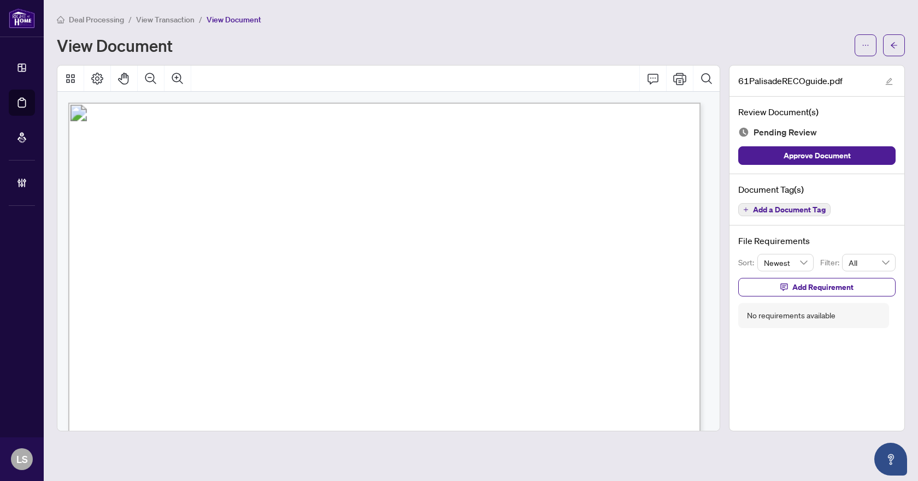
click at [773, 212] on span "Add a Document Tag" at bounding box center [789, 210] width 73 height 8
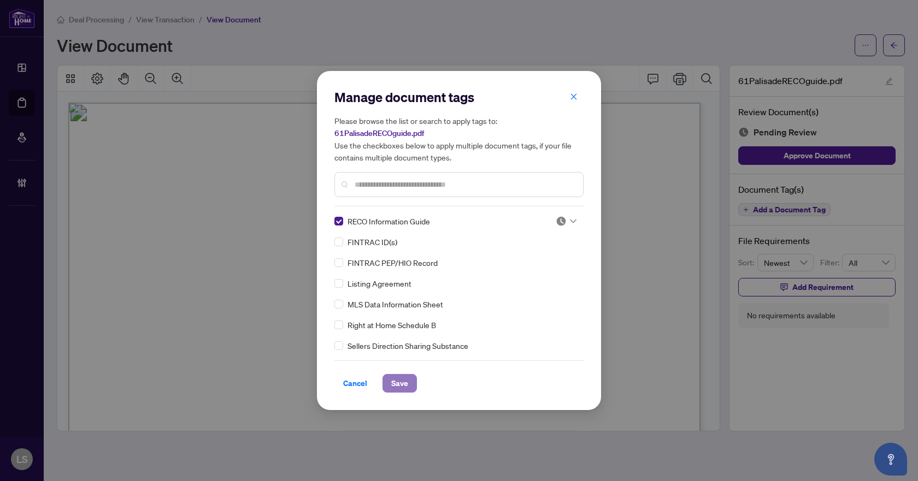
click at [398, 379] on span "Save" at bounding box center [399, 383] width 17 height 17
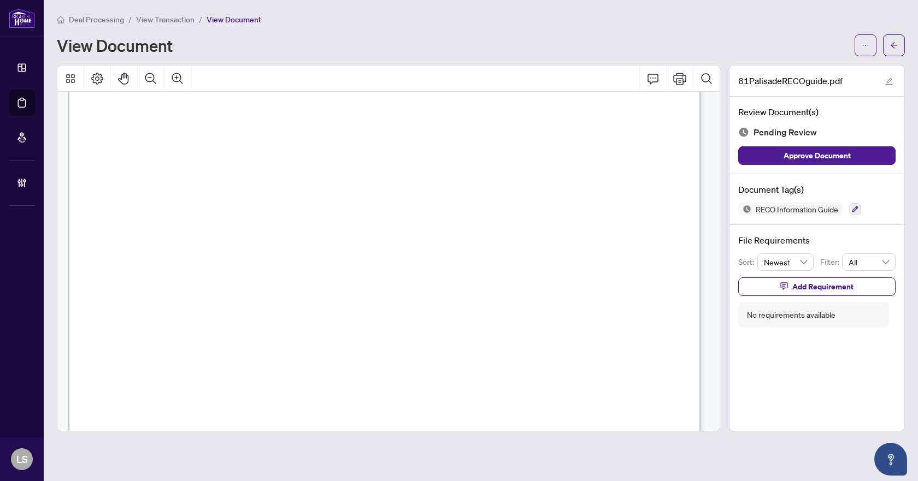
scroll to position [10219, 0]
click at [856, 208] on icon "button" at bounding box center [856, 210] width 6 height 6
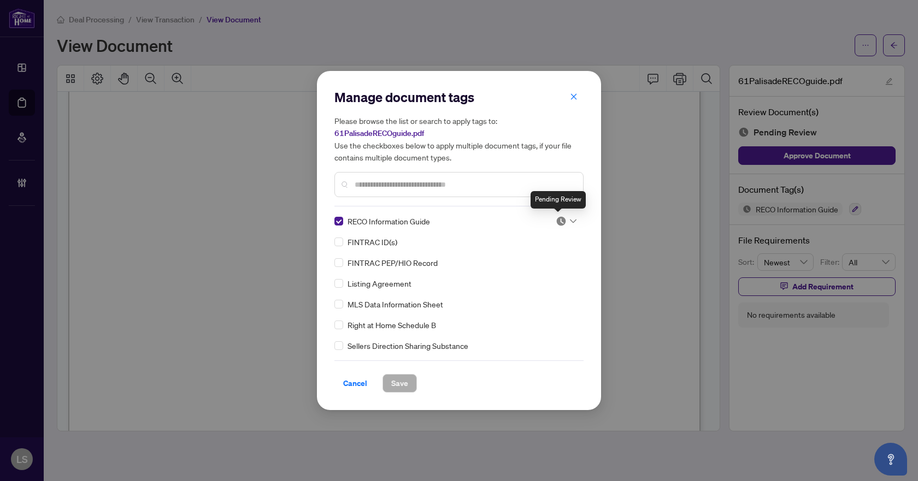
click at [562, 221] on img at bounding box center [561, 221] width 11 height 11
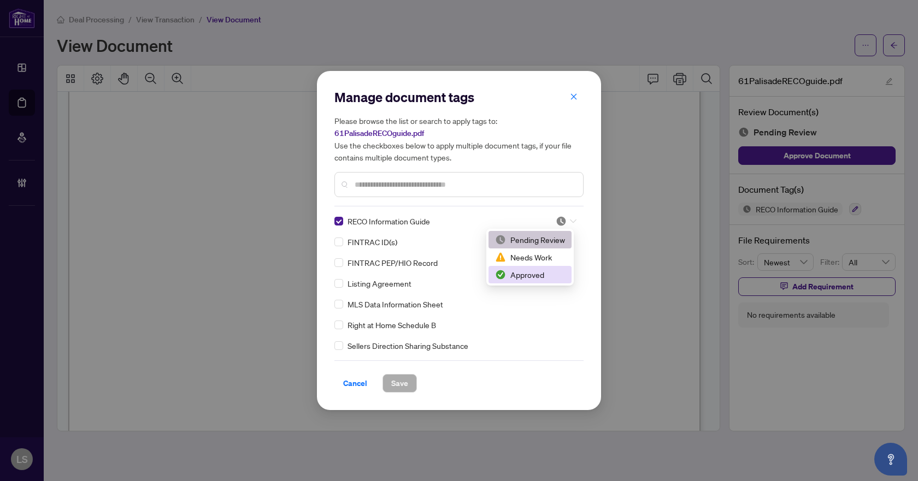
click at [539, 272] on div "Approved" at bounding box center [530, 275] width 70 height 12
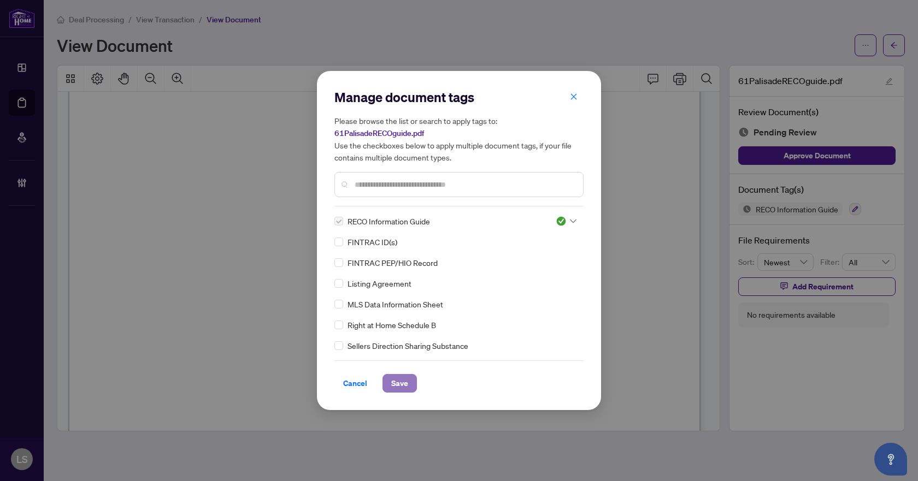
click at [400, 383] on span "Save" at bounding box center [399, 383] width 17 height 17
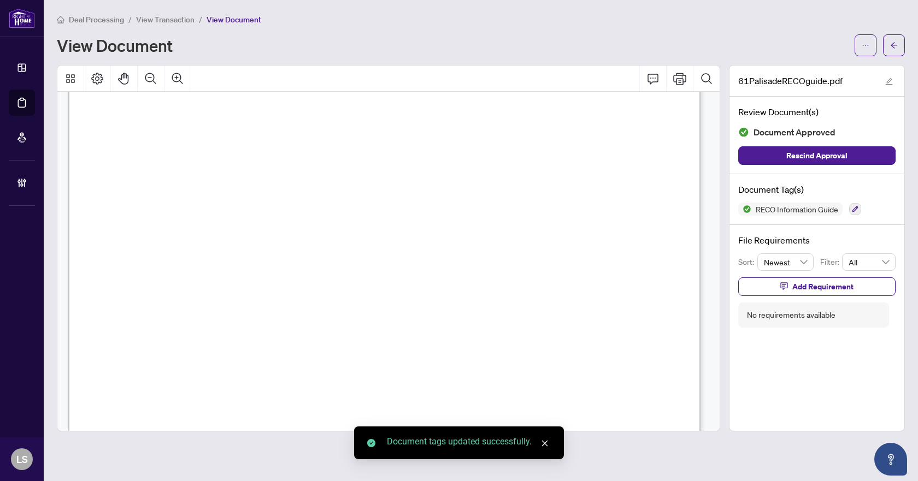
click at [891, 47] on icon "arrow-left" at bounding box center [894, 46] width 8 height 8
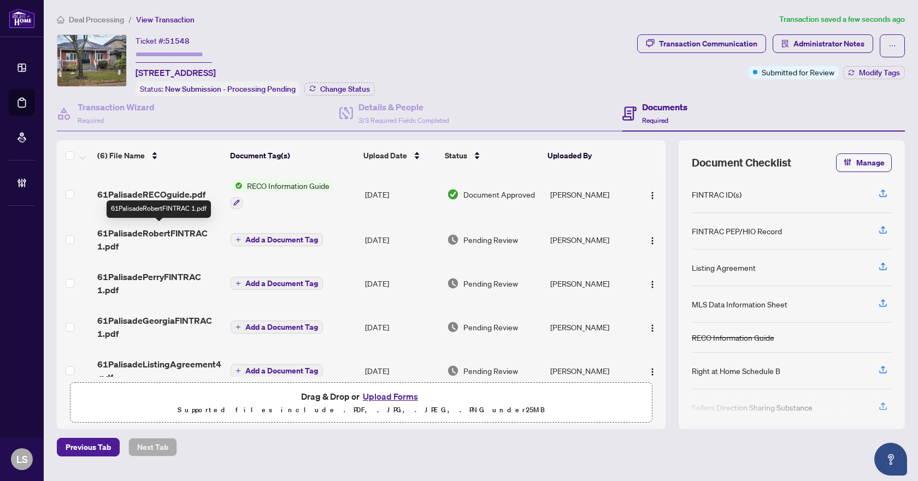
click at [151, 231] on span "61PalisadeRobertFINTRAC 1.pdf" at bounding box center [159, 240] width 125 height 26
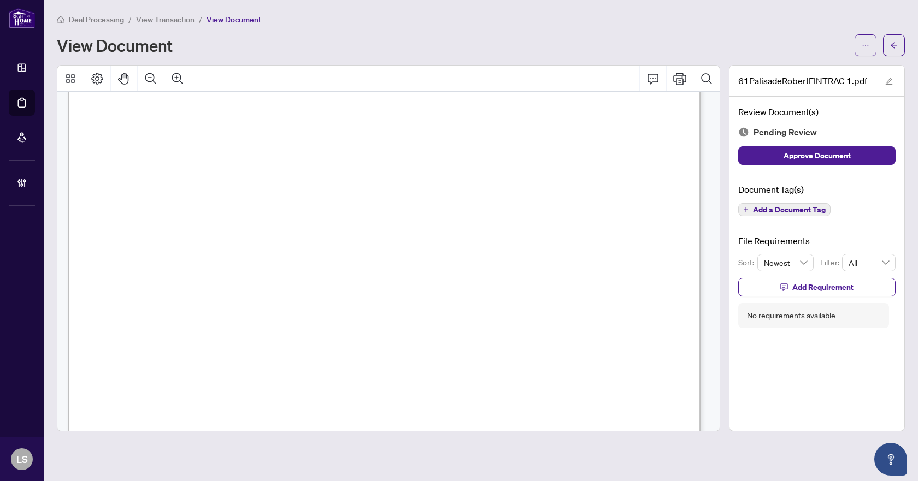
scroll to position [3018, 0]
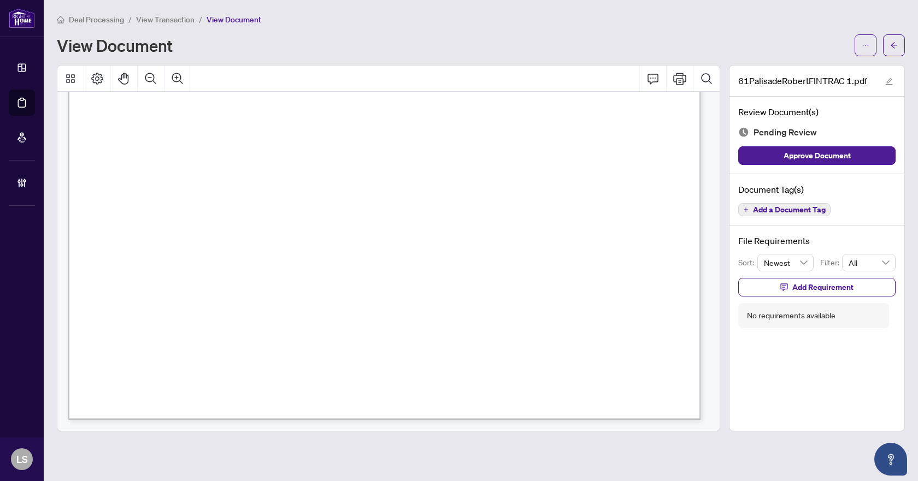
click at [803, 208] on span "Add a Document Tag" at bounding box center [789, 210] width 73 height 8
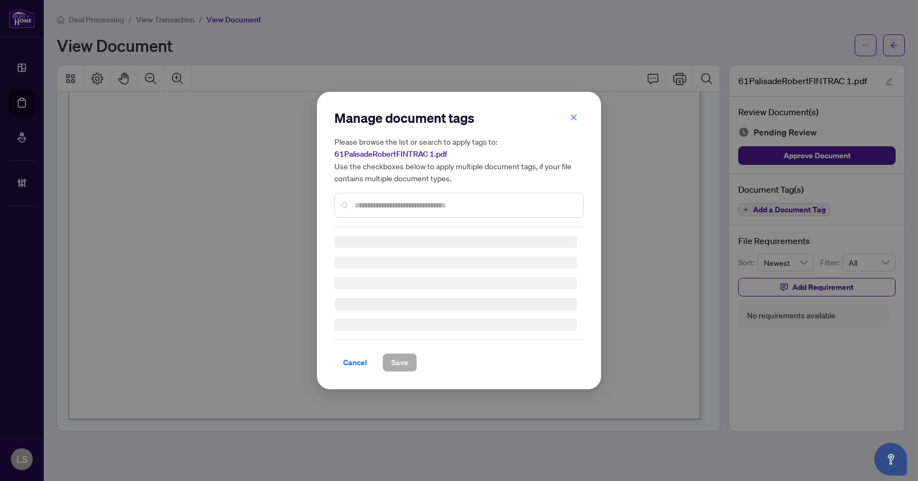
click at [453, 202] on input "text" at bounding box center [465, 205] width 220 height 12
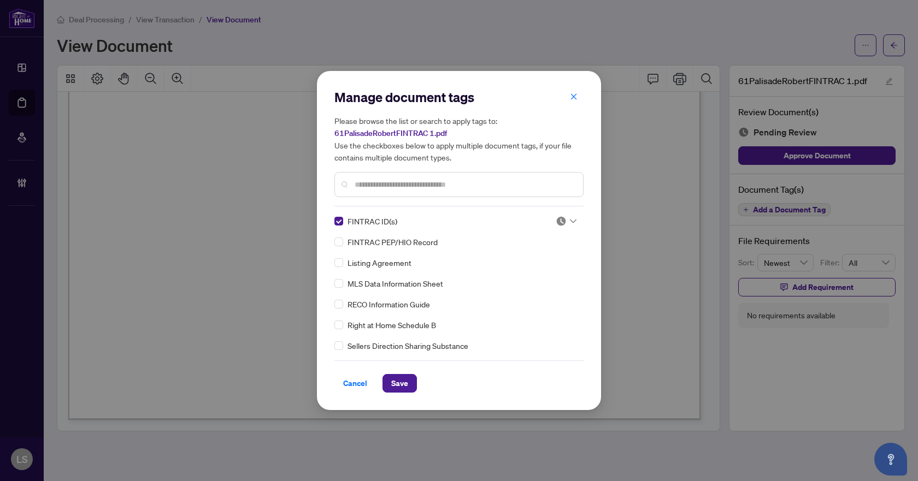
click at [560, 219] on img at bounding box center [561, 221] width 11 height 11
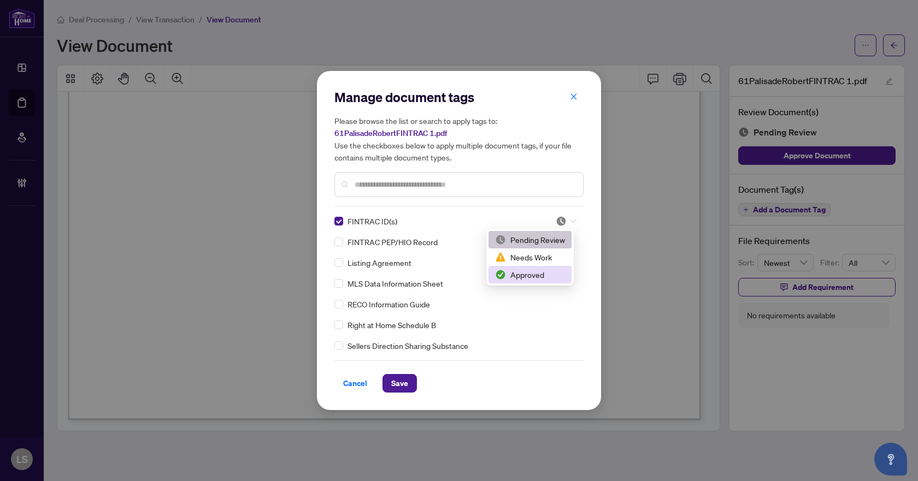
click at [542, 281] on div "Approved" at bounding box center [530, 274] width 83 height 17
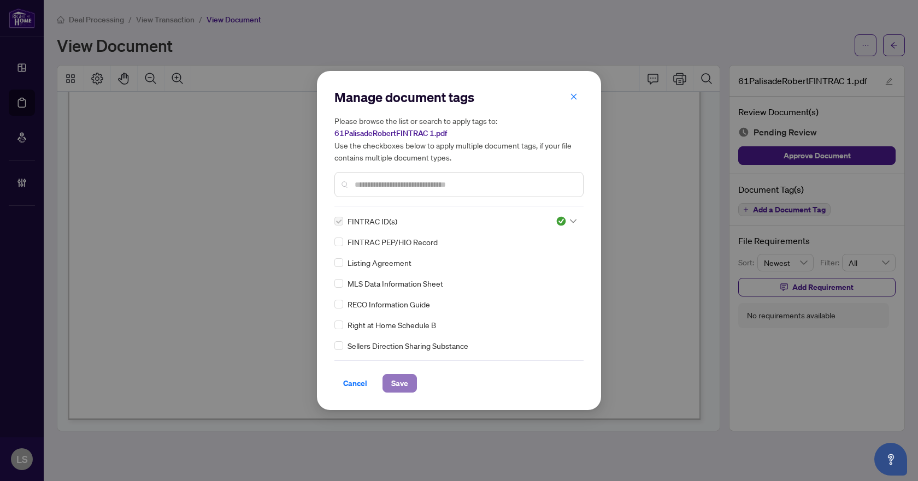
click at [409, 382] on button "Save" at bounding box center [400, 383] width 34 height 19
click at [902, 46] on div "Manage document tags Please browse the list or search to apply tags to: 61Palis…" at bounding box center [459, 240] width 918 height 481
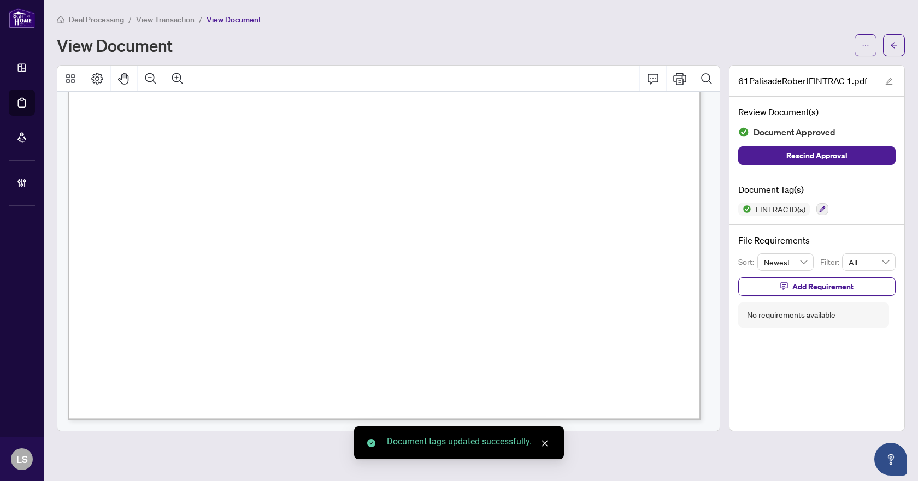
click at [902, 46] on button "button" at bounding box center [894, 45] width 22 height 22
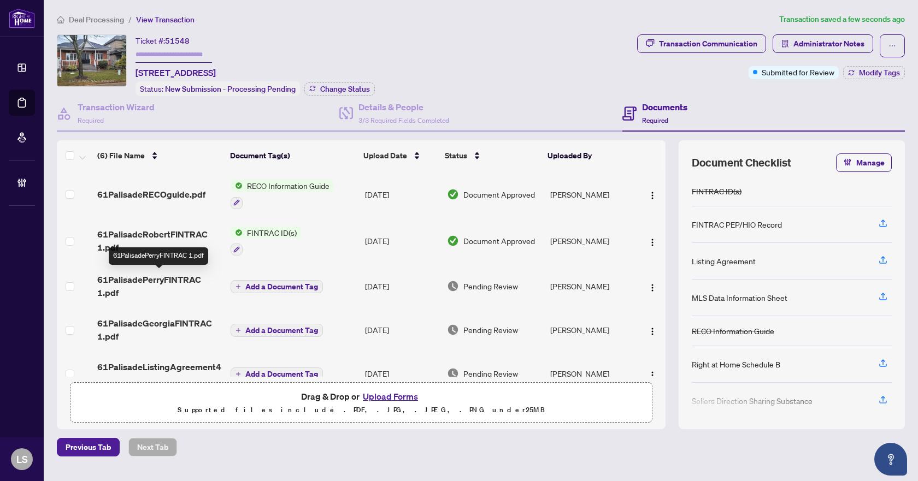
click at [151, 281] on span "61PalisadePerryFINTRAC 1.pdf" at bounding box center [159, 286] width 125 height 26
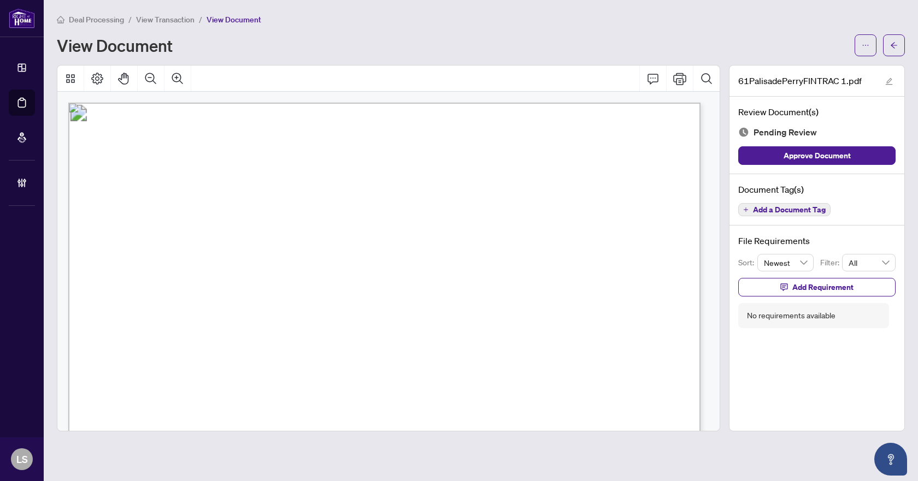
click at [795, 209] on span "Add a Document Tag" at bounding box center [789, 210] width 73 height 8
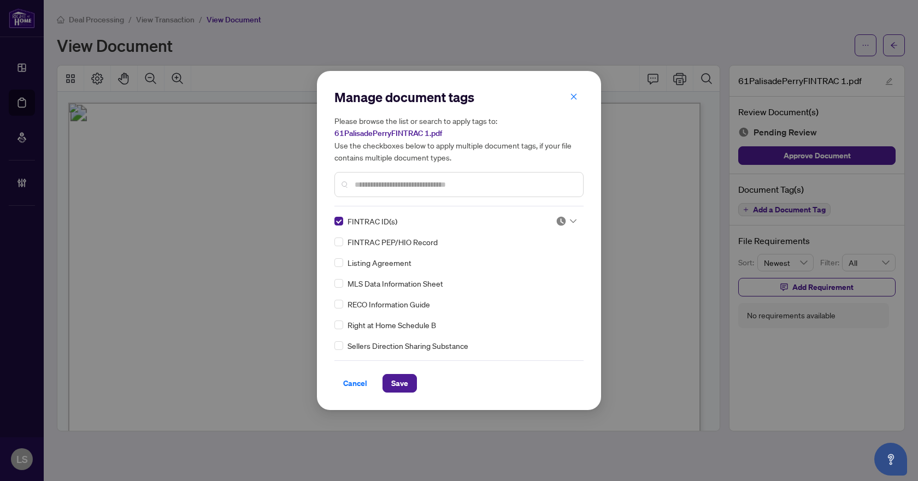
click at [561, 219] on img at bounding box center [561, 221] width 11 height 11
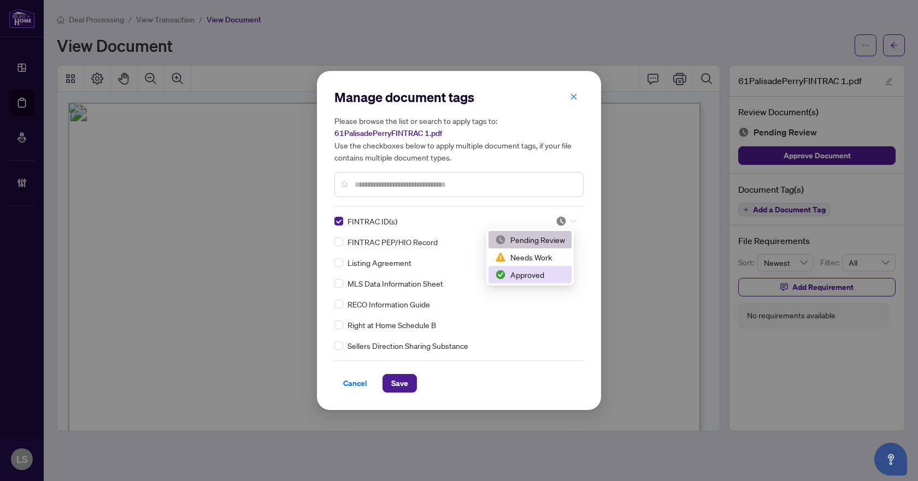
click at [519, 277] on div "Approved" at bounding box center [530, 275] width 70 height 12
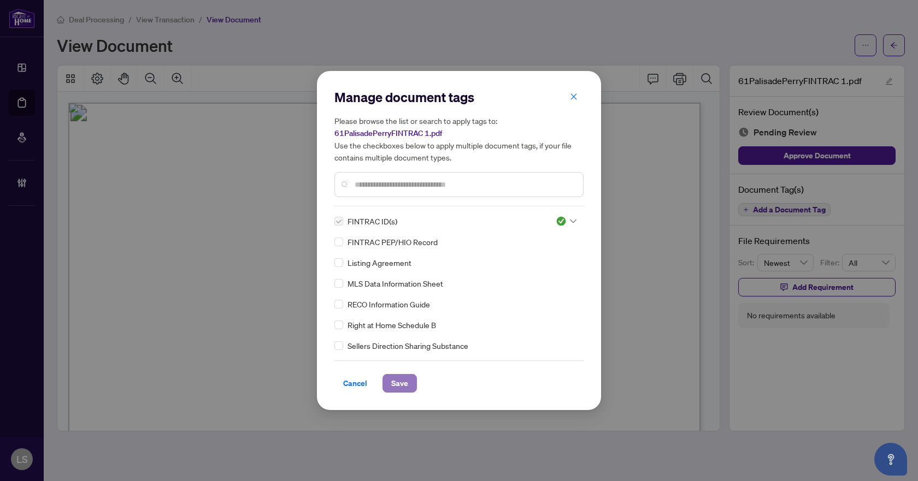
click at [399, 386] on span "Save" at bounding box center [399, 383] width 17 height 17
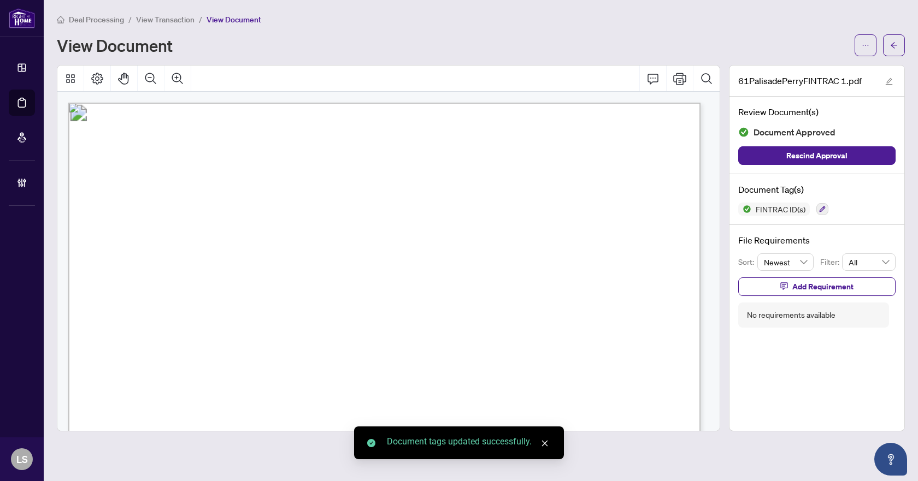
click at [894, 47] on icon "arrow-left" at bounding box center [894, 46] width 8 height 8
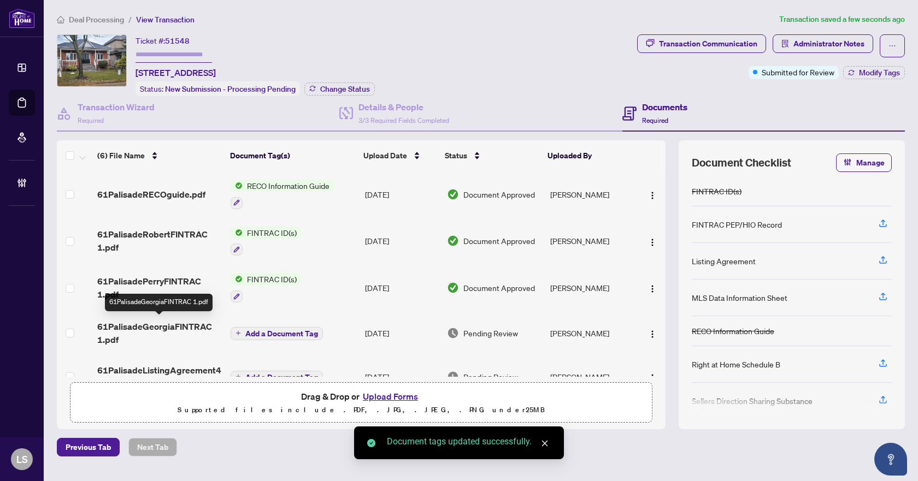
click at [175, 329] on span "61PalisadeGeorgiaFINTRAC 1.pdf" at bounding box center [159, 333] width 125 height 26
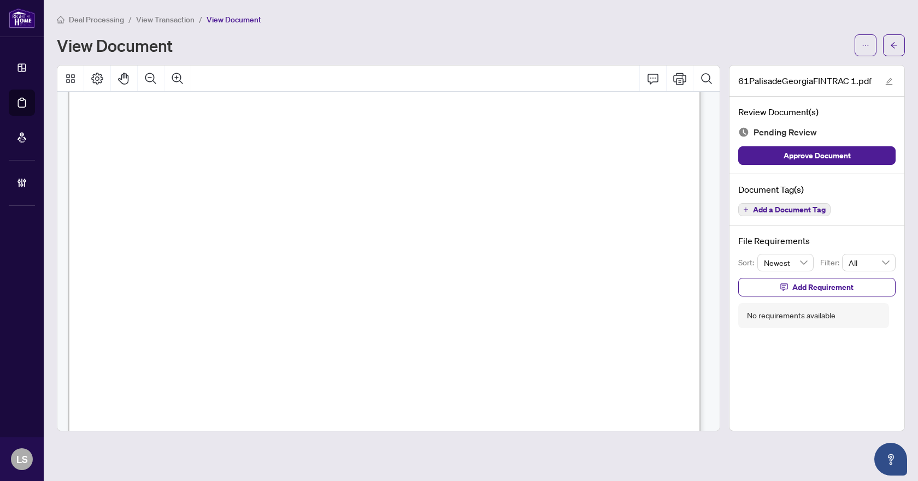
scroll to position [219, 0]
click at [790, 212] on span "Add a Document Tag" at bounding box center [789, 210] width 73 height 8
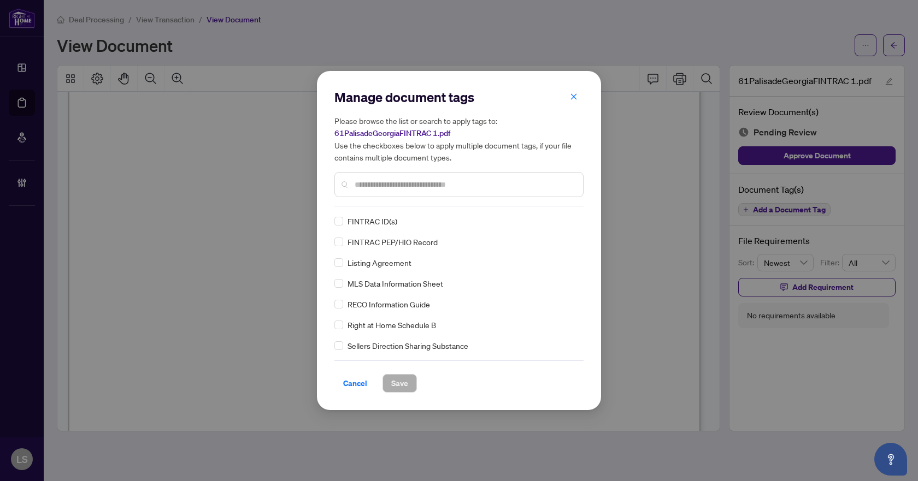
click at [377, 186] on input "text" at bounding box center [465, 185] width 220 height 12
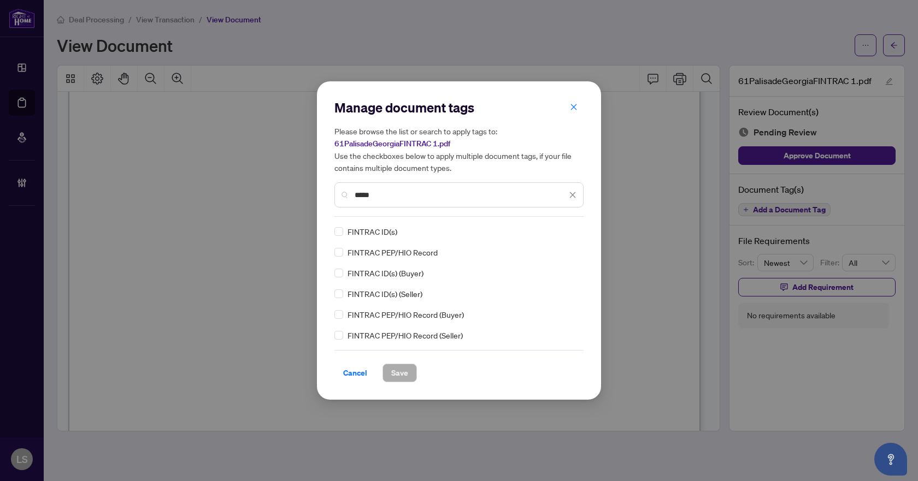
type input "*****"
click at [565, 233] on img at bounding box center [561, 231] width 11 height 11
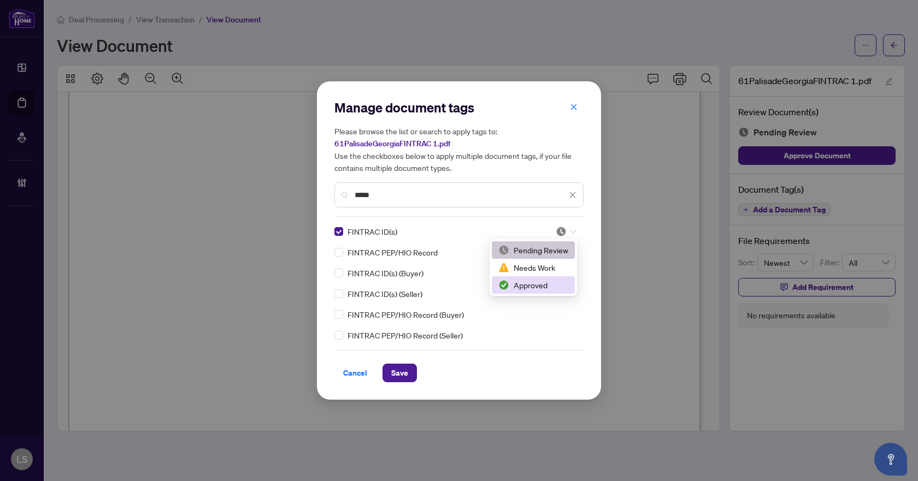
click at [527, 290] on div "Approved" at bounding box center [533, 285] width 70 height 12
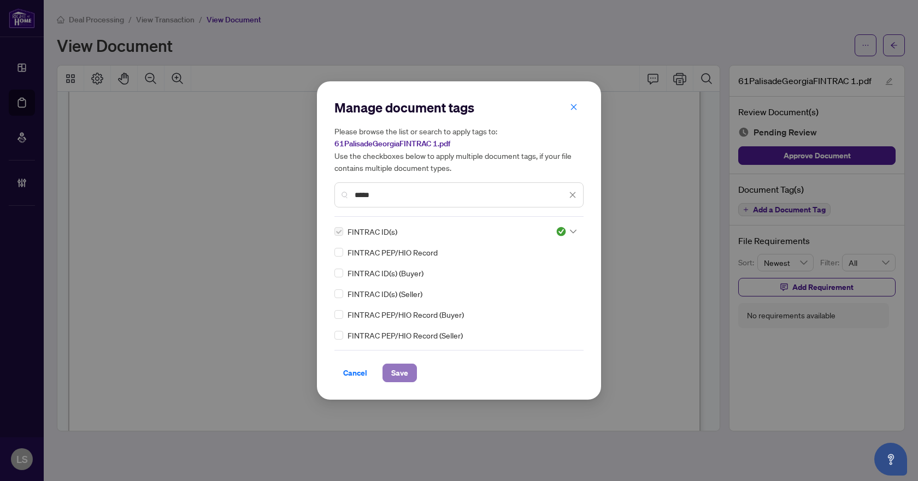
click at [403, 377] on span "Save" at bounding box center [399, 372] width 17 height 17
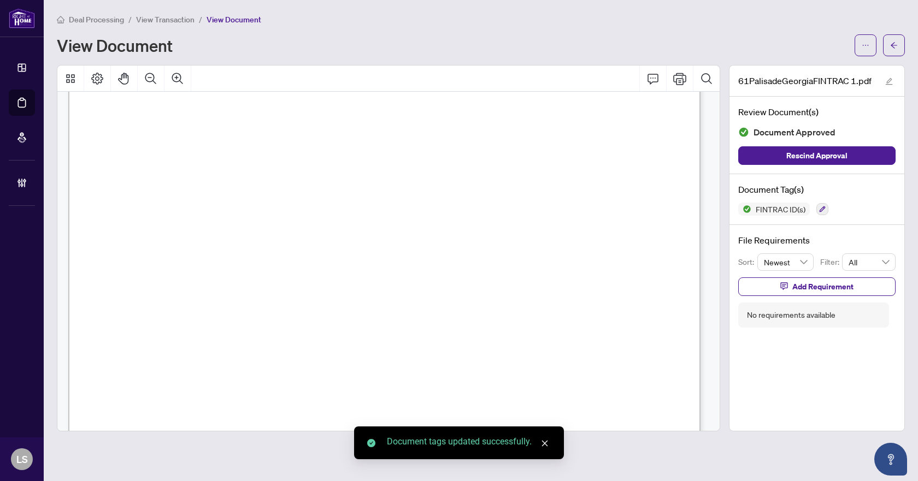
click at [895, 45] on icon "arrow-left" at bounding box center [894, 45] width 7 height 6
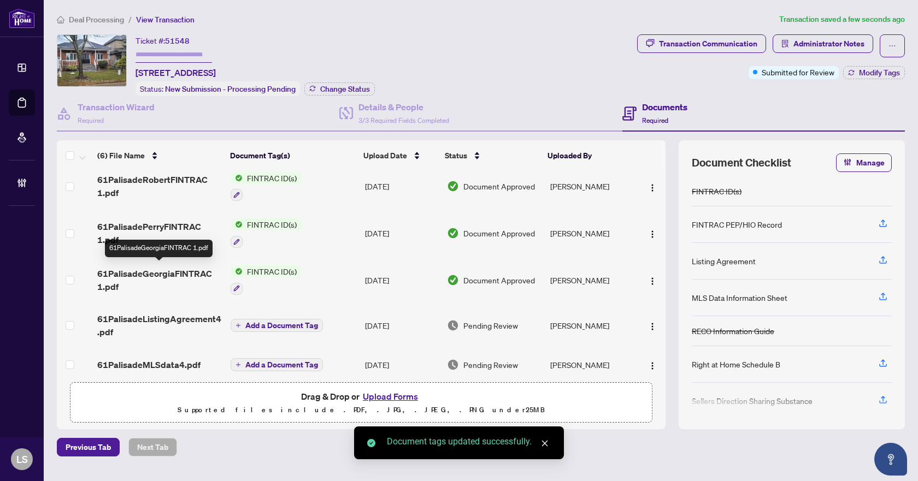
scroll to position [63, 0]
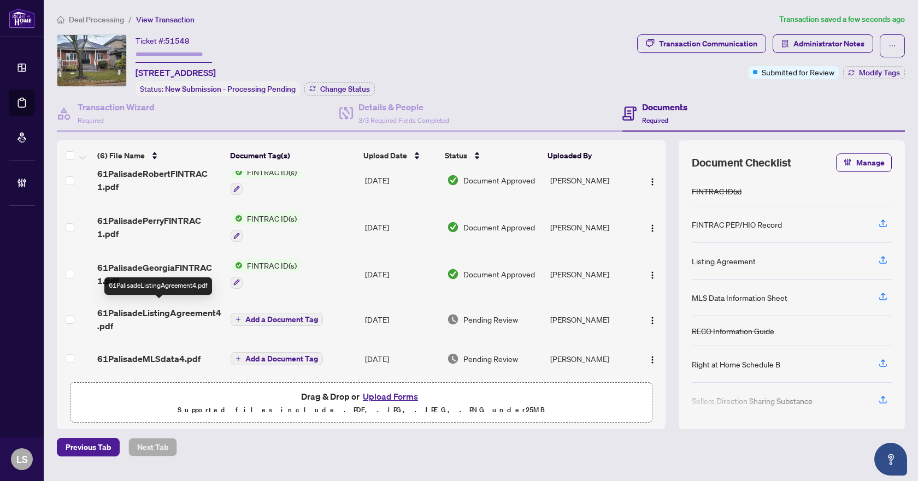
click at [186, 307] on span "61PalisadeListingAgreement4.pdf" at bounding box center [159, 320] width 125 height 26
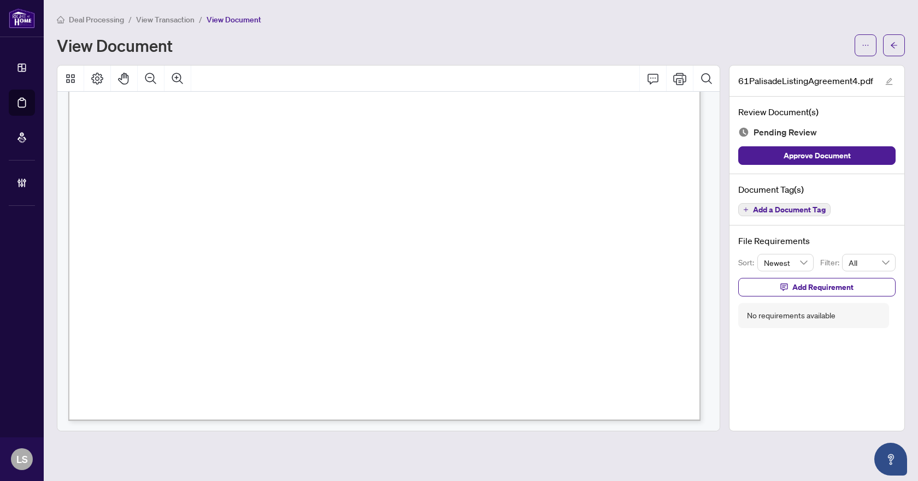
scroll to position [3856, 0]
click at [767, 209] on span "Add a Document Tag" at bounding box center [789, 210] width 73 height 8
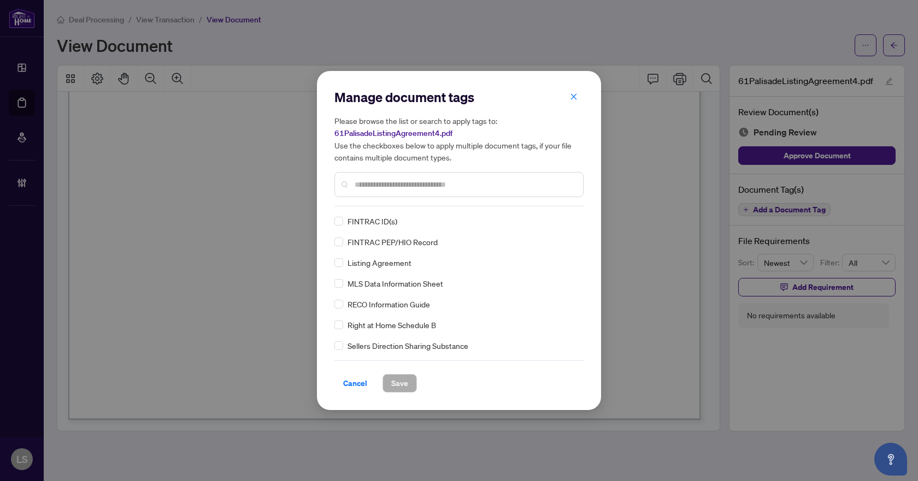
click at [361, 186] on input "text" at bounding box center [465, 185] width 220 height 12
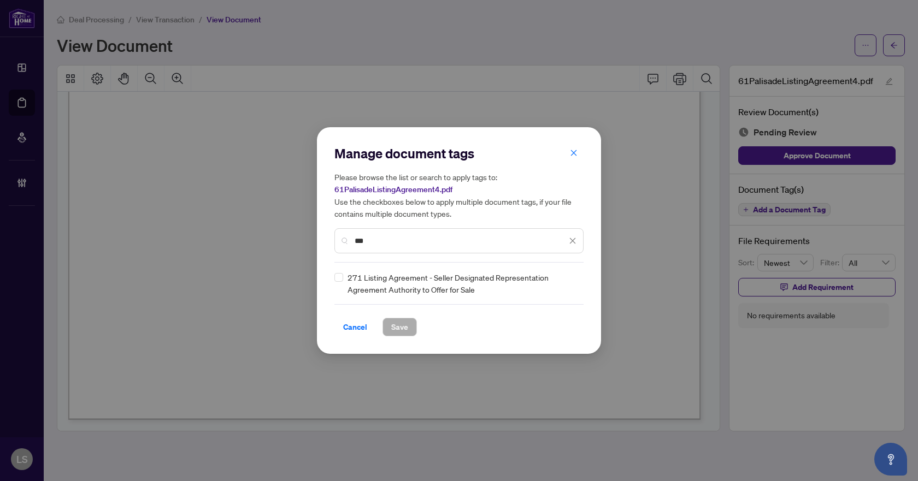
type input "***"
click at [566, 285] on img at bounding box center [561, 283] width 11 height 11
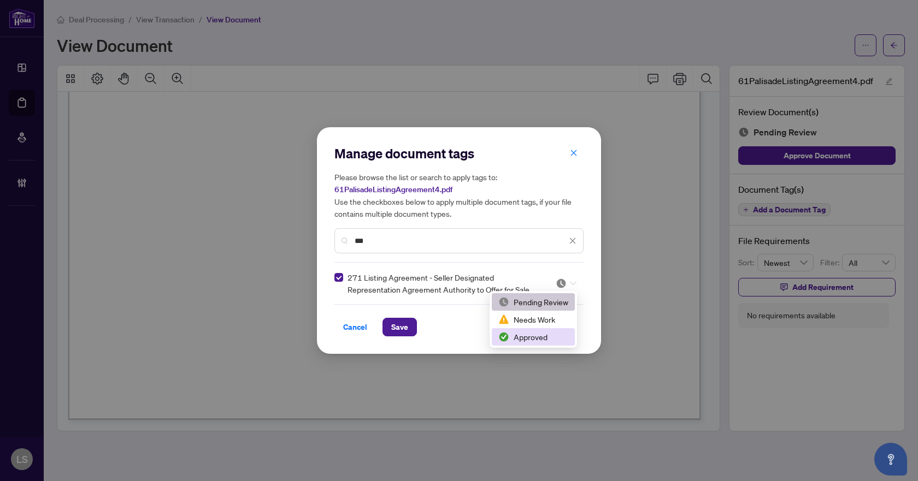
click at [539, 337] on div "Approved" at bounding box center [533, 337] width 70 height 12
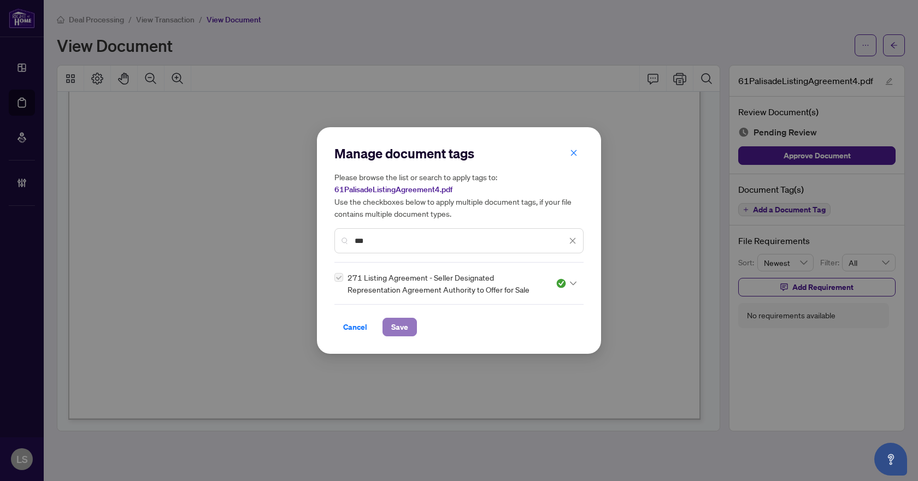
click at [398, 327] on span "Save" at bounding box center [399, 327] width 17 height 17
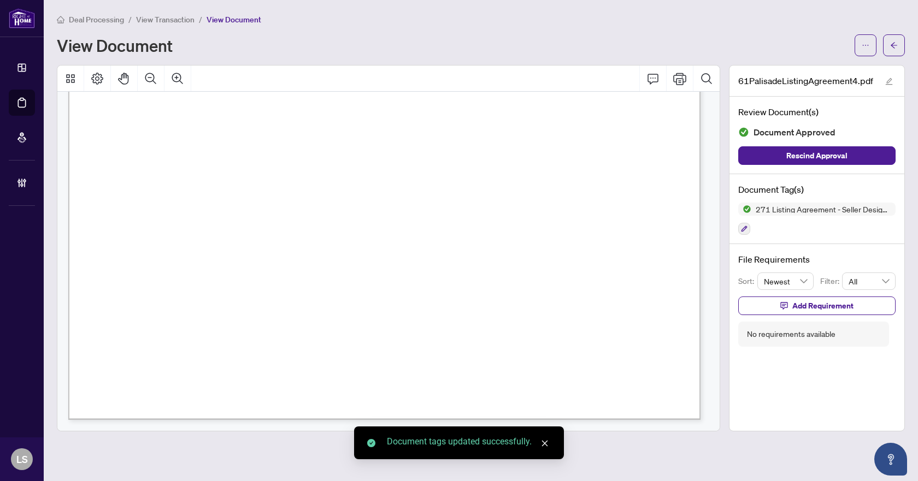
click at [890, 43] on icon "arrow-left" at bounding box center [894, 46] width 8 height 8
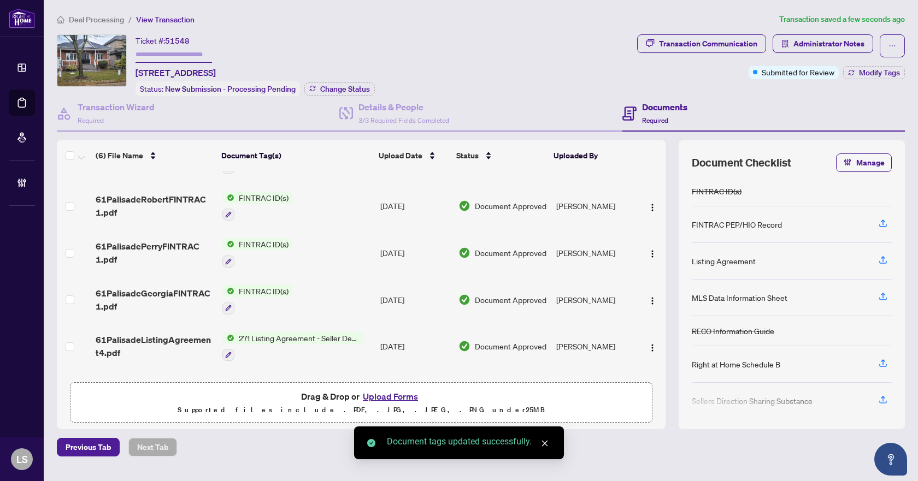
scroll to position [66, 0]
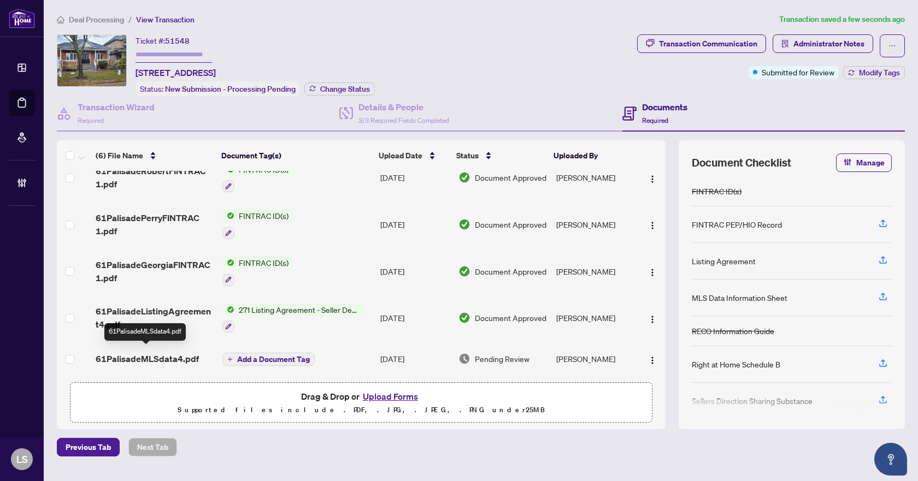
click at [148, 353] on span "61PalisadeMLSdata4.pdf" at bounding box center [147, 358] width 103 height 13
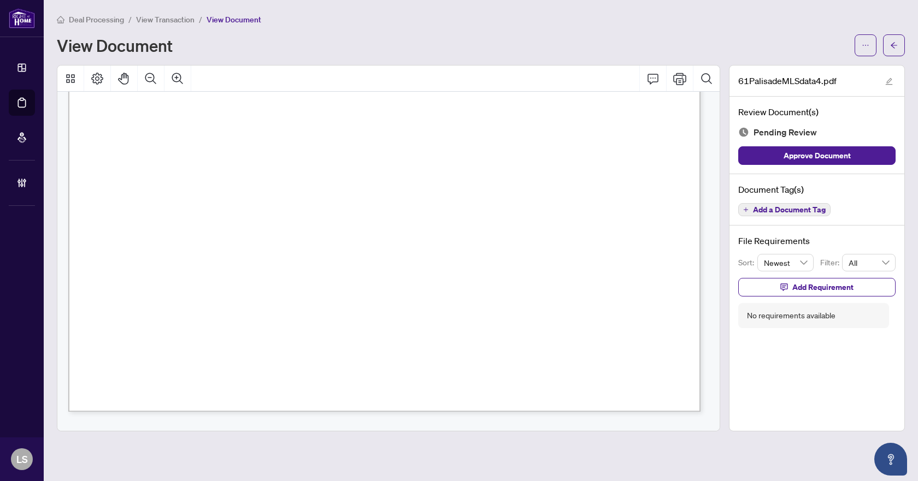
scroll to position [8962, 0]
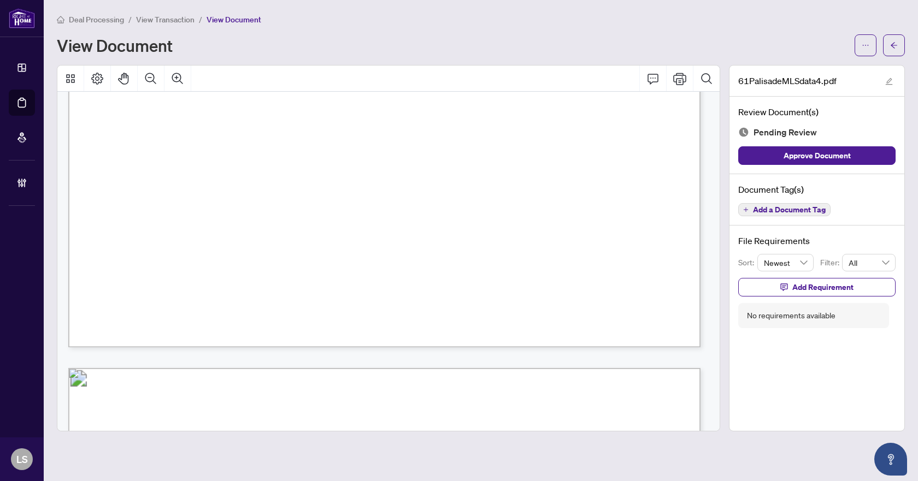
click at [779, 212] on span "Add a Document Tag" at bounding box center [789, 210] width 73 height 8
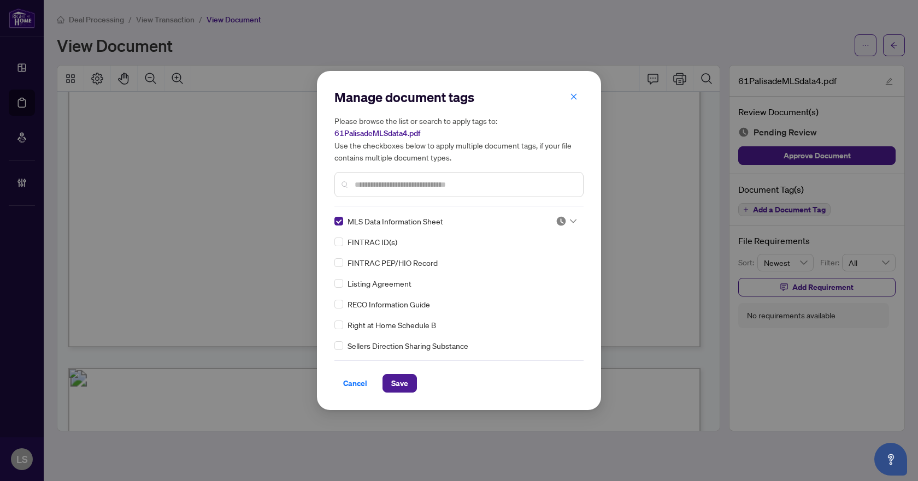
click at [556, 219] on img at bounding box center [561, 221] width 11 height 11
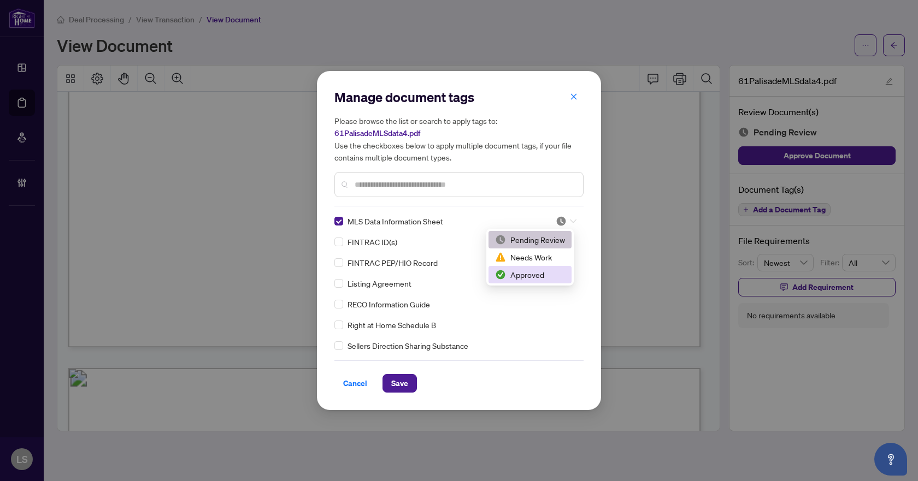
click at [519, 276] on div "Approved" at bounding box center [530, 275] width 70 height 12
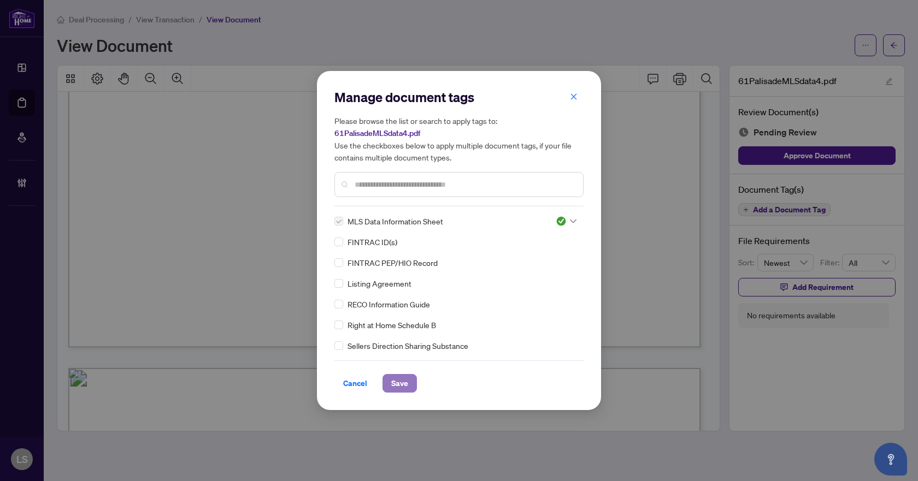
click at [400, 387] on span "Save" at bounding box center [399, 383] width 17 height 17
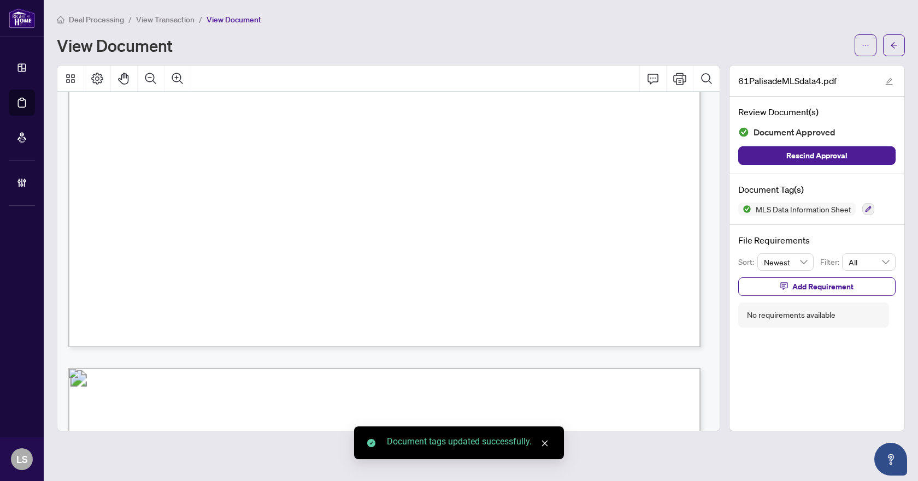
click at [889, 49] on button "button" at bounding box center [894, 45] width 22 height 22
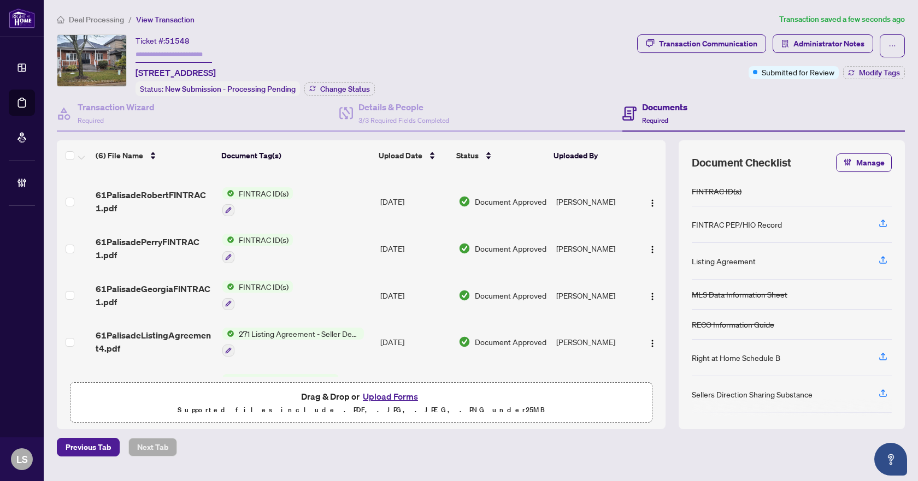
scroll to position [78, 0]
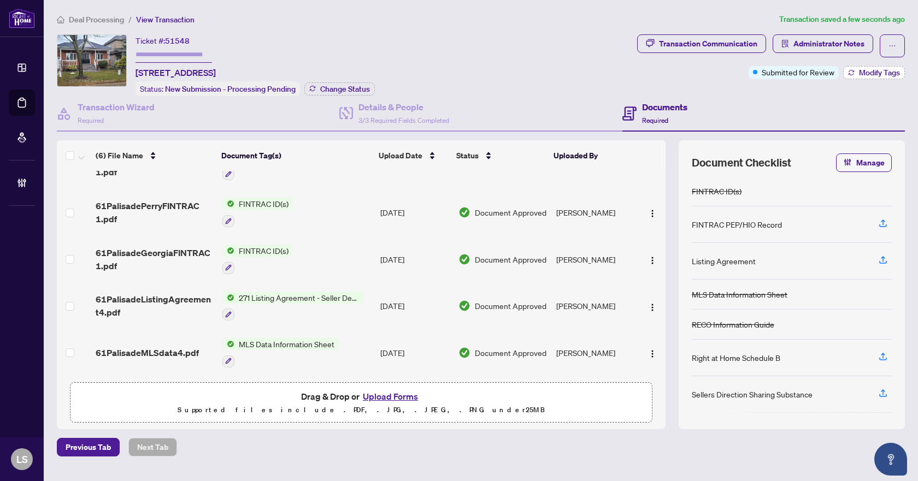
click at [857, 72] on button "Modify Tags" at bounding box center [874, 72] width 62 height 13
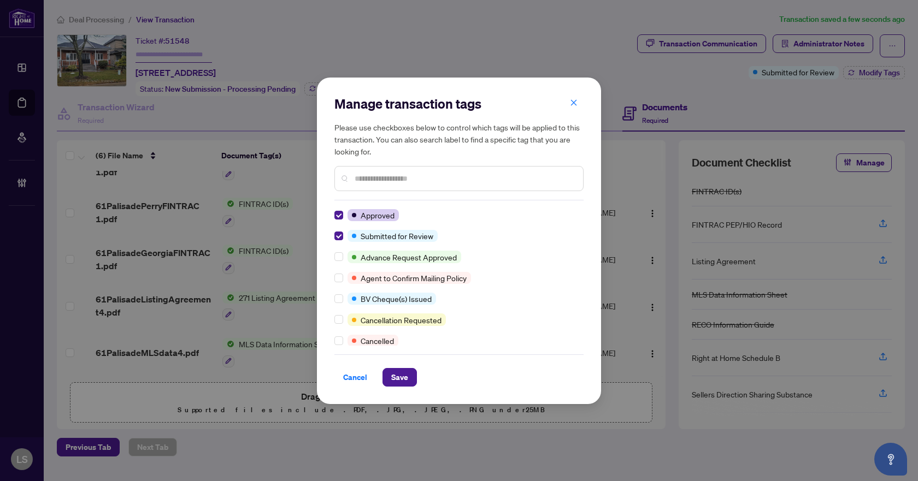
scroll to position [0, 0]
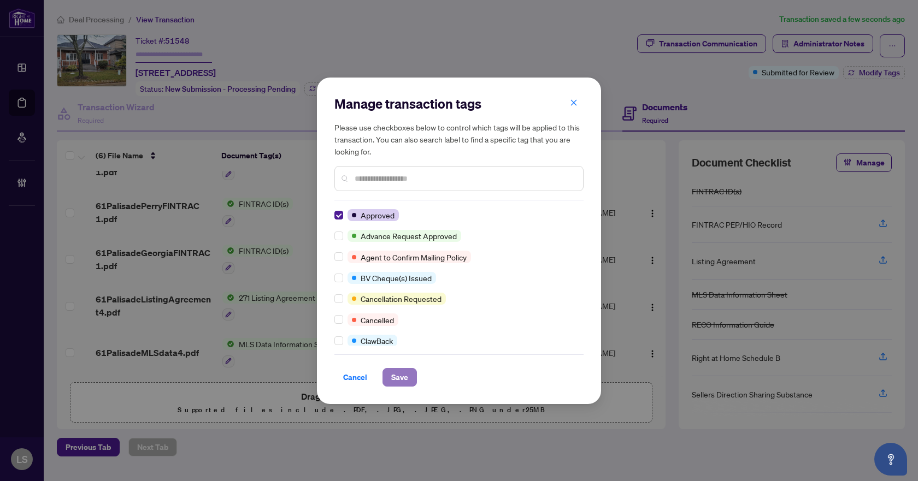
click at [392, 373] on span "Save" at bounding box center [399, 377] width 17 height 17
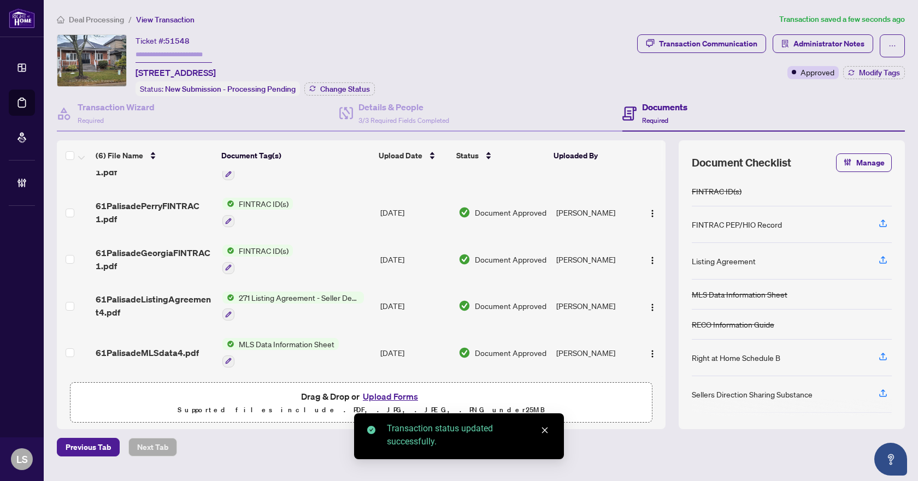
click at [103, 23] on span "Deal Processing" at bounding box center [96, 20] width 55 height 10
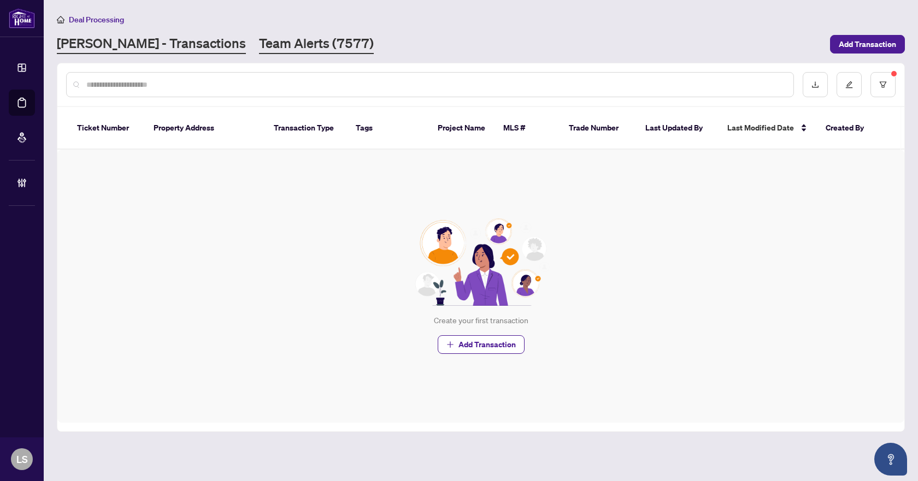
click at [259, 35] on link "Team Alerts (7577)" at bounding box center [316, 44] width 115 height 20
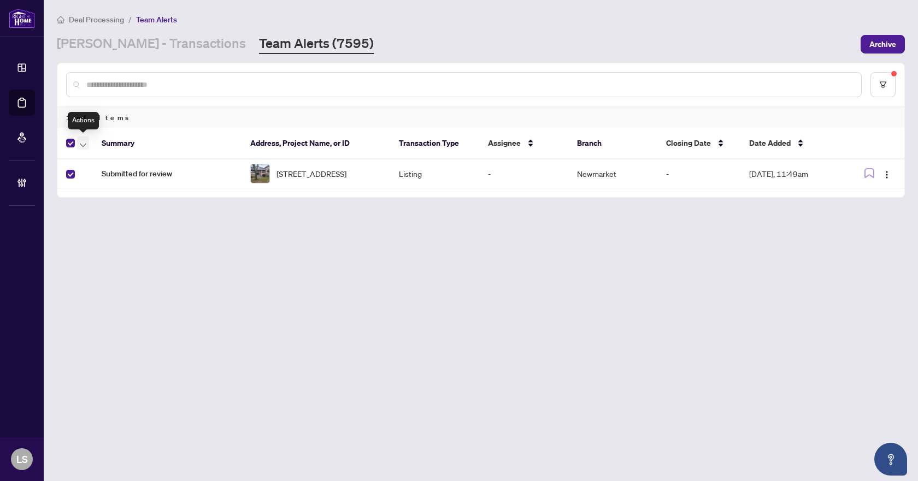
click at [83, 148] on span "button" at bounding box center [83, 143] width 7 height 12
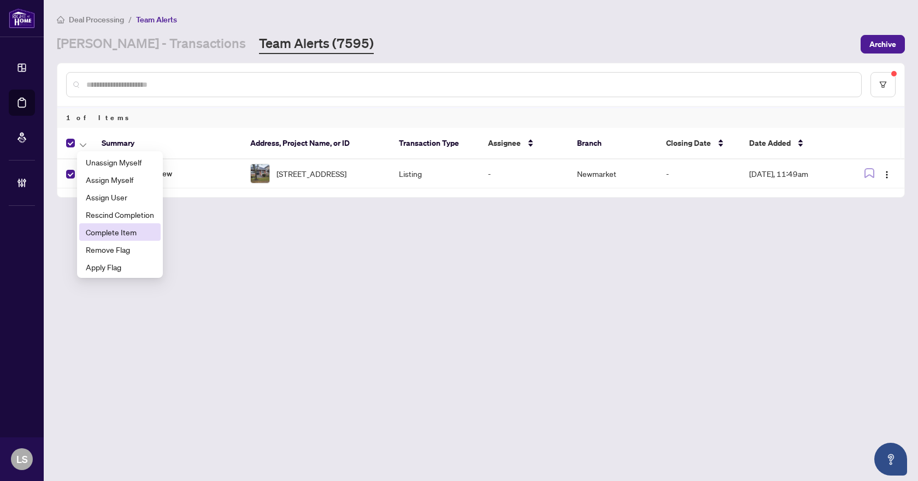
click at [103, 236] on span "Complete Item" at bounding box center [120, 232] width 68 height 12
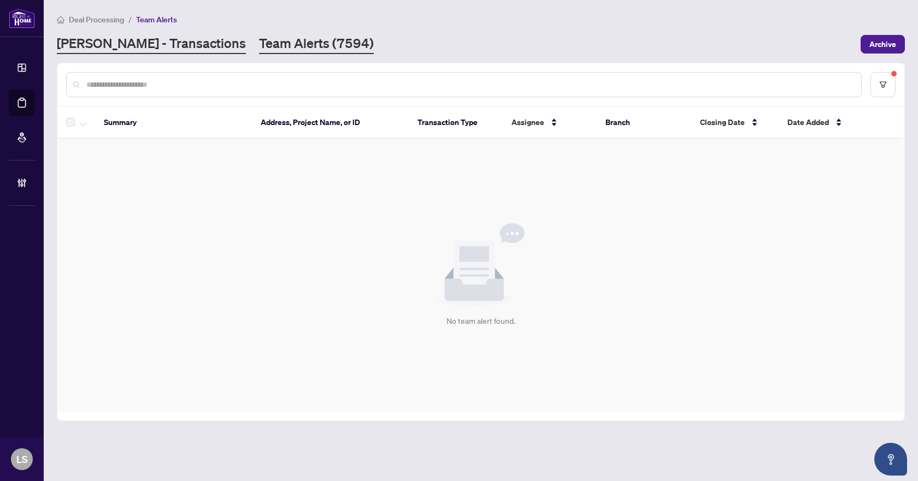
click at [125, 42] on link "[PERSON_NAME] - Transactions" at bounding box center [151, 44] width 189 height 20
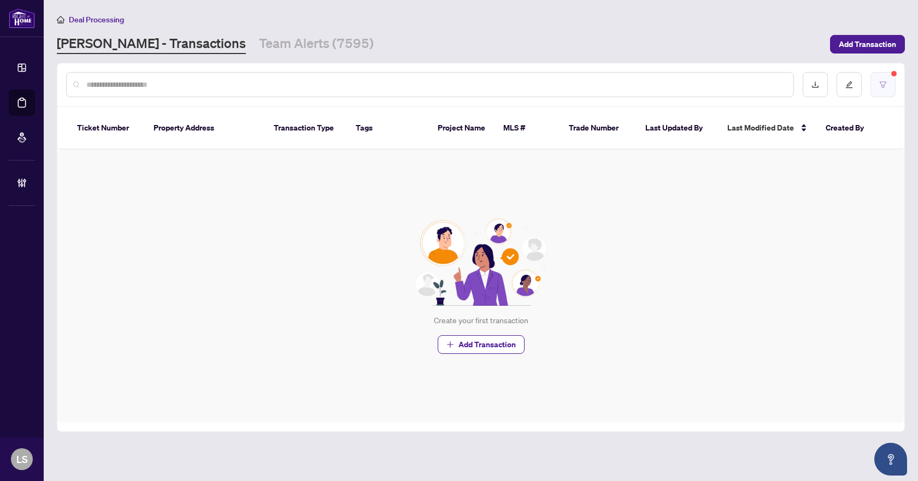
click at [876, 78] on button "button" at bounding box center [883, 84] width 25 height 25
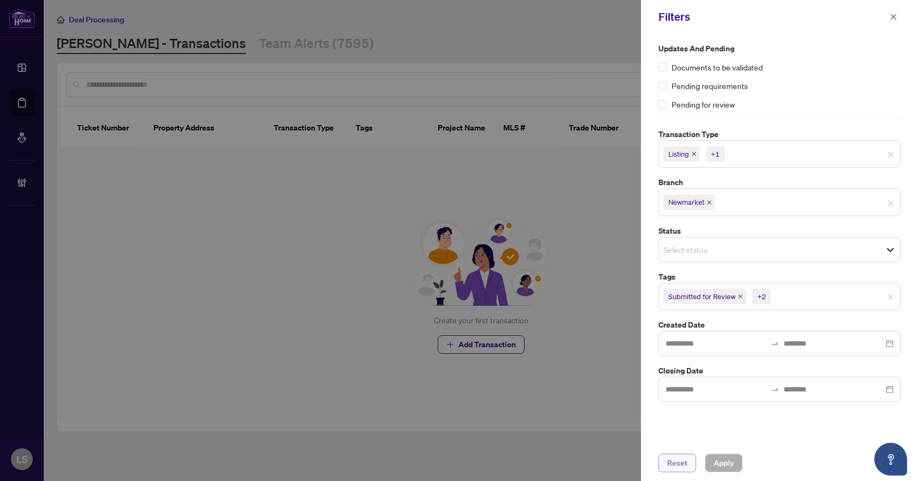
click at [680, 467] on span "Reset" at bounding box center [677, 463] width 20 height 17
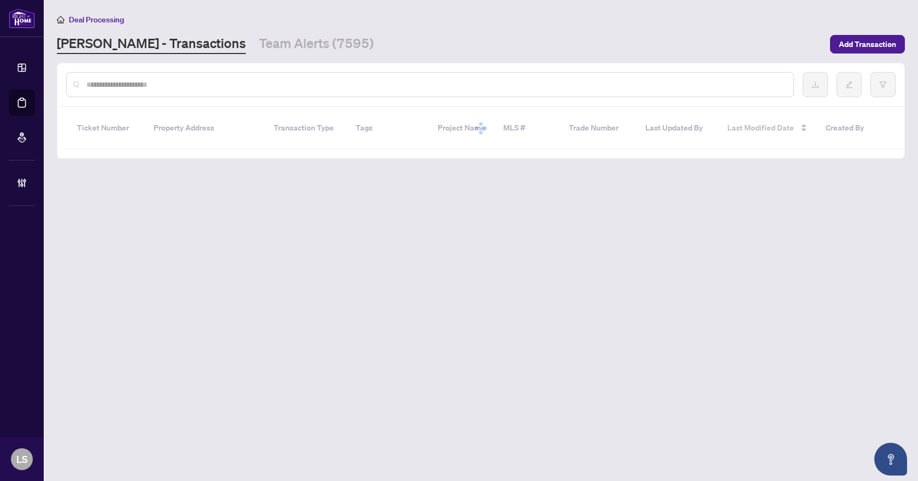
click at [277, 83] on div at bounding box center [459, 240] width 918 height 481
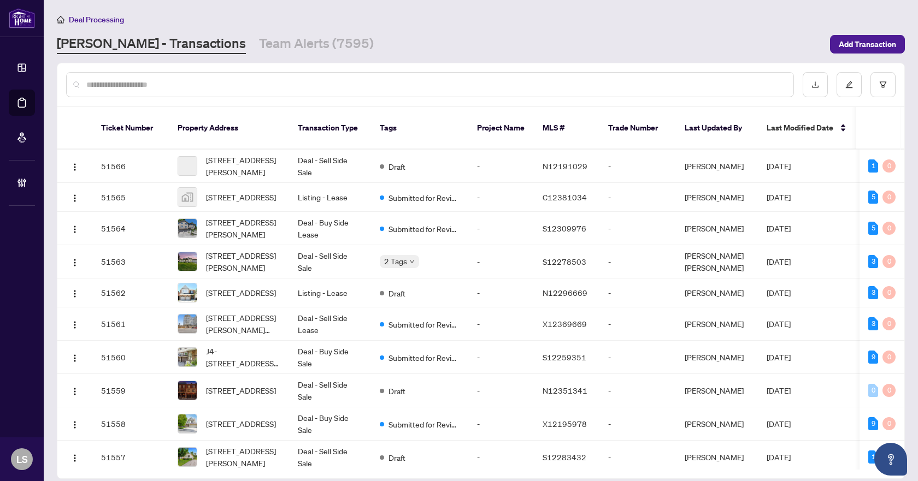
click at [277, 83] on input "text" at bounding box center [435, 85] width 698 height 12
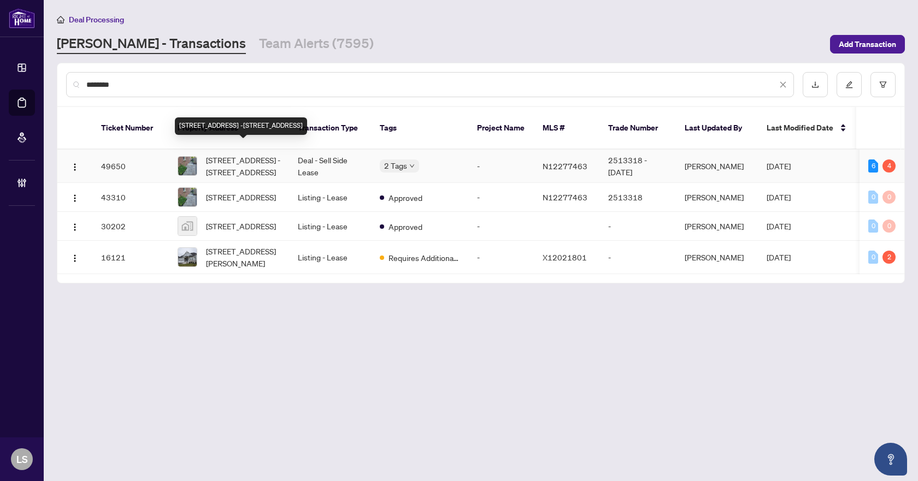
type input "********"
click at [244, 156] on span "[STREET_ADDRESS] -[STREET_ADDRESS]" at bounding box center [243, 166] width 74 height 24
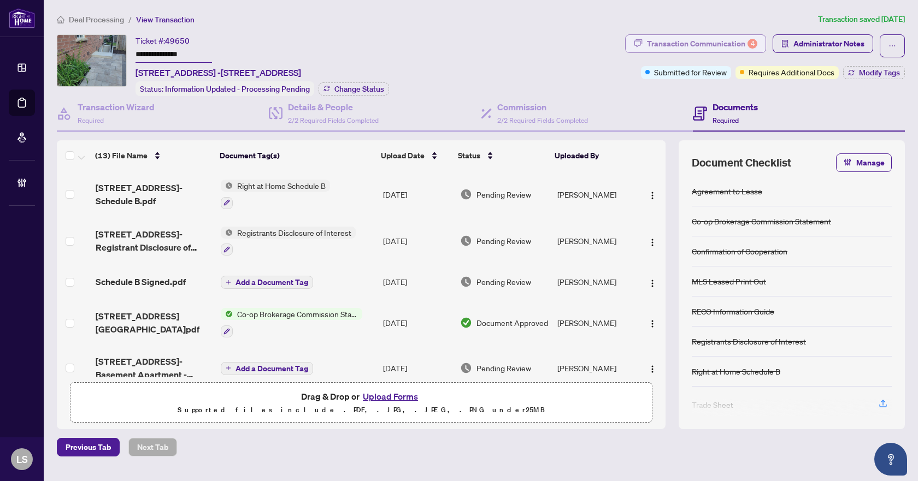
click at [672, 43] on div "Transaction Communication 4" at bounding box center [702, 43] width 110 height 17
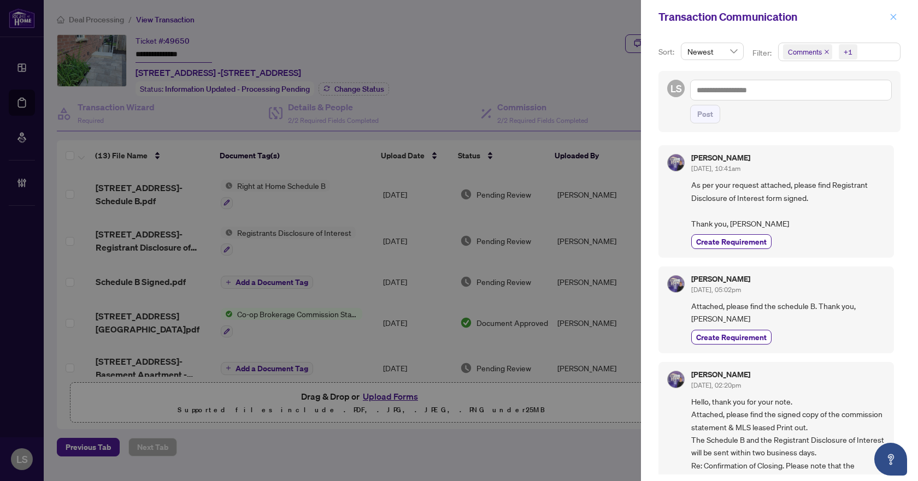
click at [887, 15] on button "button" at bounding box center [893, 16] width 14 height 13
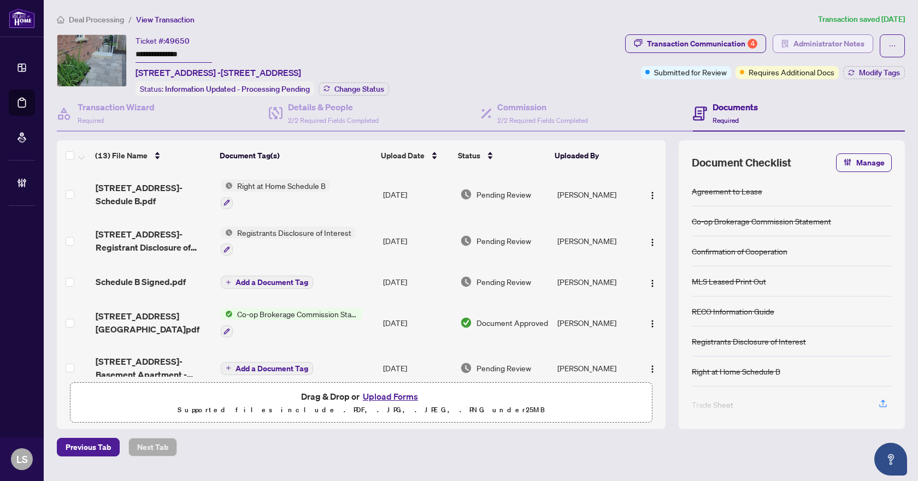
click at [819, 42] on span "Administrator Notes" at bounding box center [828, 43] width 71 height 17
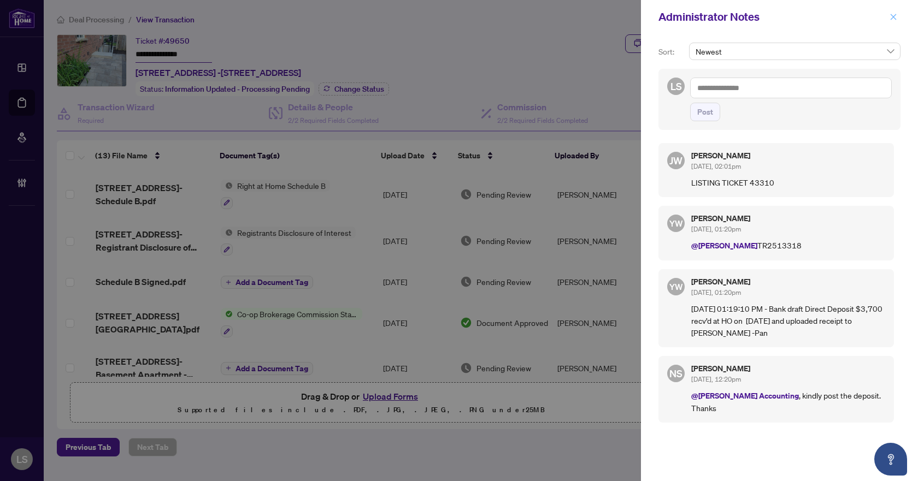
click at [897, 21] on button "button" at bounding box center [893, 16] width 14 height 13
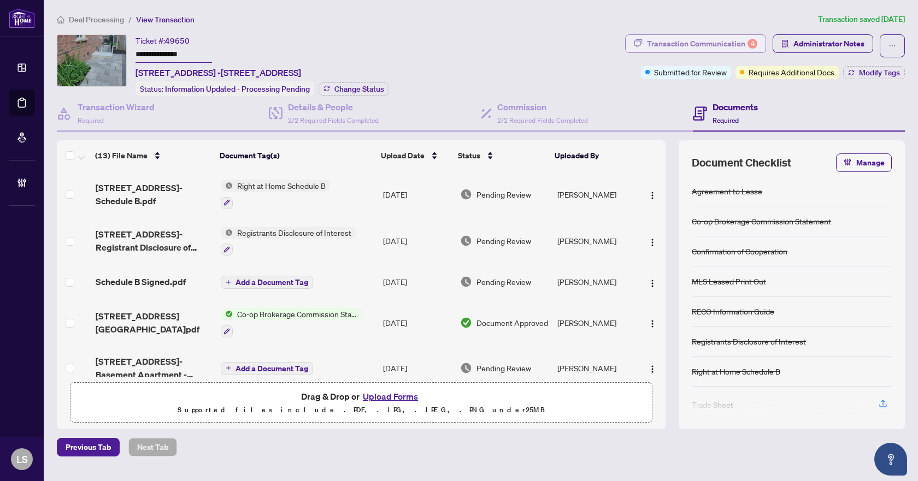
click at [735, 44] on div "Transaction Communication 4" at bounding box center [702, 43] width 110 height 17
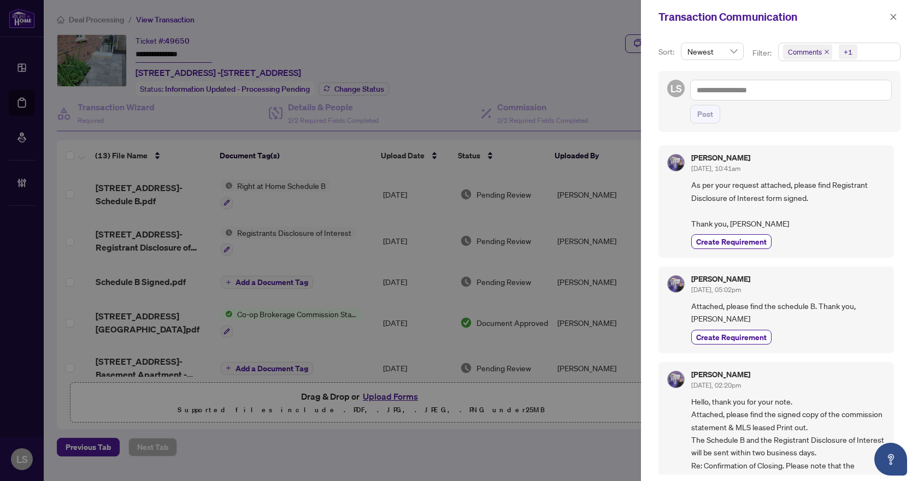
click at [868, 52] on span "Comments +1" at bounding box center [839, 51] width 121 height 17
click at [791, 93] on span "Select Comments" at bounding box center [789, 97] width 9 height 9
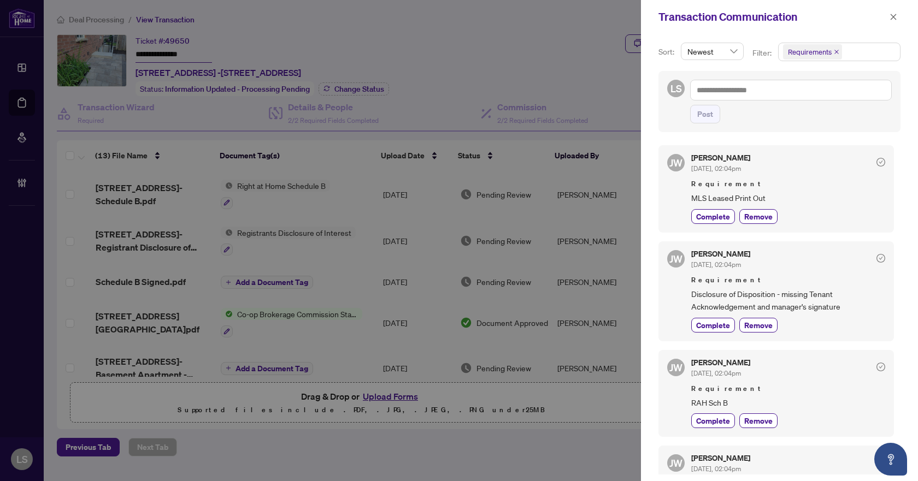
click at [854, 21] on div "Transaction Communication" at bounding box center [773, 17] width 228 height 16
click at [894, 16] on icon "close" at bounding box center [894, 17] width 6 height 6
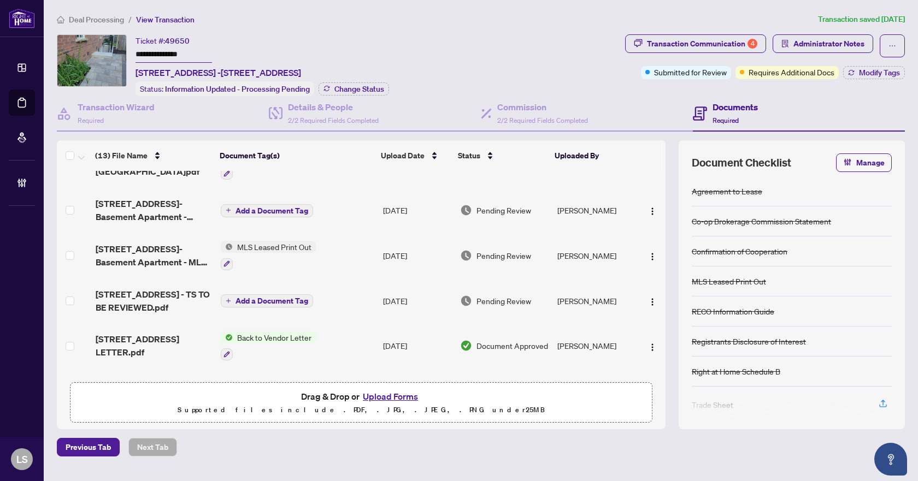
scroll to position [164, 0]
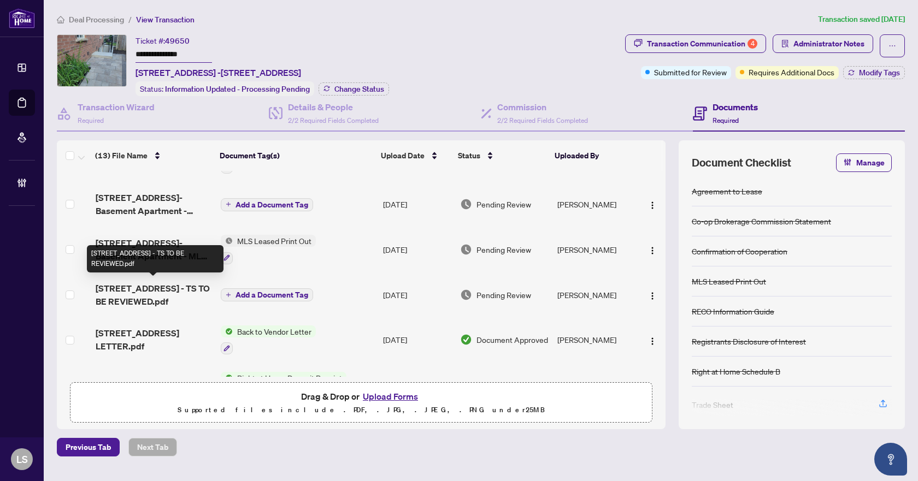
click at [154, 292] on span "105 Laurier Ave - TS TO BE REVIEWED.pdf" at bounding box center [154, 295] width 116 height 26
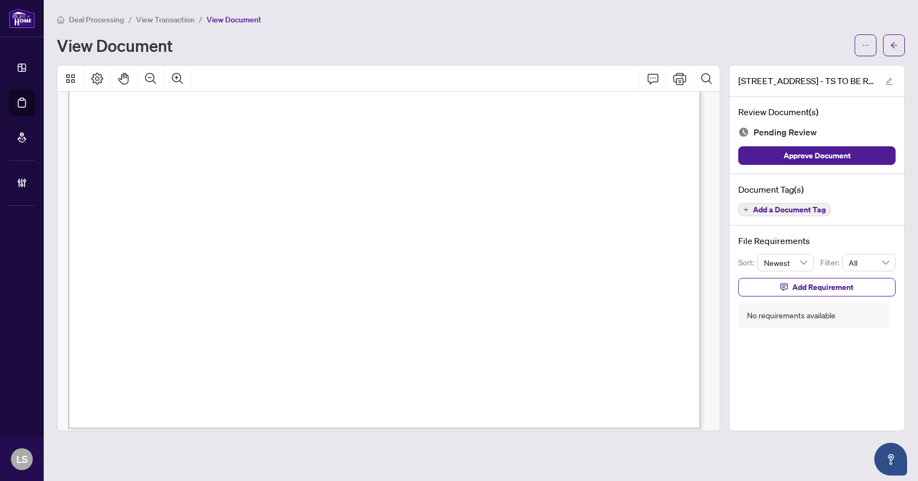
scroll to position [501, 0]
click at [898, 49] on button "button" at bounding box center [894, 45] width 22 height 22
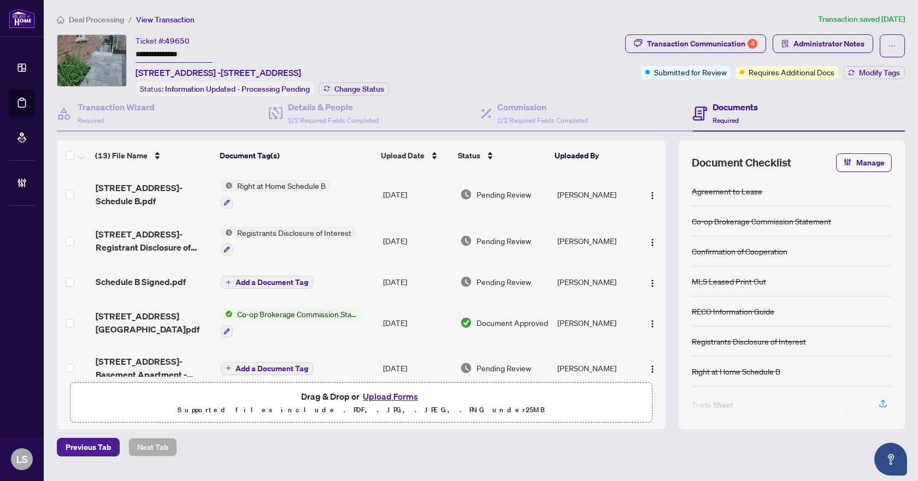
click at [118, 19] on span "Deal Processing" at bounding box center [96, 20] width 55 height 10
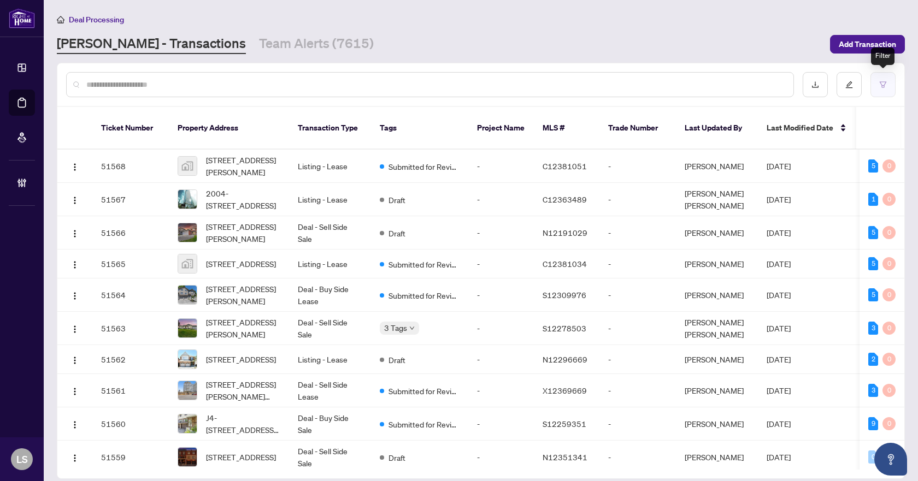
click at [891, 88] on button "button" at bounding box center [883, 84] width 25 height 25
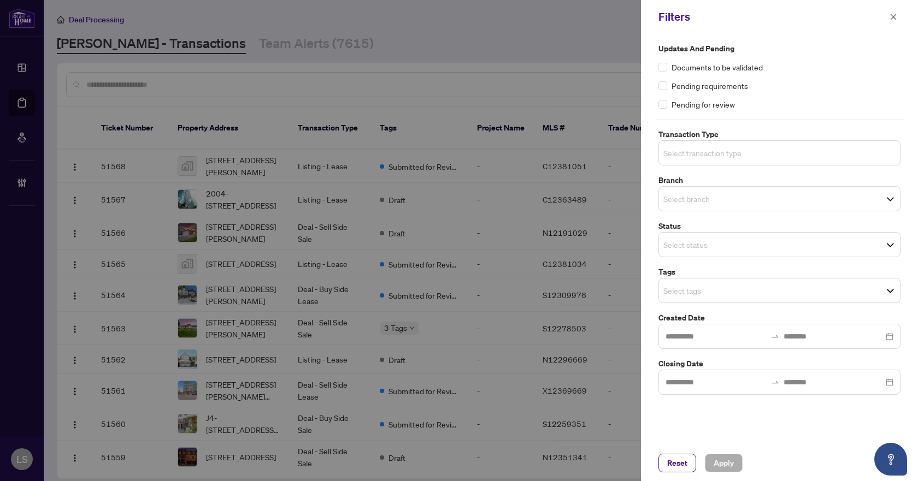
click at [740, 157] on input "search" at bounding box center [701, 152] width 77 height 13
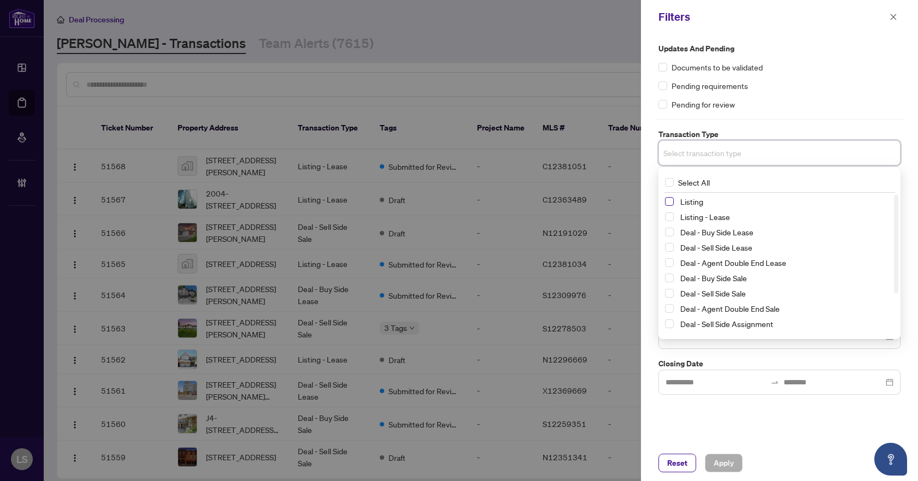
click at [667, 204] on span "Select Listing" at bounding box center [669, 201] width 9 height 9
click at [668, 222] on span "Select Listing - Lease" at bounding box center [669, 219] width 9 height 9
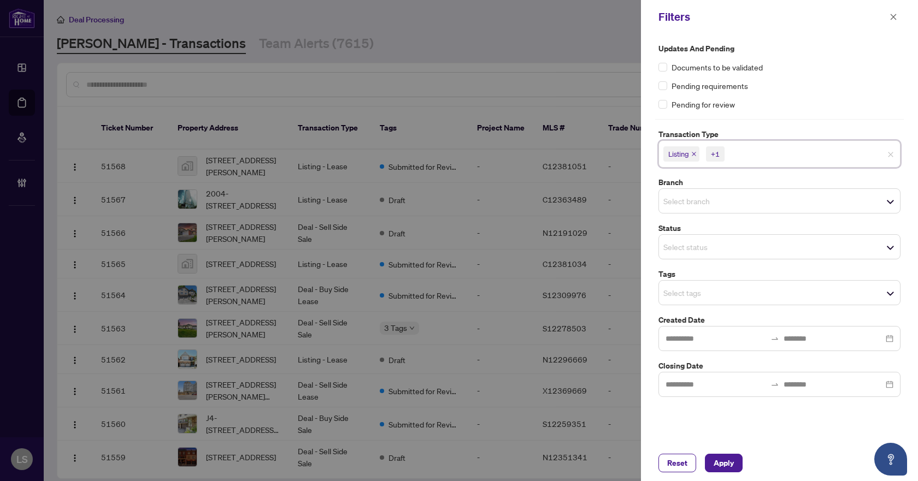
click at [860, 64] on div "Documents to be validated" at bounding box center [780, 67] width 242 height 12
click at [722, 199] on input "search" at bounding box center [701, 201] width 77 height 13
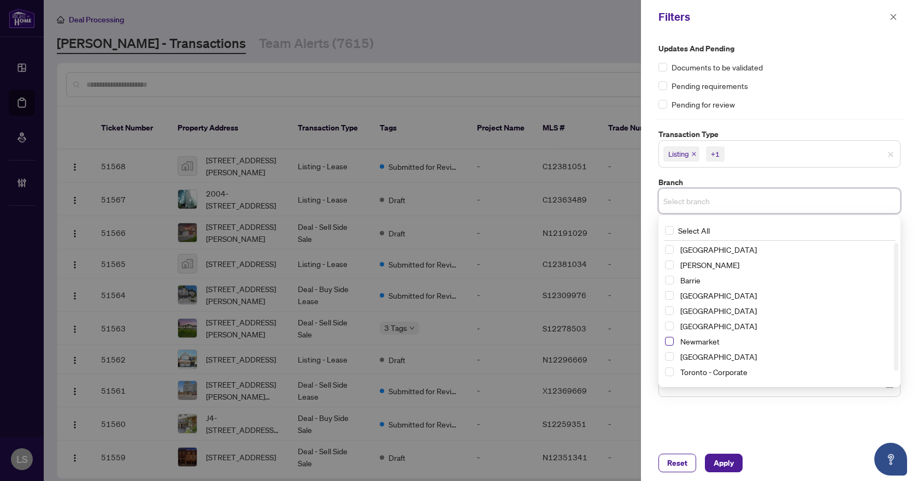
click at [668, 342] on span "Select Newmarket" at bounding box center [669, 341] width 9 height 9
click at [809, 96] on div "Updates and Pending Documents to be validated Pending requirements Pending for …" at bounding box center [780, 77] width 242 height 68
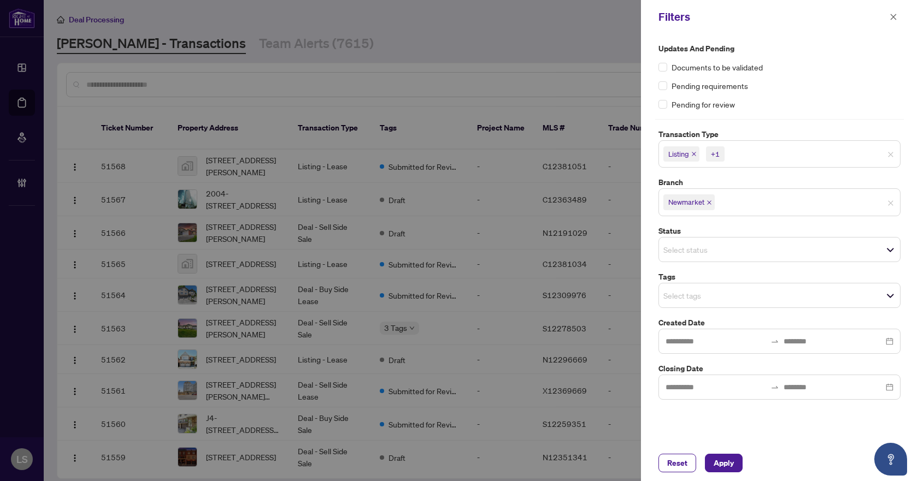
click at [691, 250] on input "search" at bounding box center [701, 249] width 77 height 13
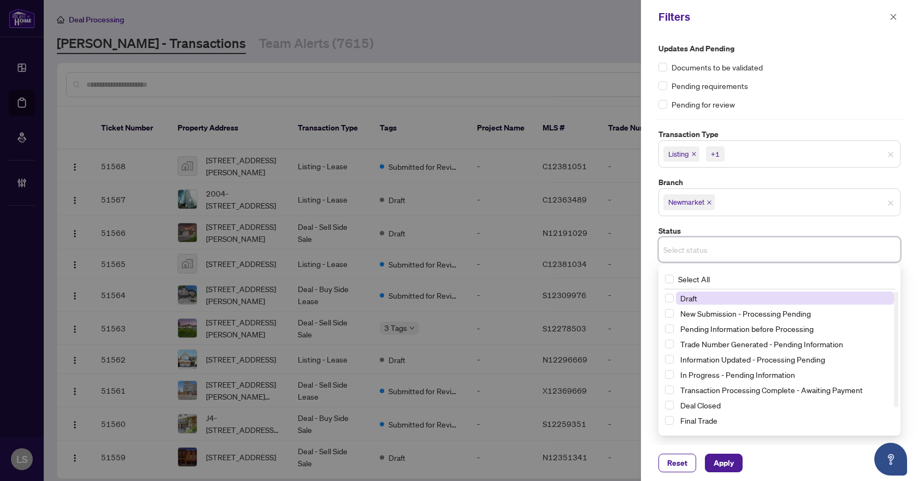
click at [799, 80] on div "Pending requirements" at bounding box center [780, 86] width 242 height 12
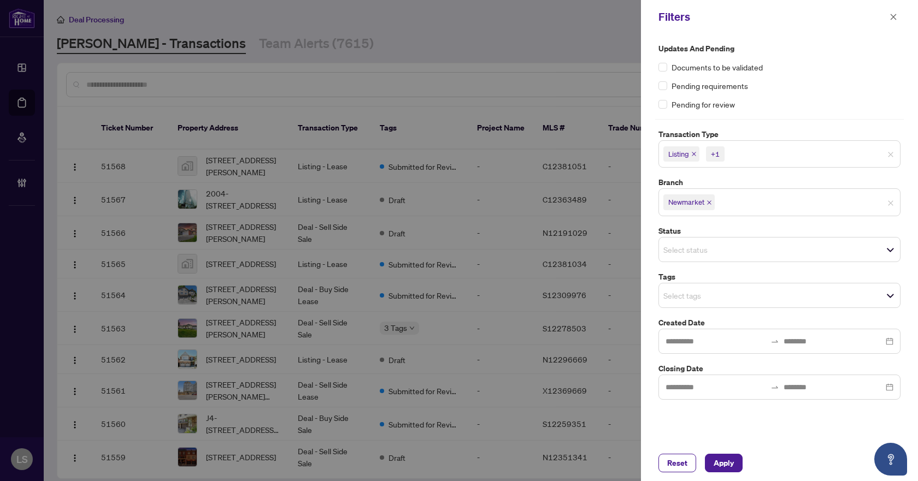
click at [695, 299] on input "search" at bounding box center [701, 295] width 77 height 13
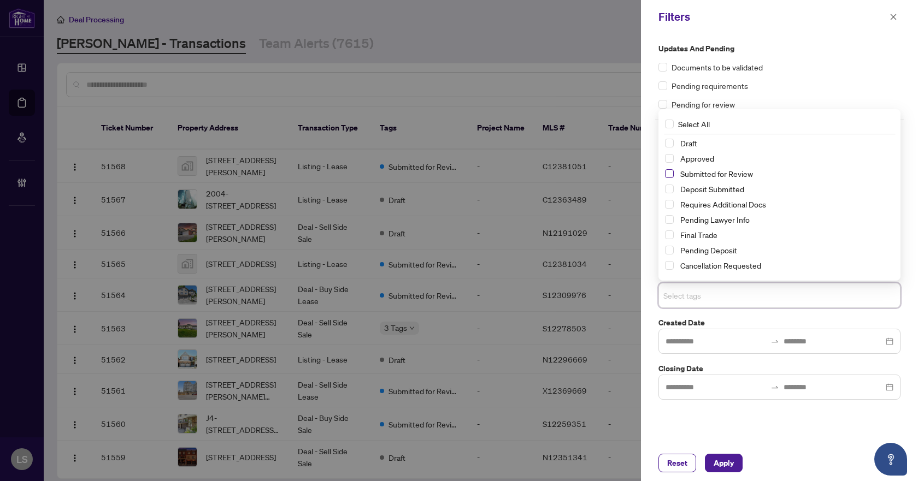
click at [667, 172] on span "Select Submitted for Review" at bounding box center [669, 173] width 9 height 9
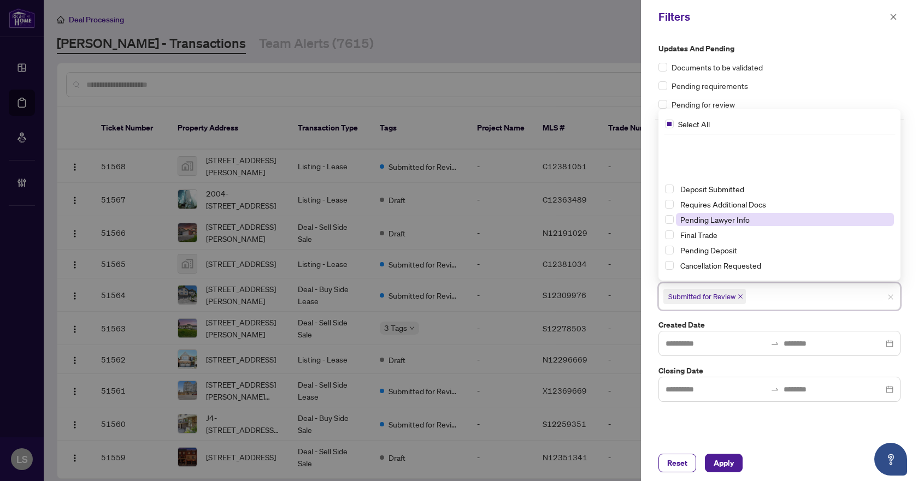
scroll to position [55, 0]
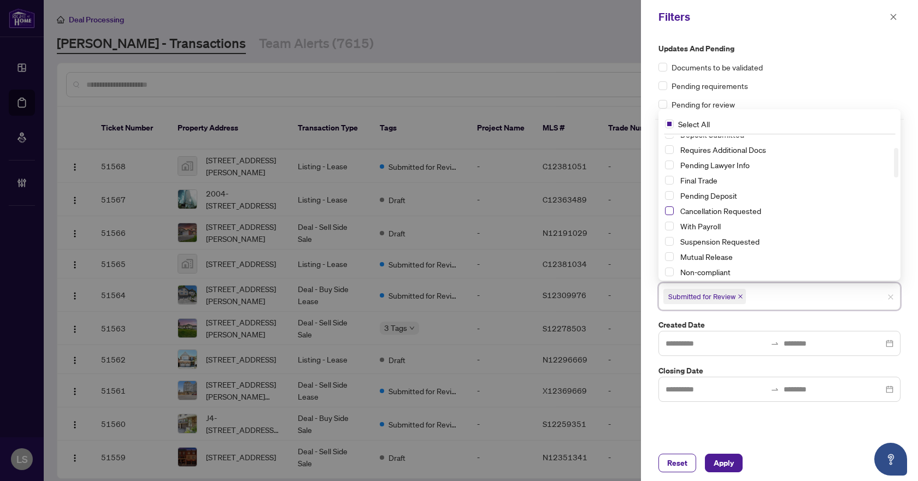
click at [666, 210] on span "Select Cancellation Requested" at bounding box center [669, 211] width 9 height 9
click at [670, 243] on span "Select Suspension Requested" at bounding box center [669, 241] width 9 height 9
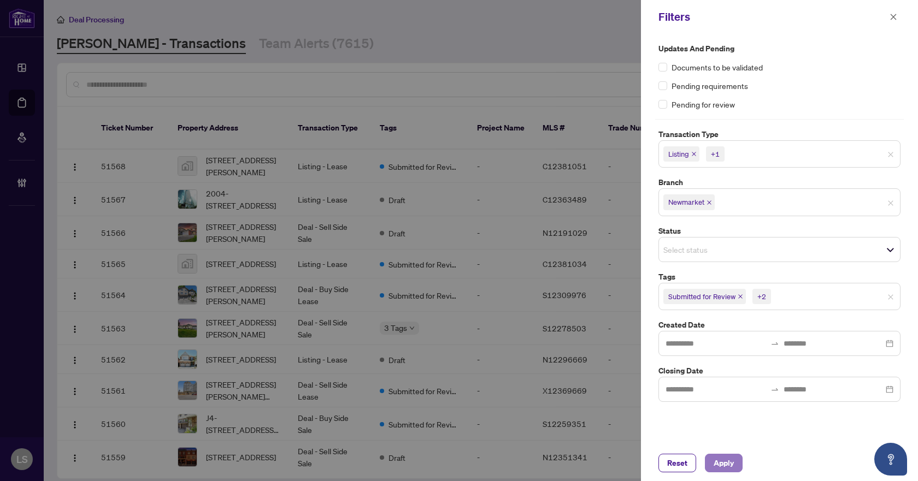
click at [728, 461] on span "Apply" at bounding box center [724, 463] width 20 height 17
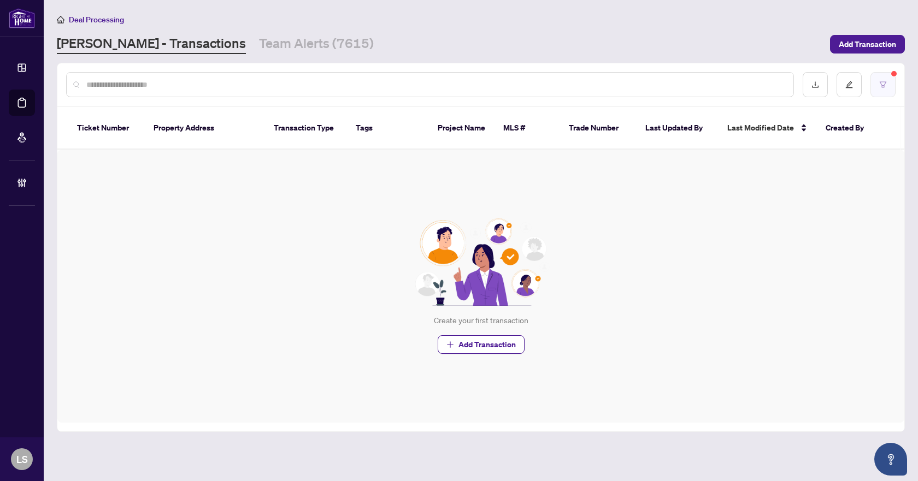
click at [874, 84] on button "button" at bounding box center [883, 84] width 25 height 25
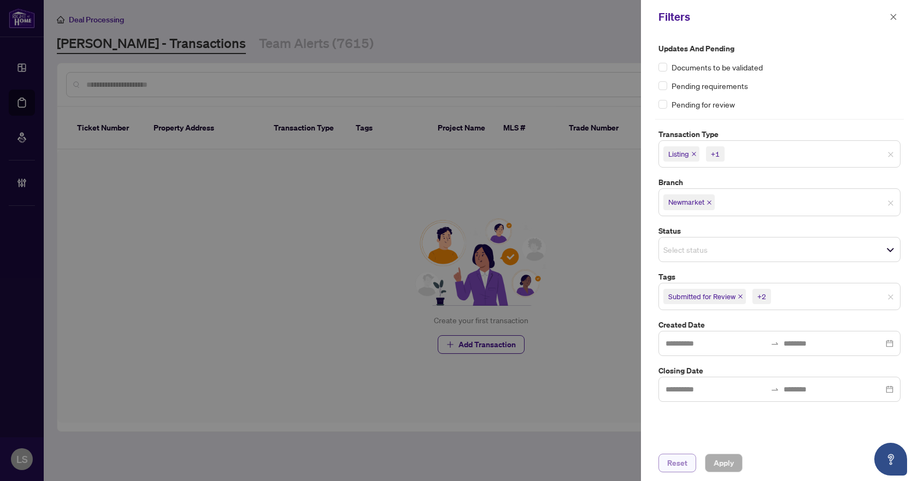
click at [687, 467] on span "Reset" at bounding box center [677, 463] width 20 height 17
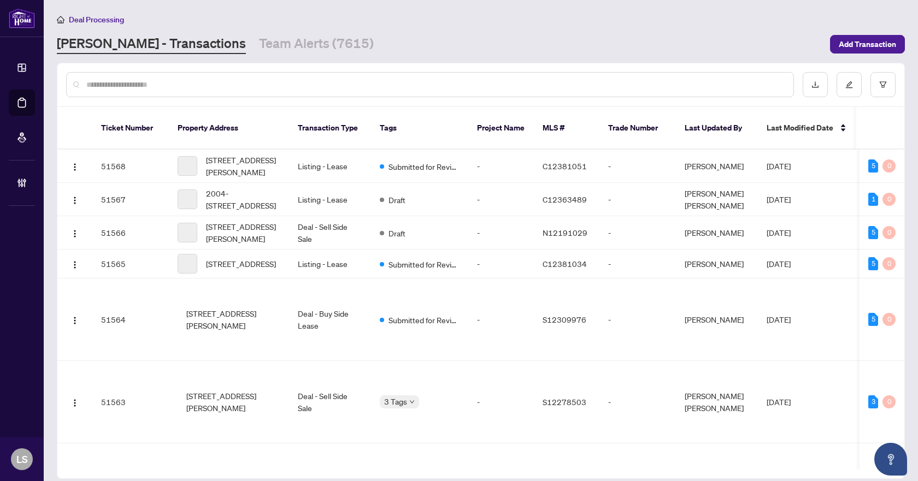
click at [266, 85] on input "text" at bounding box center [435, 85] width 698 height 12
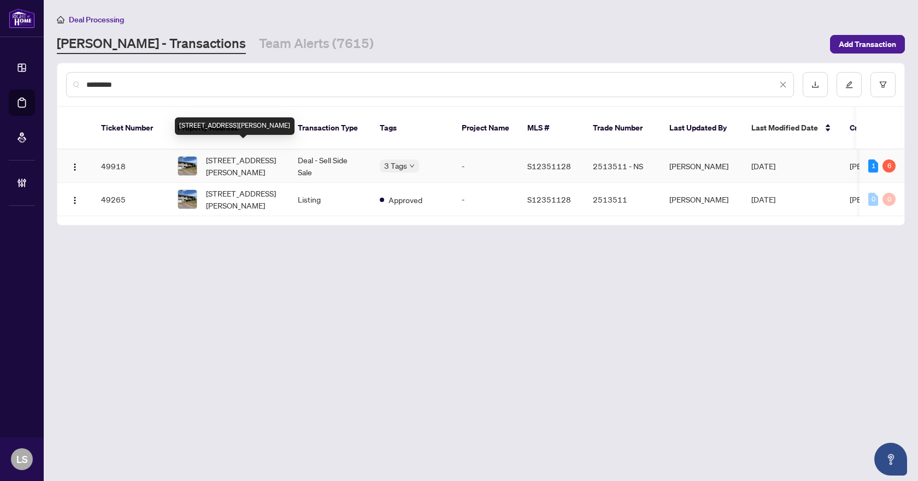
type input "*********"
click at [244, 157] on span "1050 Glen Mhor Cres, Midland, Ontario L4R 4P6, Canada" at bounding box center [243, 166] width 74 height 24
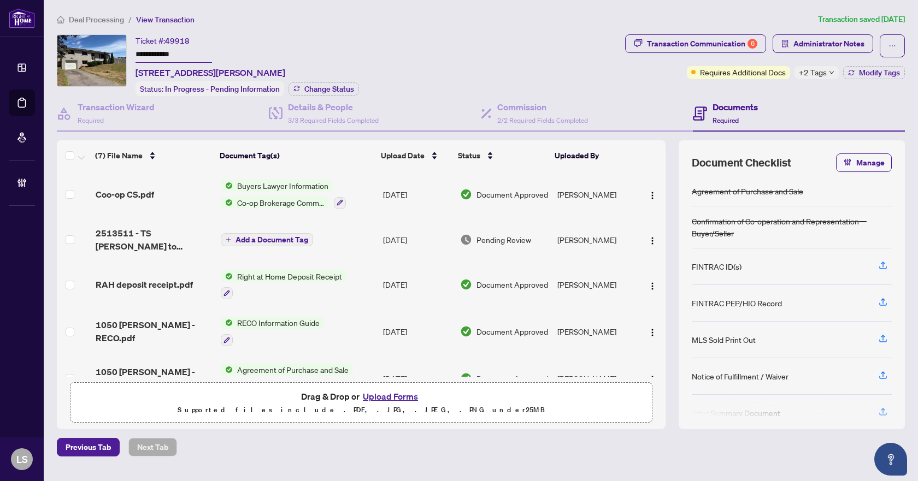
click at [168, 193] on div "Coo-op CS.pdf" at bounding box center [154, 194] width 116 height 13
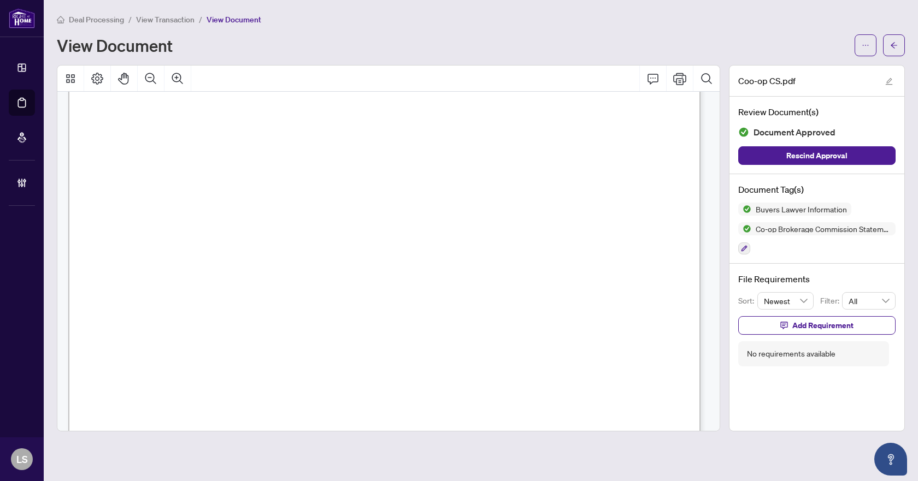
scroll to position [109, 0]
click at [895, 42] on icon "arrow-left" at bounding box center [894, 46] width 8 height 8
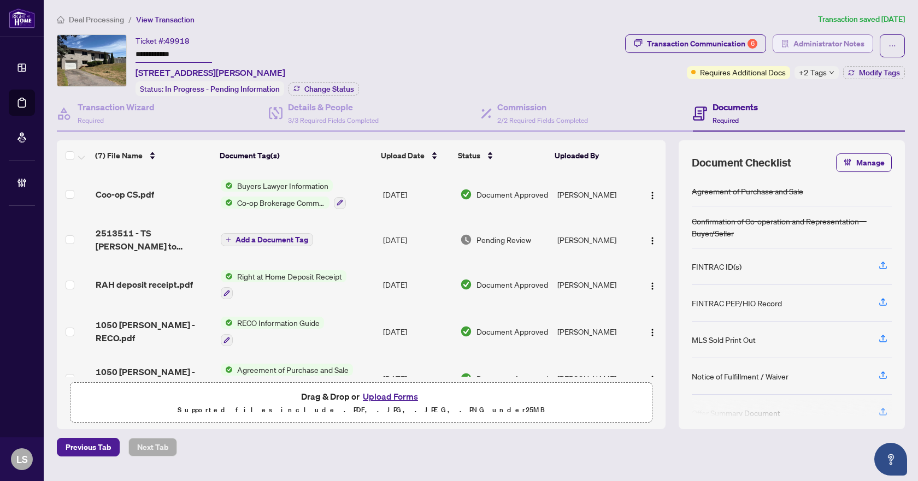
click at [837, 39] on span "Administrator Notes" at bounding box center [828, 43] width 71 height 17
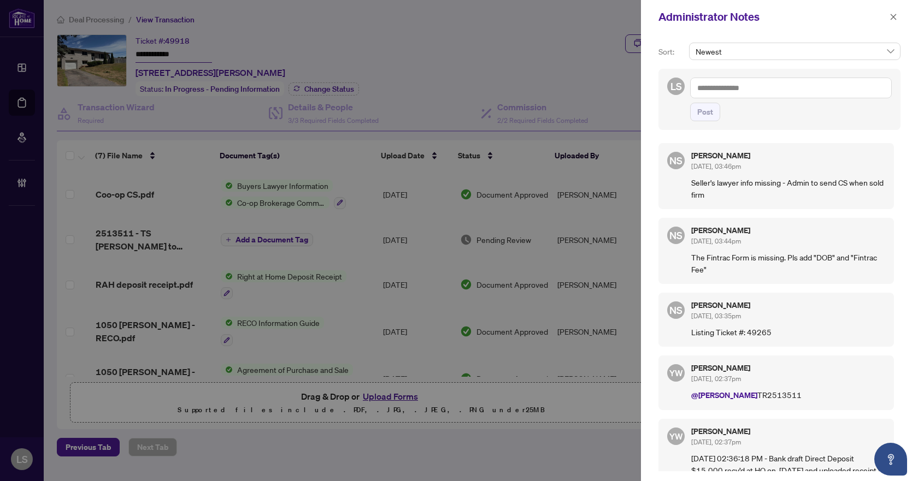
click at [721, 87] on textarea at bounding box center [791, 88] width 202 height 21
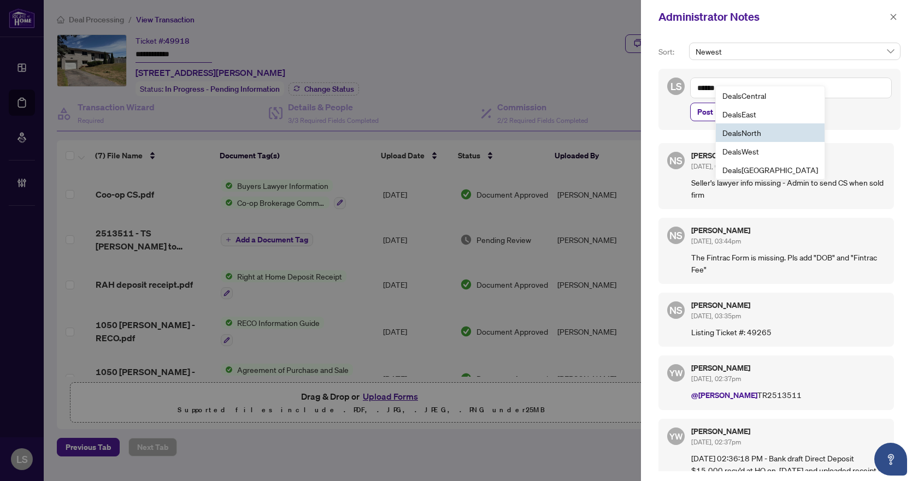
click at [759, 133] on span "Deals North" at bounding box center [741, 133] width 39 height 10
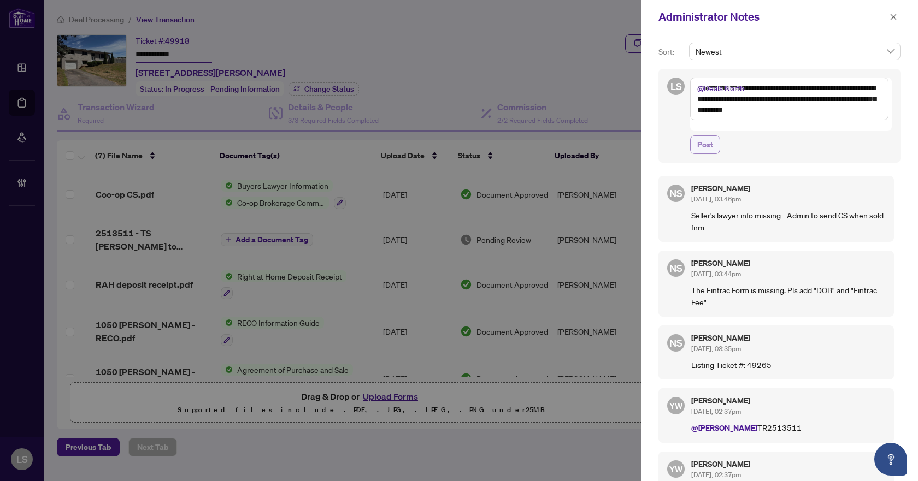
type textarea "**********"
click at [706, 136] on span "Post" at bounding box center [705, 144] width 16 height 17
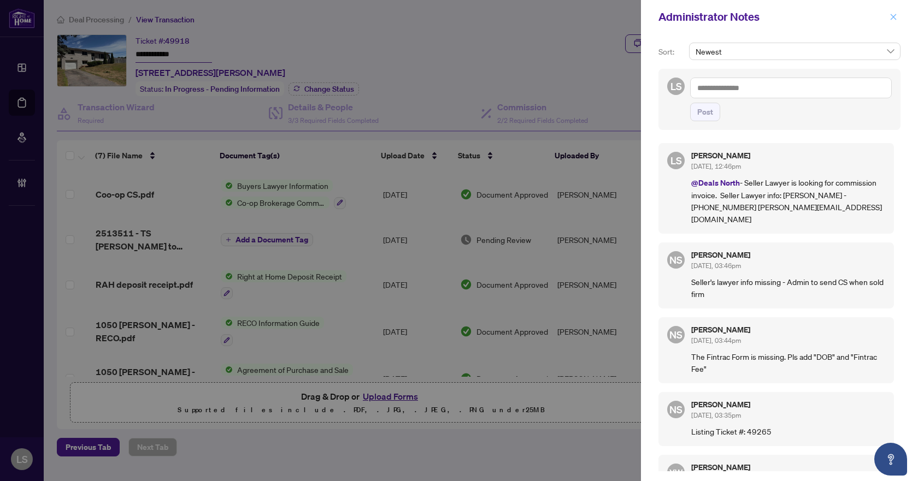
click at [896, 19] on icon "close" at bounding box center [894, 17] width 8 height 8
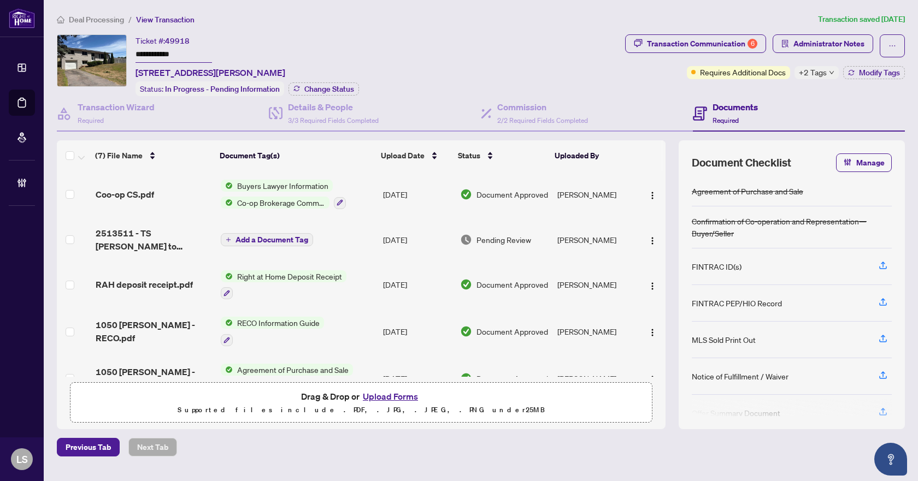
click at [90, 19] on span "Deal Processing" at bounding box center [96, 20] width 55 height 10
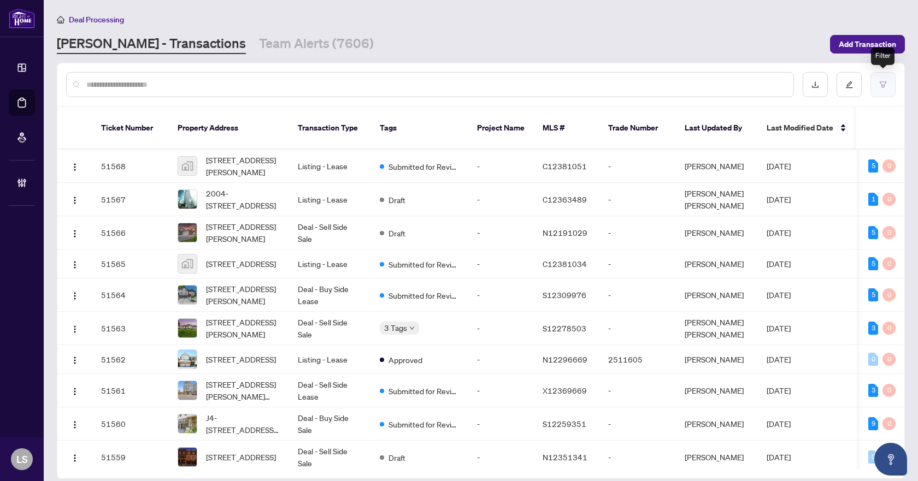
click at [884, 84] on icon "filter" at bounding box center [883, 85] width 8 height 8
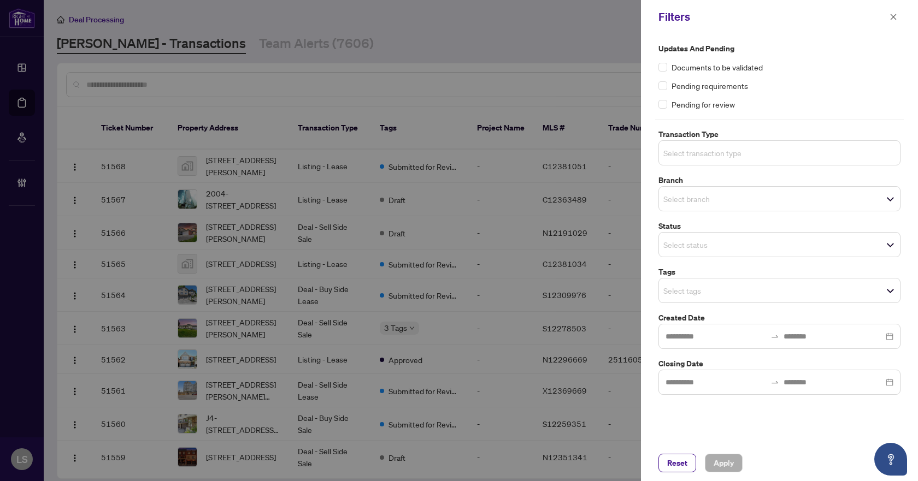
click at [740, 154] on input "search" at bounding box center [701, 152] width 77 height 13
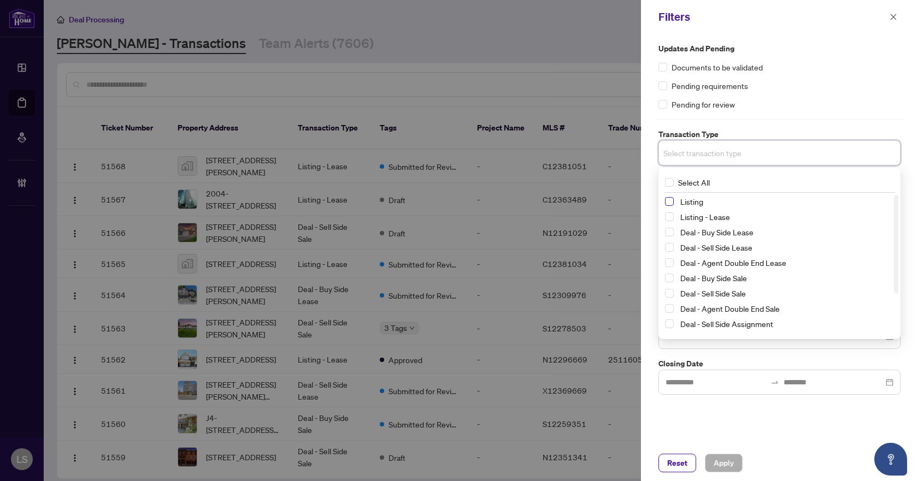
click at [667, 202] on span "Select Listing" at bounding box center [669, 201] width 9 height 9
click at [666, 221] on span "Select Listing - Lease" at bounding box center [669, 219] width 9 height 9
click at [844, 46] on label "Updates and Pending" at bounding box center [780, 49] width 242 height 12
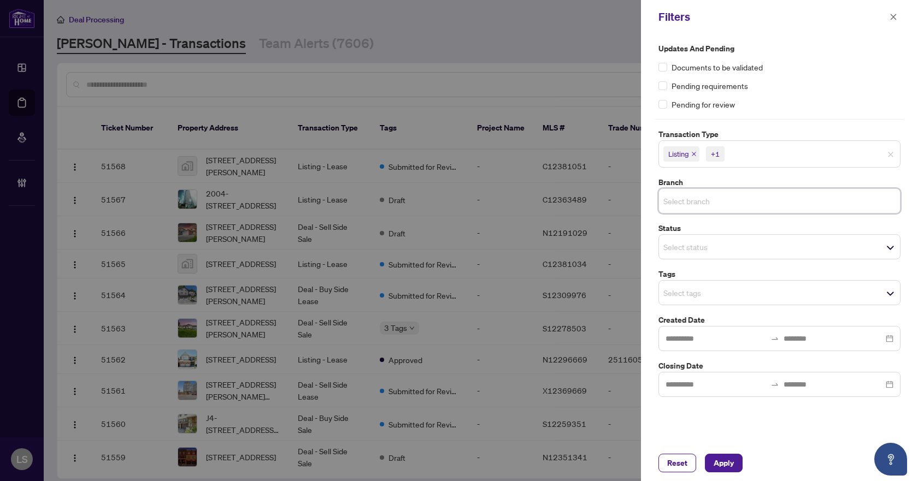
click at [689, 201] on input "search" at bounding box center [701, 201] width 77 height 13
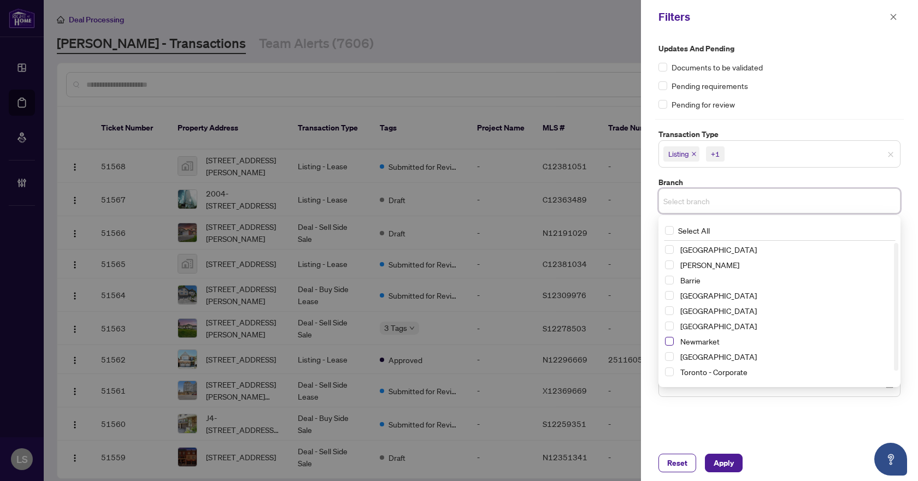
click at [671, 345] on span "Select Newmarket" at bounding box center [669, 341] width 9 height 9
click at [792, 75] on div "Updates and Pending Documents to be validated Pending requirements Pending for …" at bounding box center [780, 77] width 242 height 68
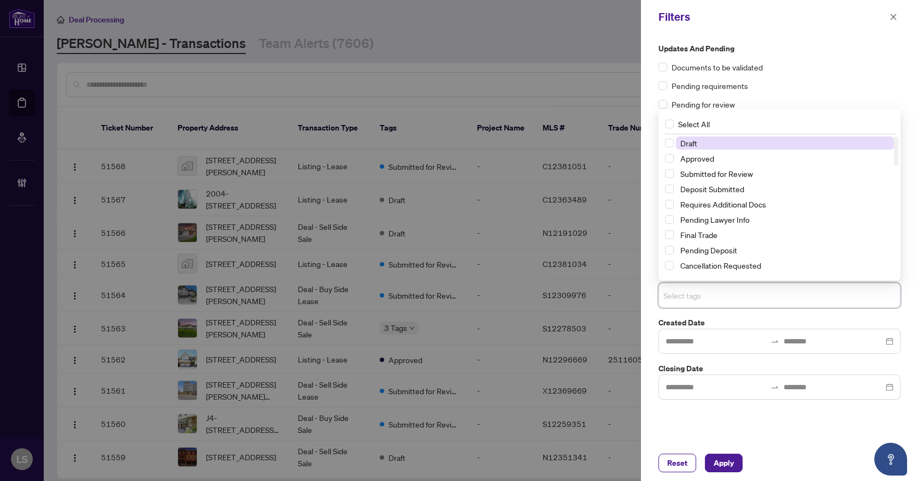
click at [680, 291] on input "search" at bounding box center [701, 295] width 77 height 13
click at [672, 172] on span "Select Submitted for Review" at bounding box center [669, 173] width 9 height 9
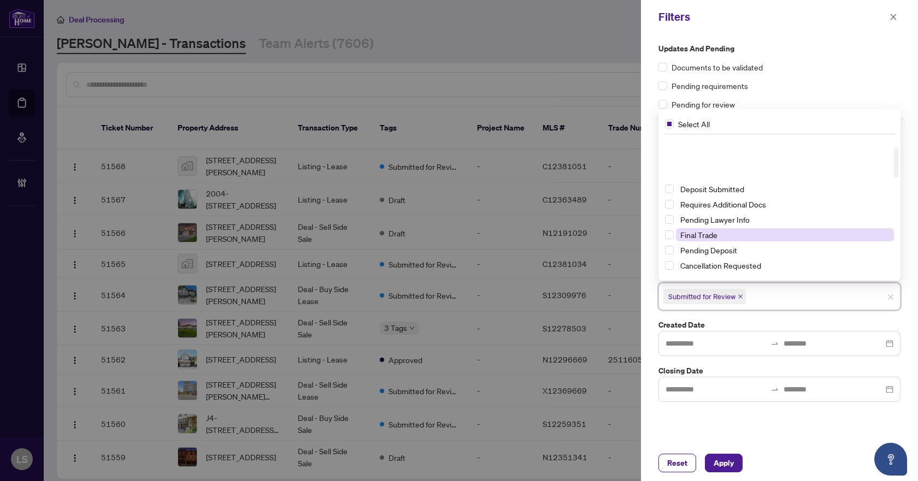
scroll to position [55, 0]
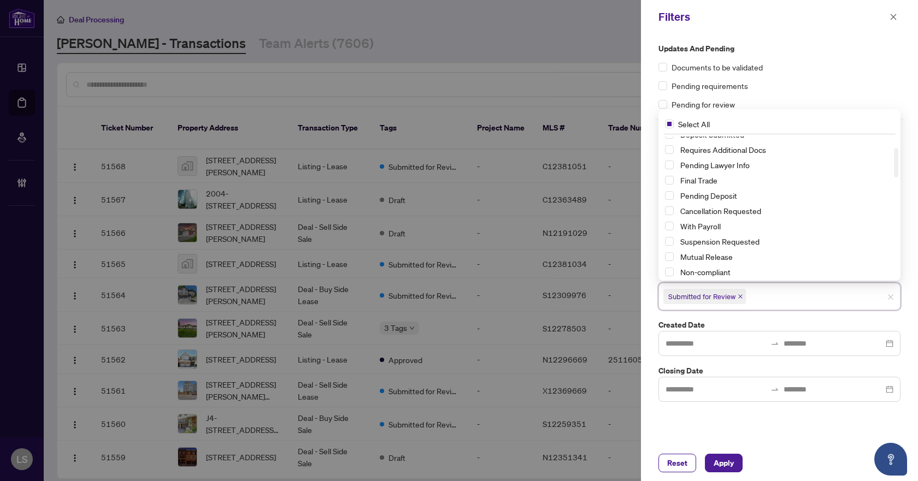
click at [664, 210] on div "Deposit Submitted Requires Additional Docs Pending Lawyer Info Final Trade Pend…" at bounding box center [780, 212] width 238 height 168
click at [669, 210] on span "Select Cancellation Requested" at bounding box center [669, 211] width 9 height 9
click at [669, 241] on span "Select Suspension Requested" at bounding box center [669, 241] width 9 height 9
click at [720, 467] on span "Apply" at bounding box center [724, 463] width 20 height 17
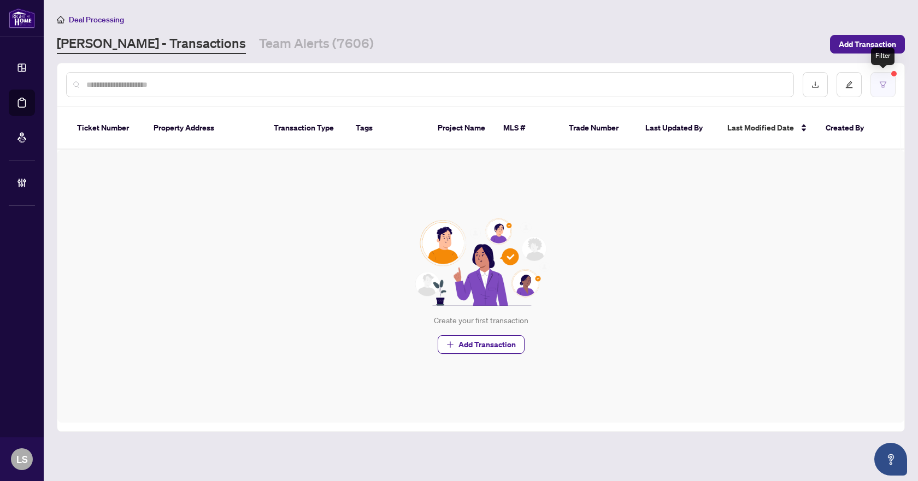
click at [890, 86] on button "button" at bounding box center [883, 84] width 25 height 25
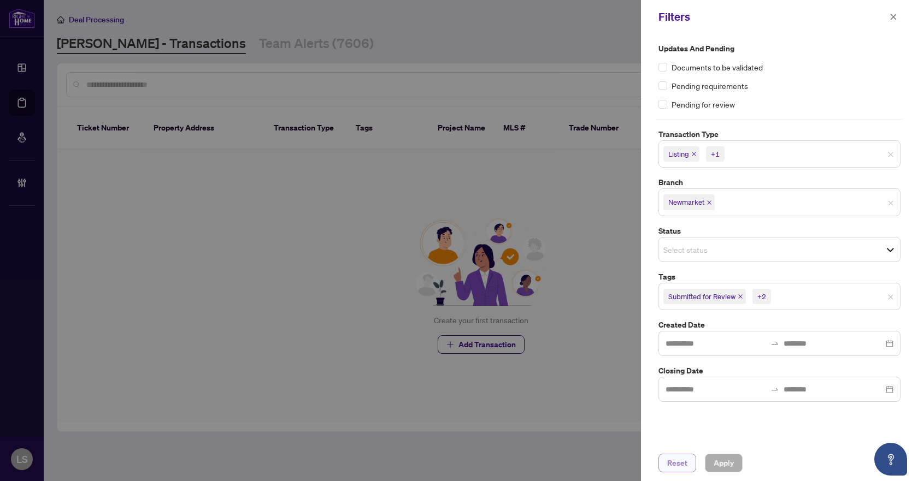
click at [662, 465] on button "Reset" at bounding box center [678, 463] width 38 height 19
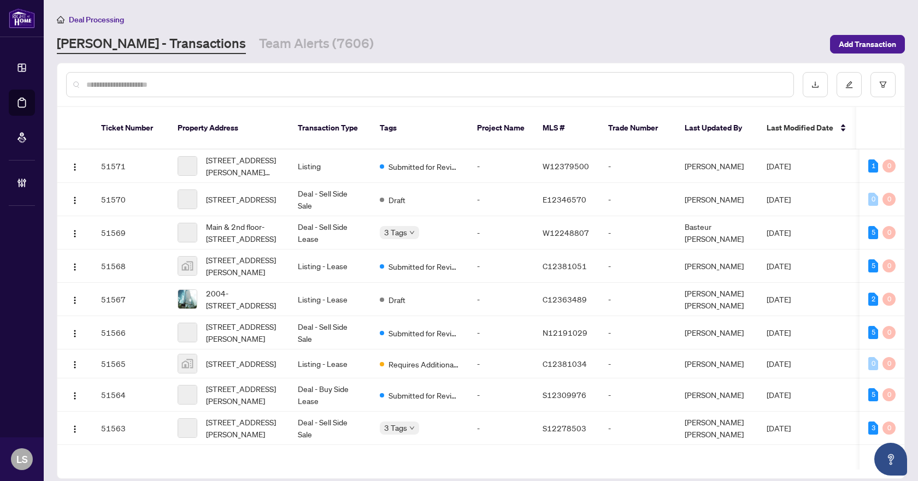
click at [150, 81] on input "text" at bounding box center [435, 85] width 698 height 12
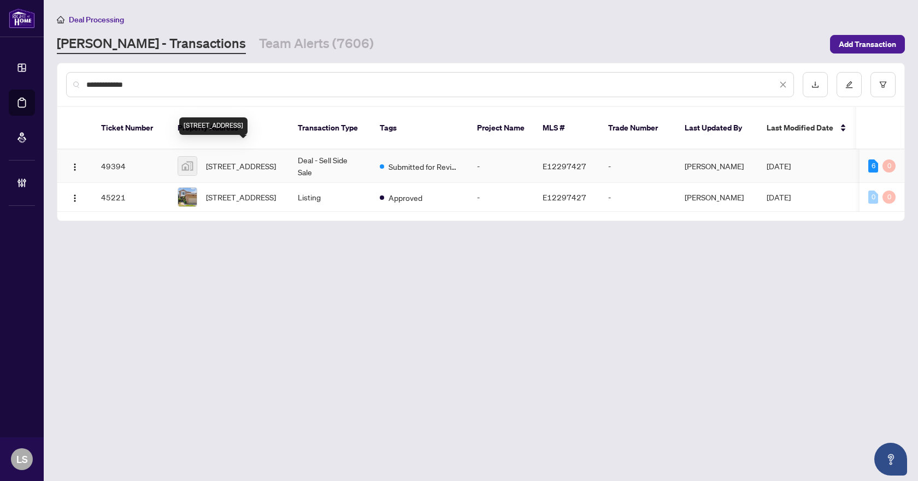
type input "**********"
click at [247, 160] on span "35 Millington Crescent, Ajax, ON, Canada" at bounding box center [241, 166] width 70 height 12
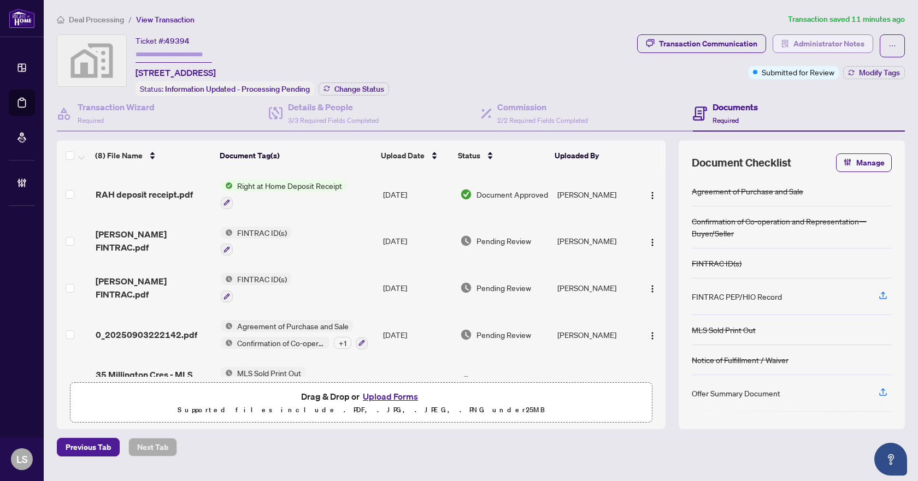
click at [805, 43] on span "Administrator Notes" at bounding box center [828, 43] width 71 height 17
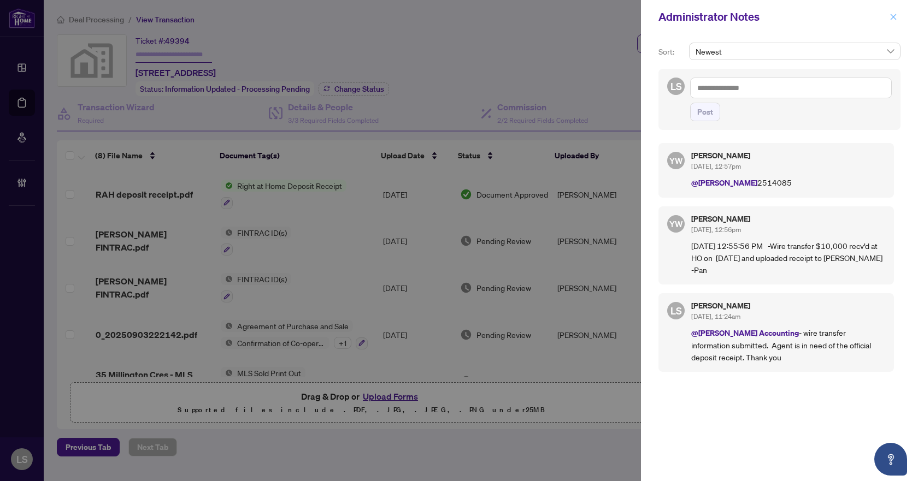
click at [898, 15] on button "button" at bounding box center [893, 16] width 14 height 13
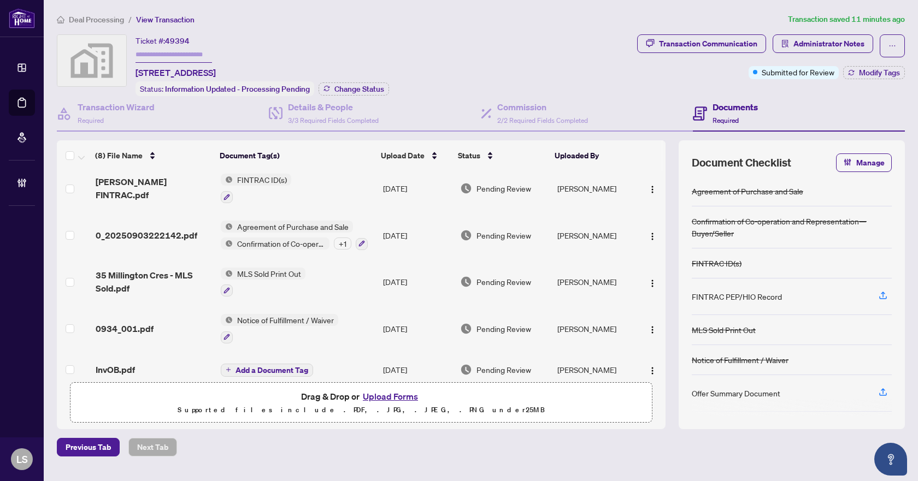
scroll to position [109, 0]
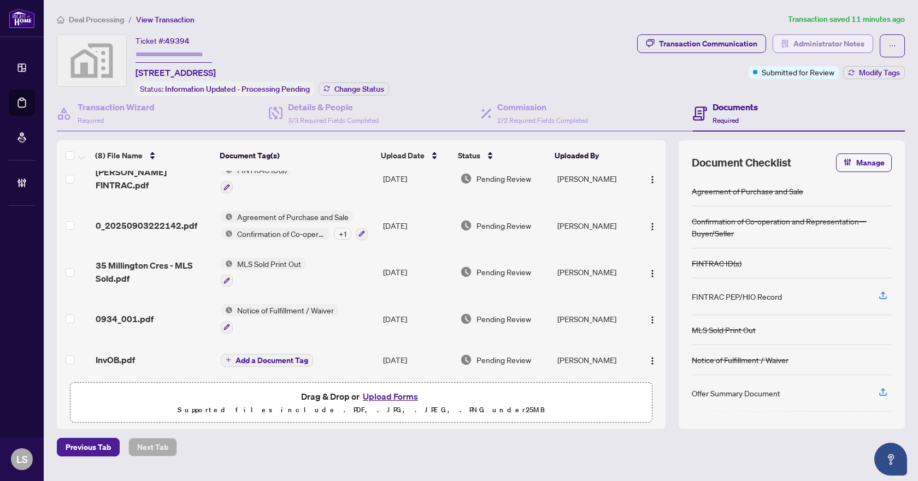
click at [826, 46] on span "Administrator Notes" at bounding box center [828, 43] width 71 height 17
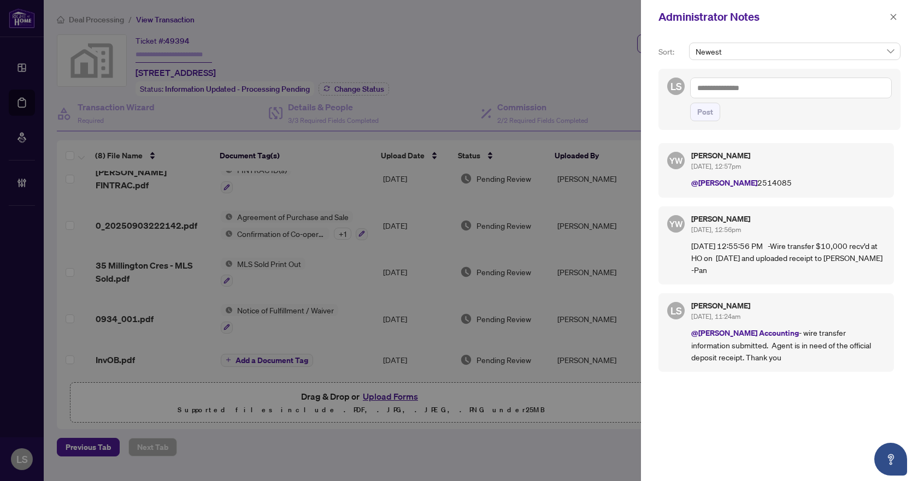
click at [790, 86] on textarea at bounding box center [791, 88] width 202 height 21
type textarea "*"
click at [752, 103] on li "YuPan Wang" at bounding box center [766, 95] width 94 height 19
type textarea "**********"
click at [712, 111] on span "Post" at bounding box center [705, 111] width 16 height 17
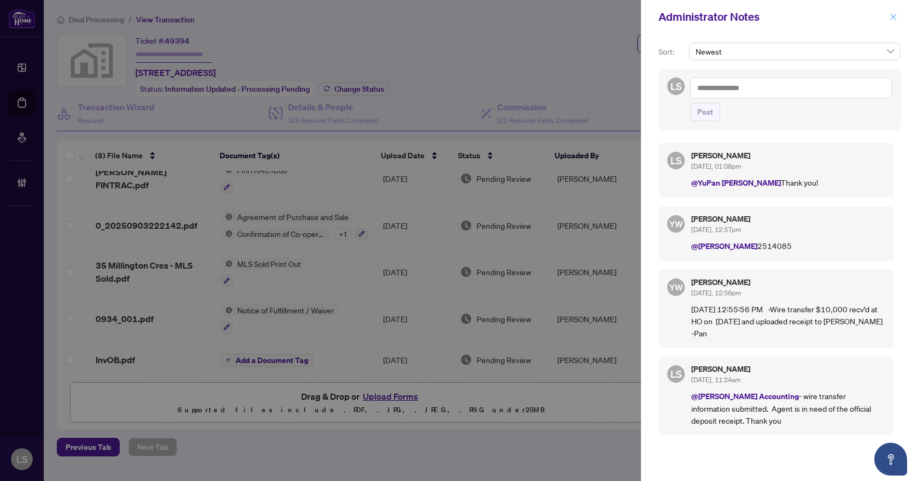
click at [892, 15] on icon "close" at bounding box center [894, 17] width 8 height 8
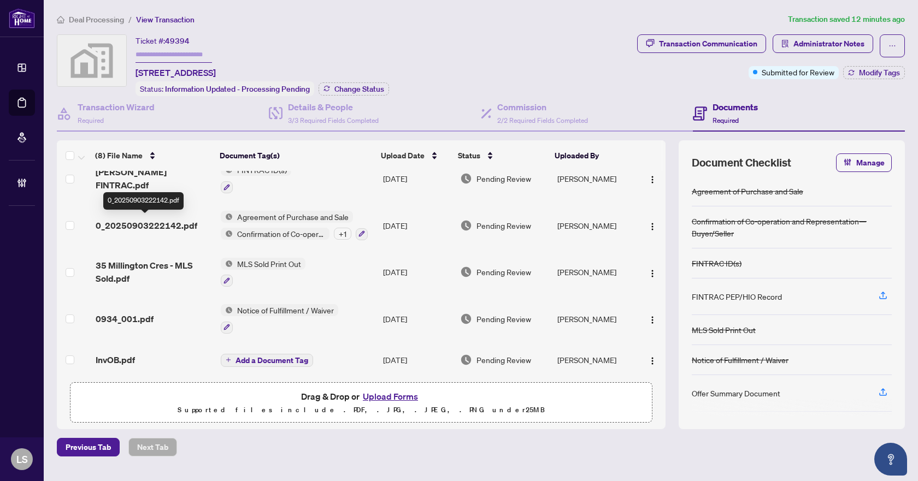
click at [166, 225] on span "0_20250903222142.pdf" at bounding box center [147, 225] width 102 height 13
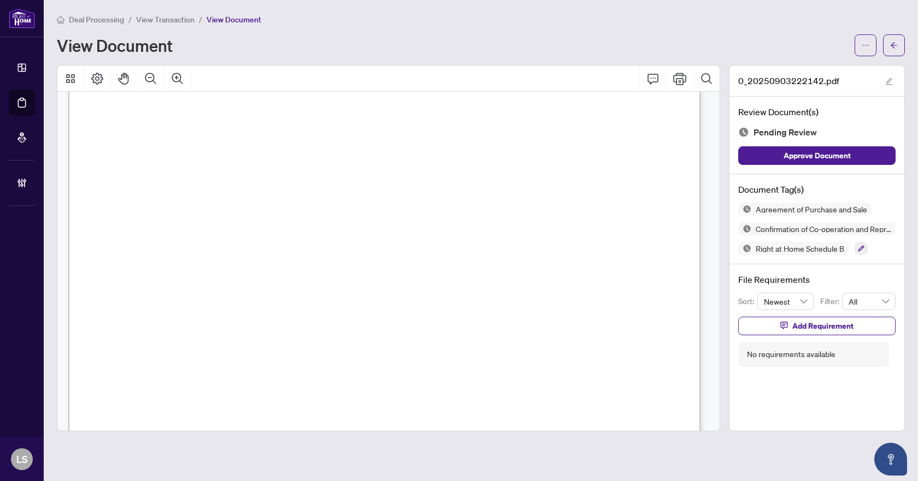
scroll to position [22, 0]
click at [886, 43] on button "button" at bounding box center [894, 45] width 22 height 22
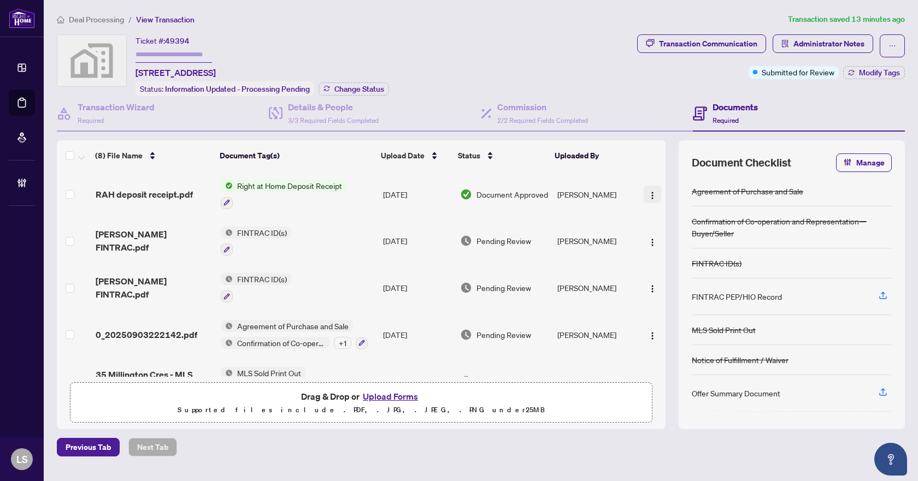
click at [653, 195] on img "button" at bounding box center [652, 195] width 9 height 9
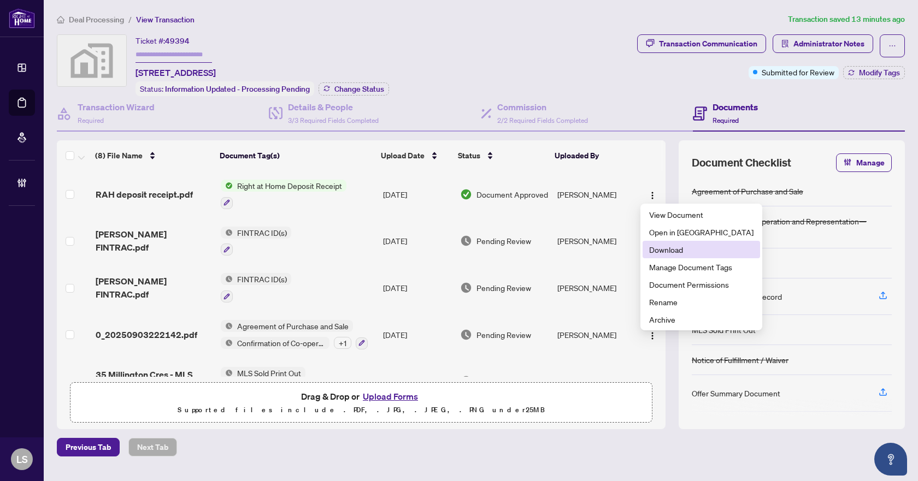
click at [678, 250] on span "Download" at bounding box center [701, 250] width 104 height 12
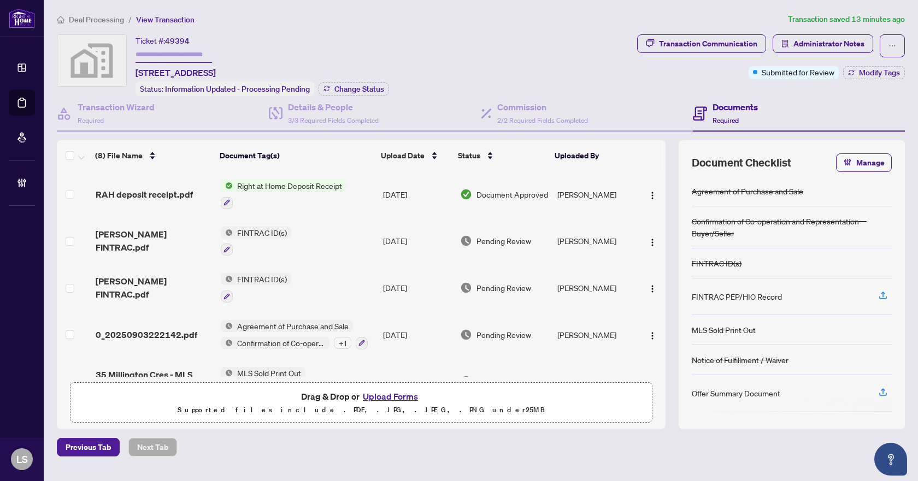
click at [110, 22] on span "Deal Processing" at bounding box center [96, 20] width 55 height 10
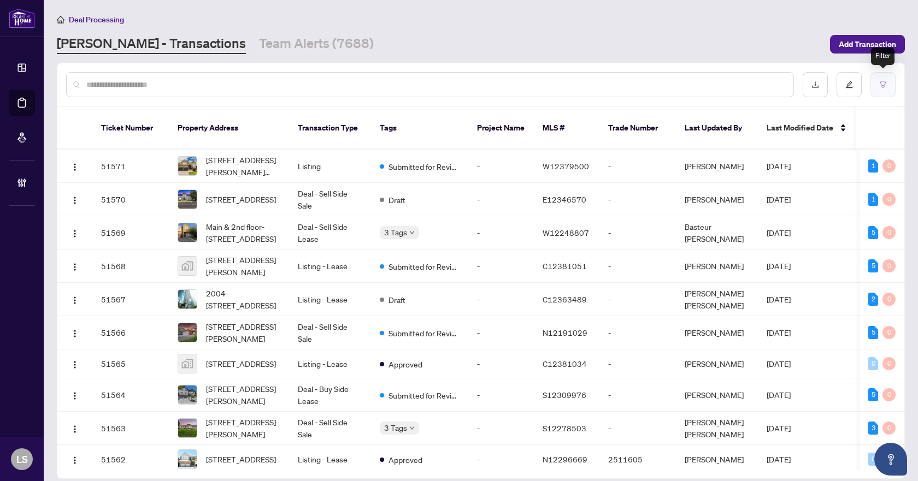
click at [885, 77] on button "button" at bounding box center [883, 84] width 25 height 25
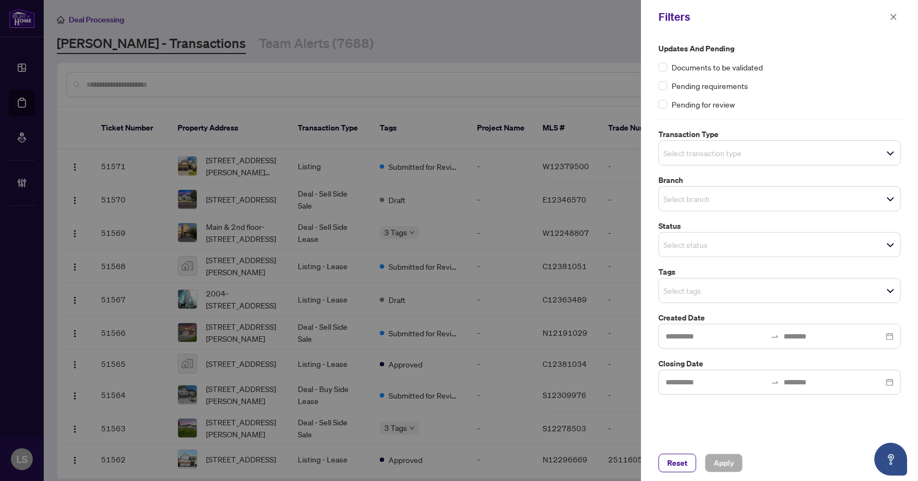
click at [712, 152] on input "search" at bounding box center [701, 152] width 77 height 13
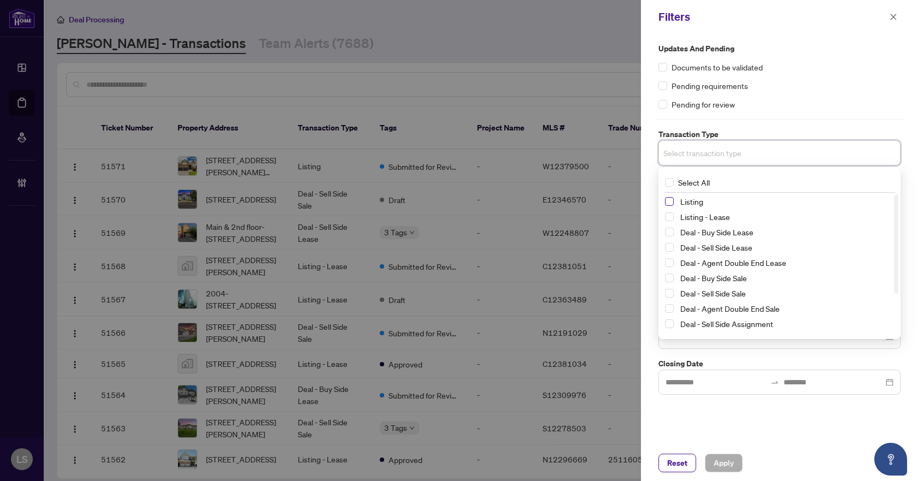
click at [668, 202] on span "Select Listing" at bounding box center [669, 201] width 9 height 9
click at [671, 221] on span "Select Listing - Lease" at bounding box center [669, 219] width 9 height 9
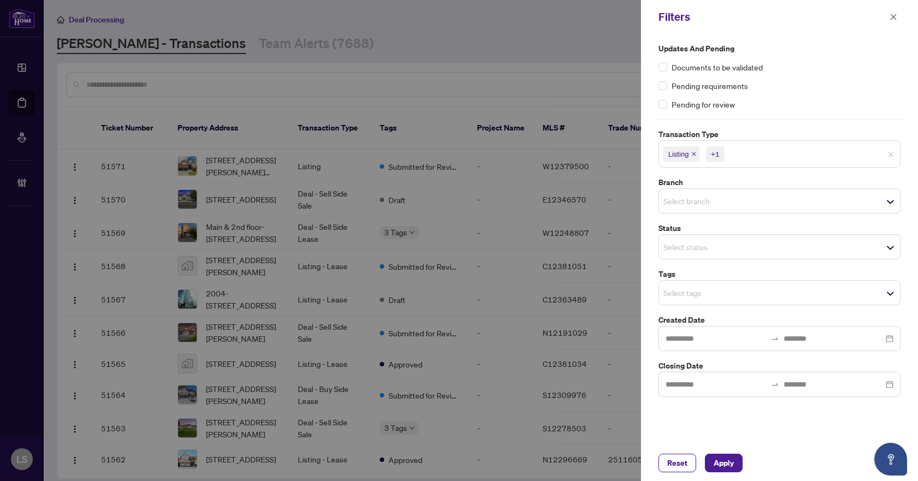
click at [792, 110] on div "Updates and Pending Documents to be validated Pending requirements Pending for …" at bounding box center [779, 220] width 249 height 355
click at [681, 205] on input "search" at bounding box center [701, 201] width 77 height 13
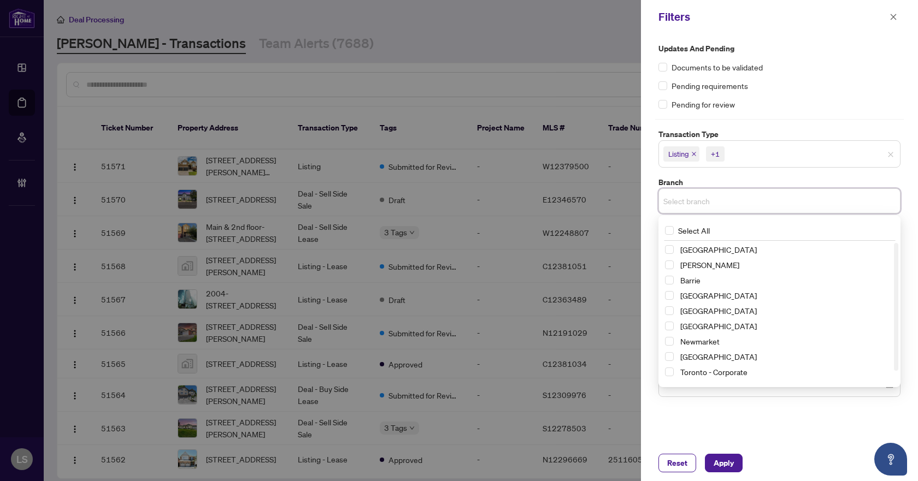
click at [674, 343] on div "Newmarket" at bounding box center [779, 341] width 229 height 13
click at [670, 343] on span "Select Newmarket" at bounding box center [669, 341] width 9 height 9
click at [830, 81] on div "Pending requirements" at bounding box center [780, 86] width 242 height 12
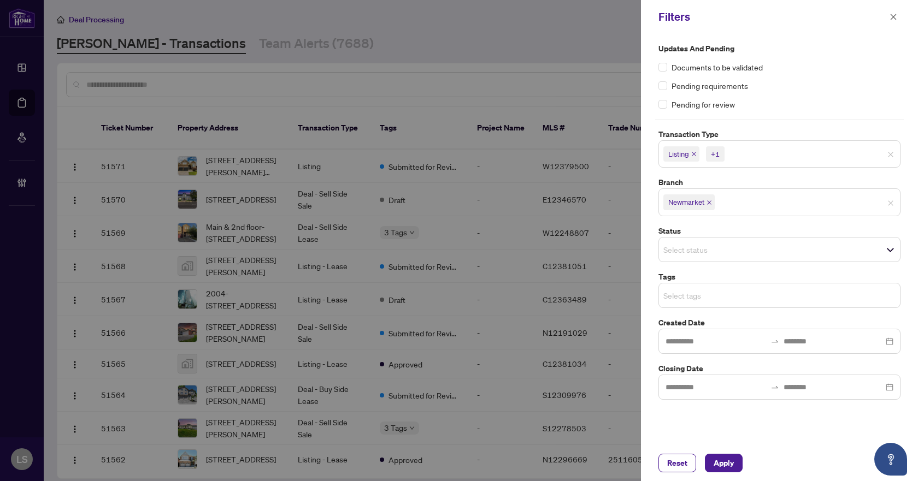
click at [680, 294] on input "search" at bounding box center [701, 295] width 77 height 13
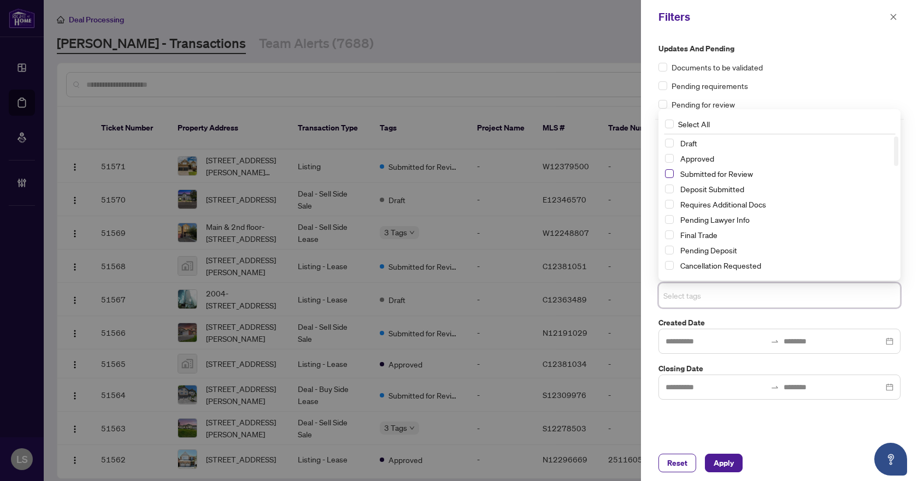
click at [667, 174] on span "Select Submitted for Review" at bounding box center [669, 173] width 9 height 9
click at [669, 265] on span "Select Cancellation Requested" at bounding box center [669, 265] width 9 height 9
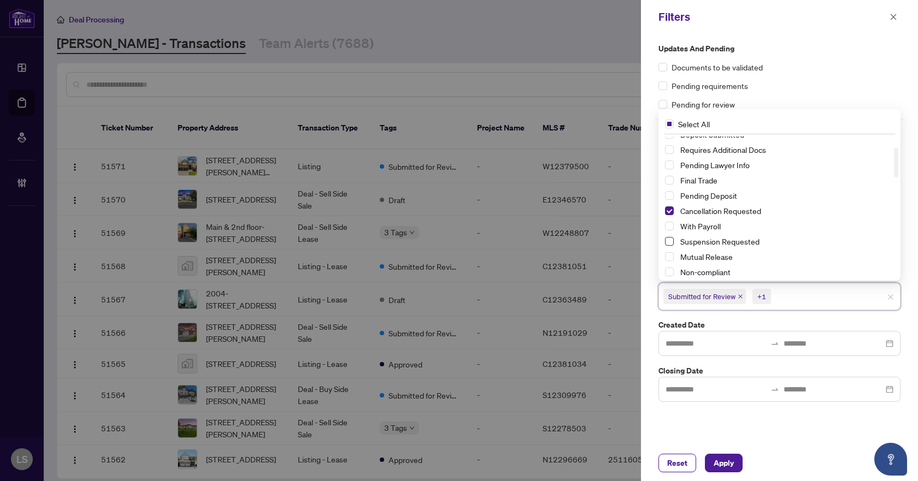
click at [671, 240] on span "Select Suspension Requested" at bounding box center [669, 241] width 9 height 9
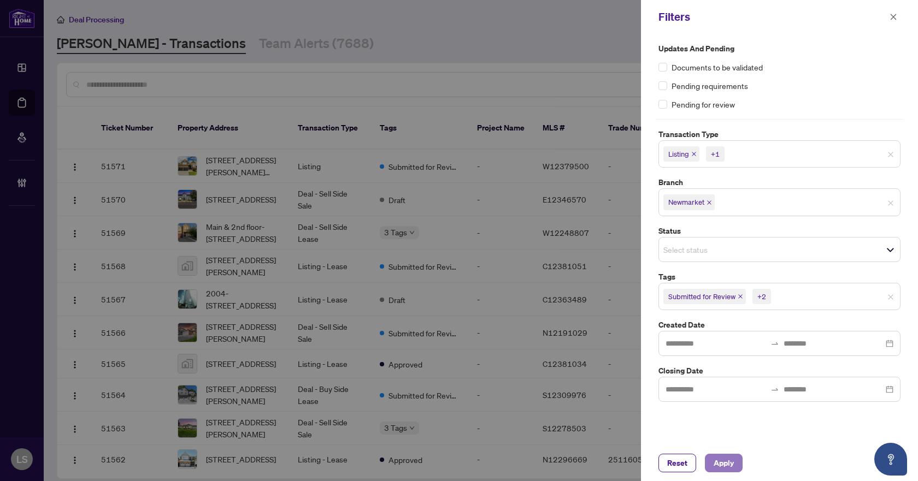
click at [719, 463] on span "Apply" at bounding box center [724, 463] width 20 height 17
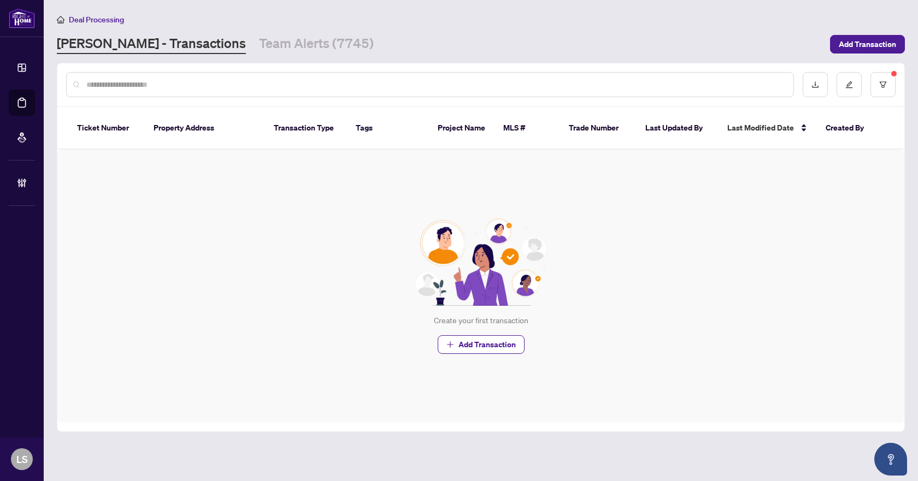
click at [901, 87] on div at bounding box center [480, 84] width 847 height 43
click at [887, 89] on button "button" at bounding box center [883, 84] width 25 height 25
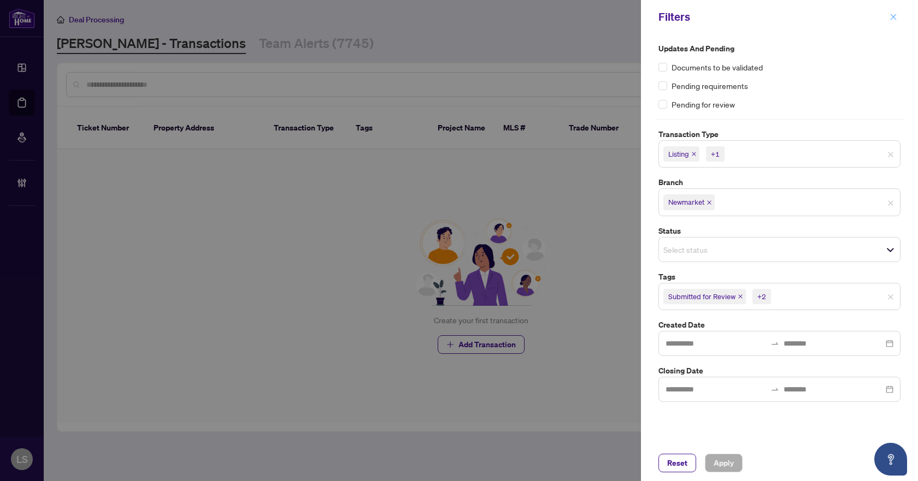
click at [889, 13] on button "button" at bounding box center [893, 16] width 14 height 13
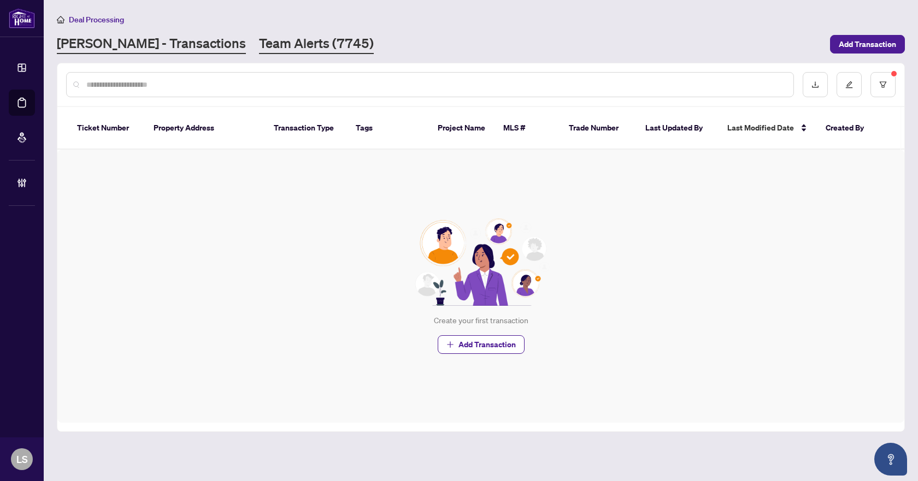
click at [281, 42] on link "Team Alerts (7745)" at bounding box center [316, 44] width 115 height 20
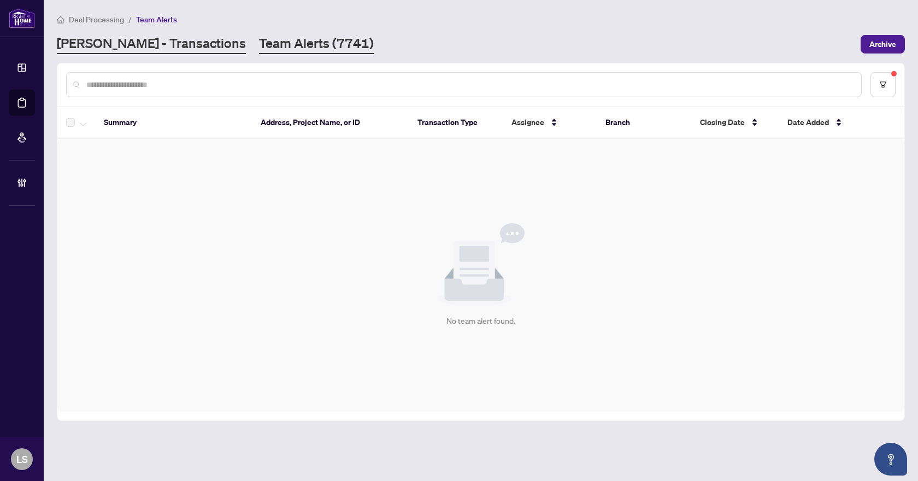
click at [110, 39] on link "[PERSON_NAME] - Transactions" at bounding box center [151, 44] width 189 height 20
